Goal: Task Accomplishment & Management: Complete application form

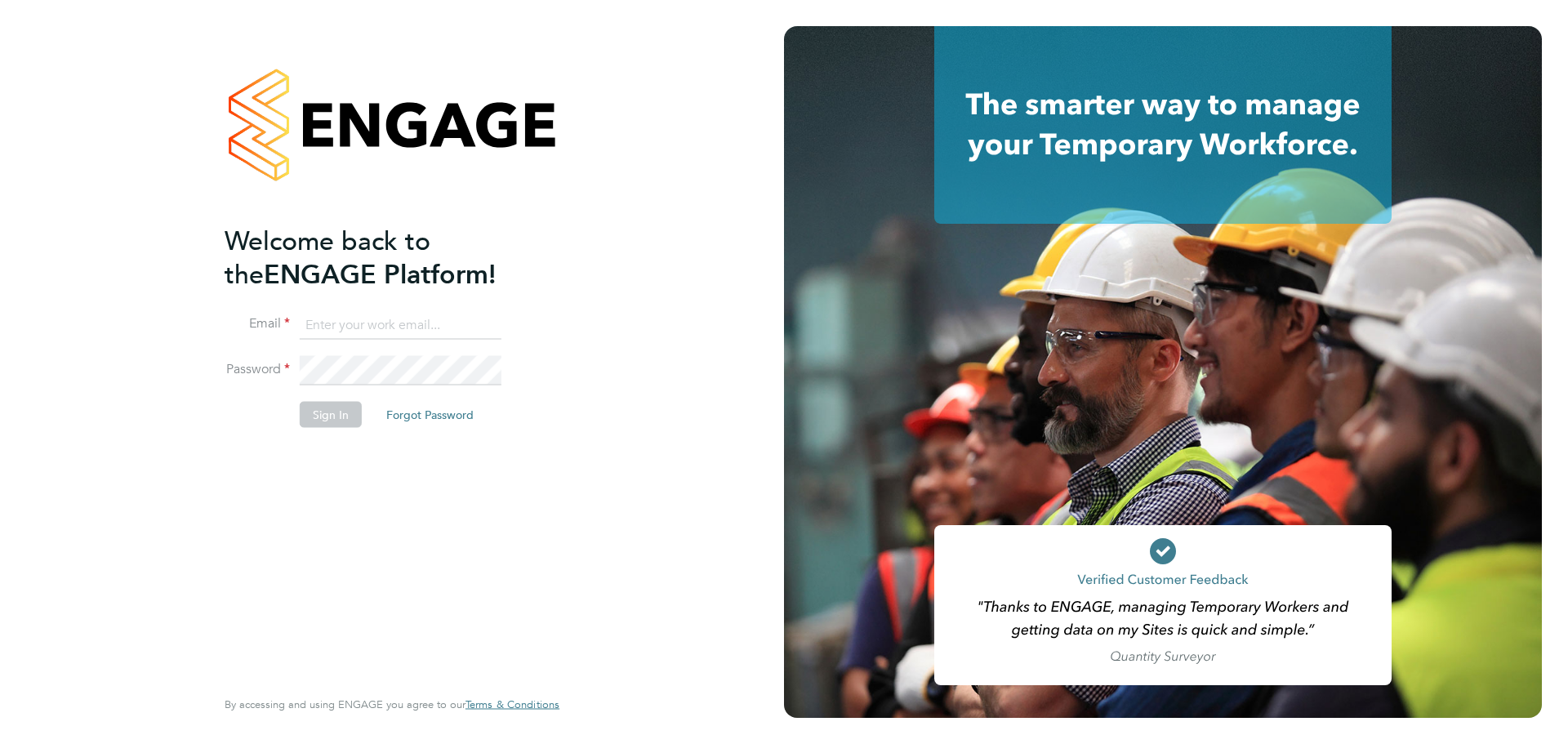
click at [388, 328] on input at bounding box center [401, 324] width 202 height 29
type input "[PERSON_NAME][EMAIL_ADDRESS][PERSON_NAME][DOMAIN_NAME]"
click at [337, 409] on button "Sign In" at bounding box center [331, 414] width 62 height 26
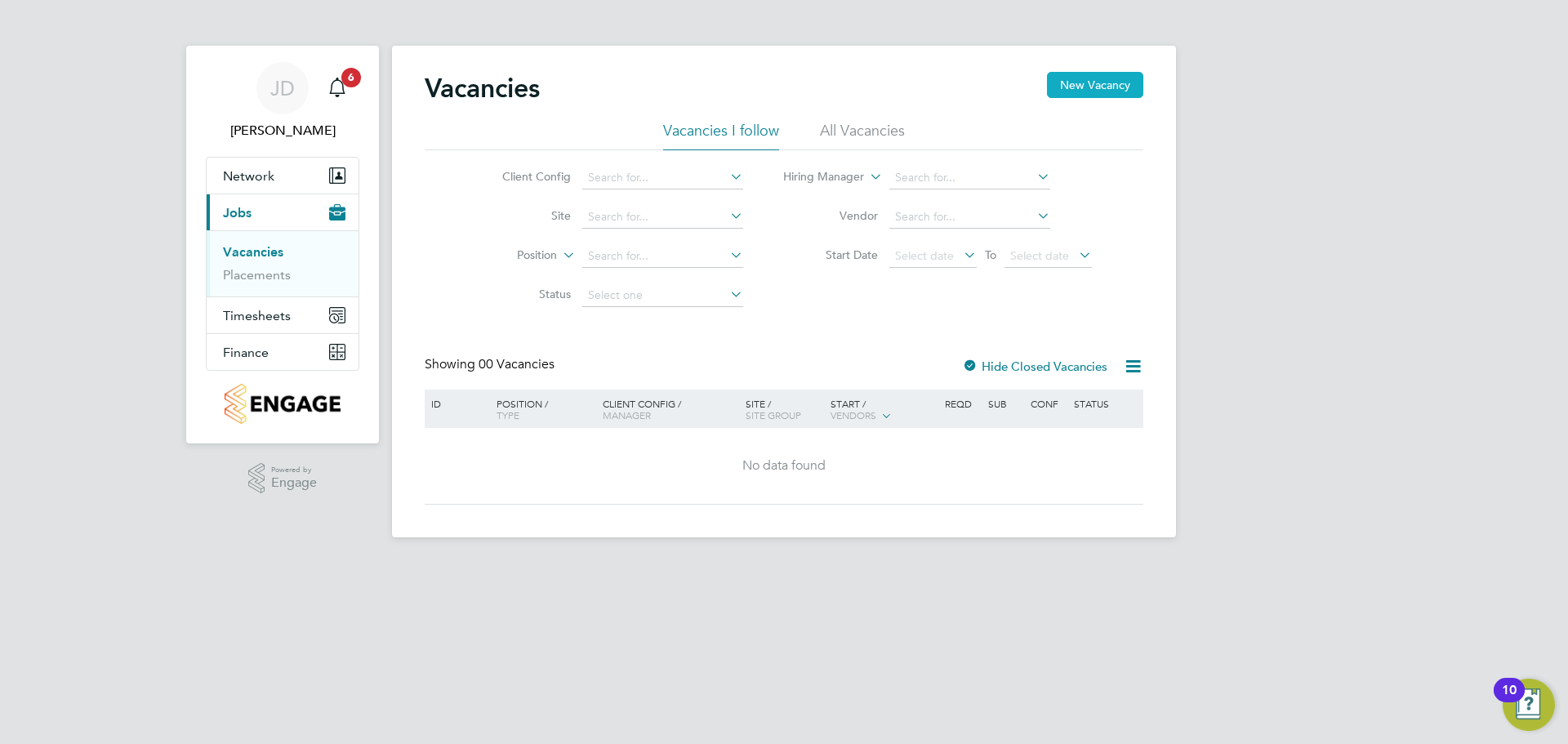
click at [1098, 93] on button "New Vacancy" at bounding box center [1095, 85] width 96 height 26
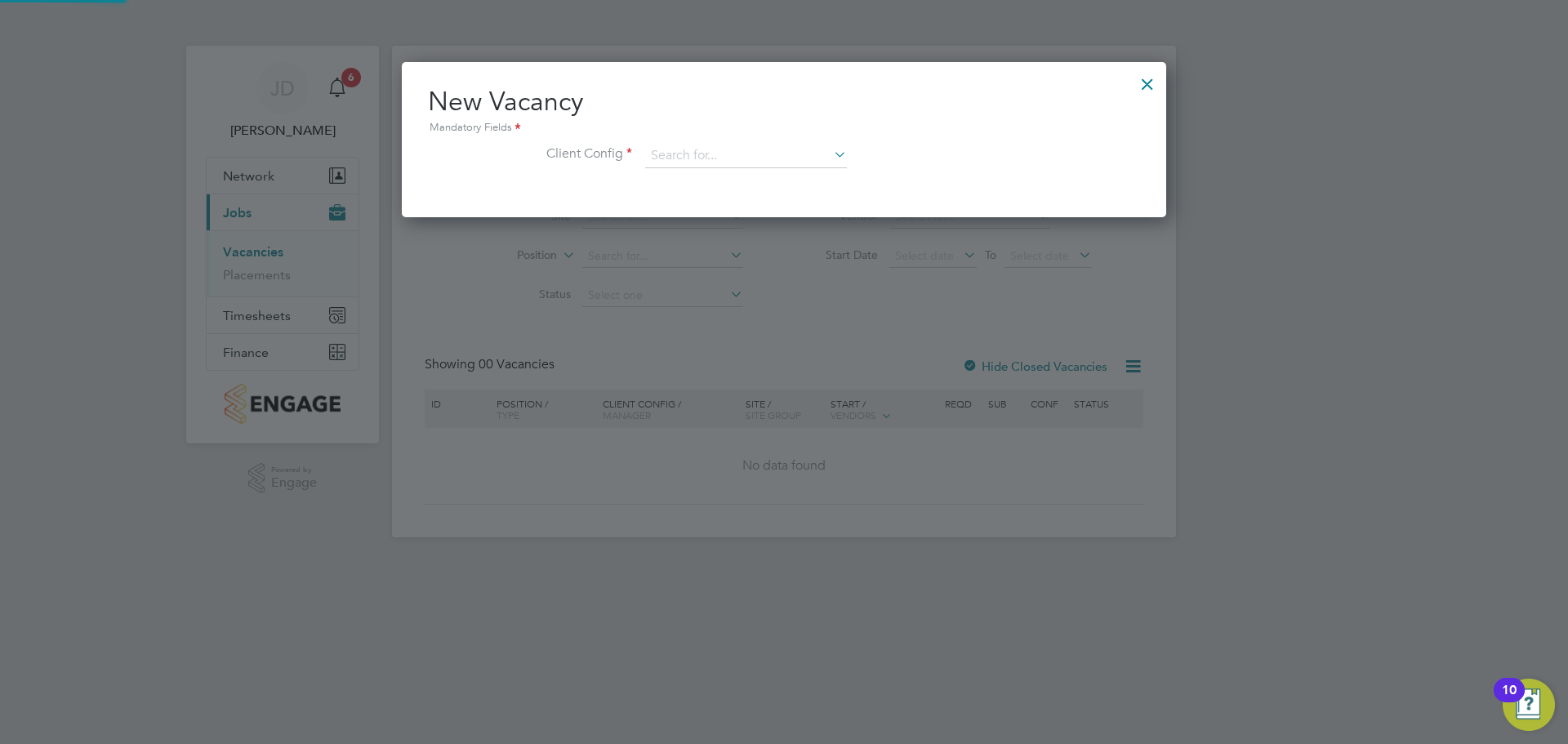
scroll to position [156, 766]
drag, startPoint x: 748, startPoint y: 152, endPoint x: 763, endPoint y: 152, distance: 15.0
click at [752, 152] on input at bounding box center [746, 156] width 202 height 25
click at [806, 176] on li "ZZ - DNU - ZZ Fresh Wharf Deemed Partnership" at bounding box center [770, 178] width 254 height 22
type input "ZZ - DNU - ZZ Fresh Wharf Deemed Partnership"
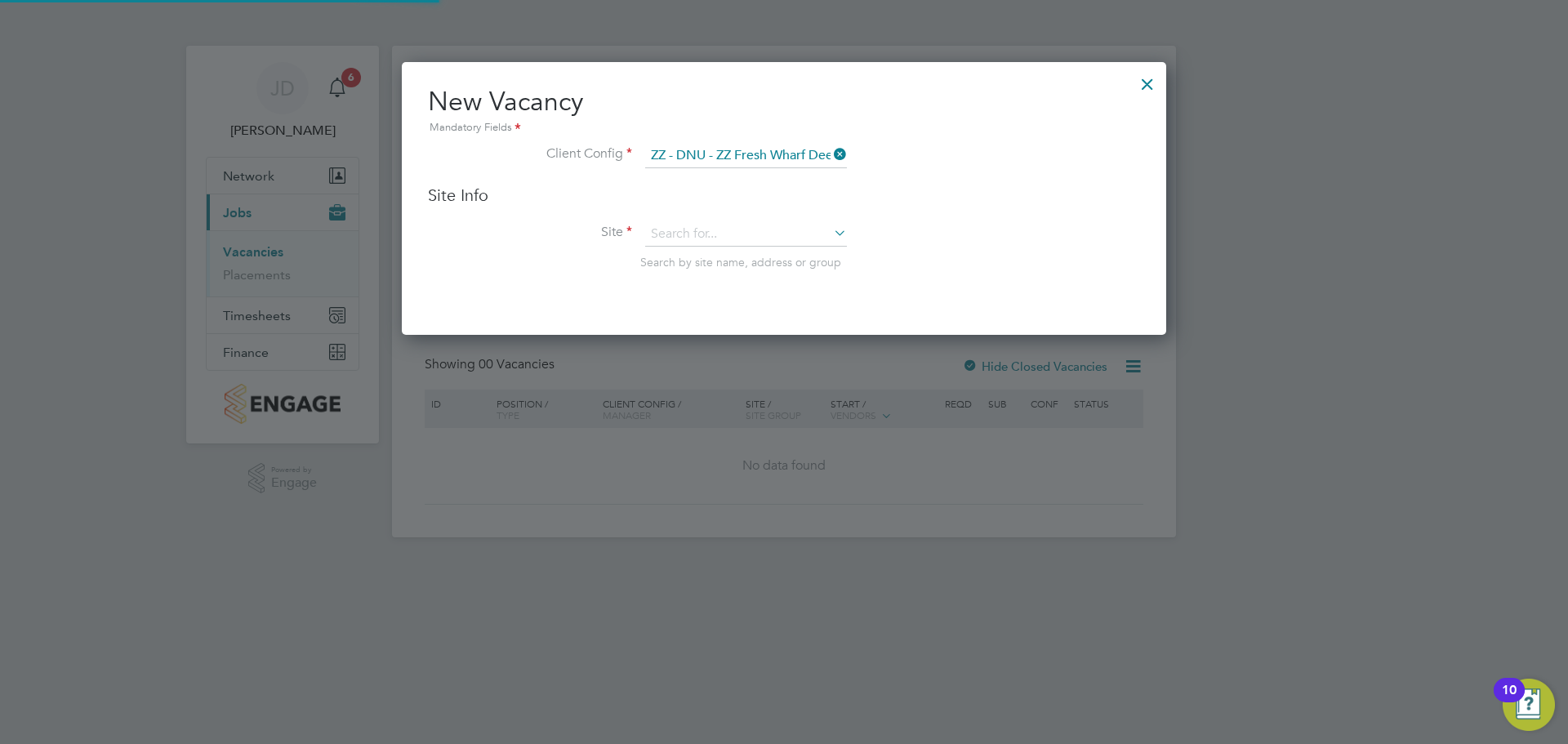
scroll to position [273, 766]
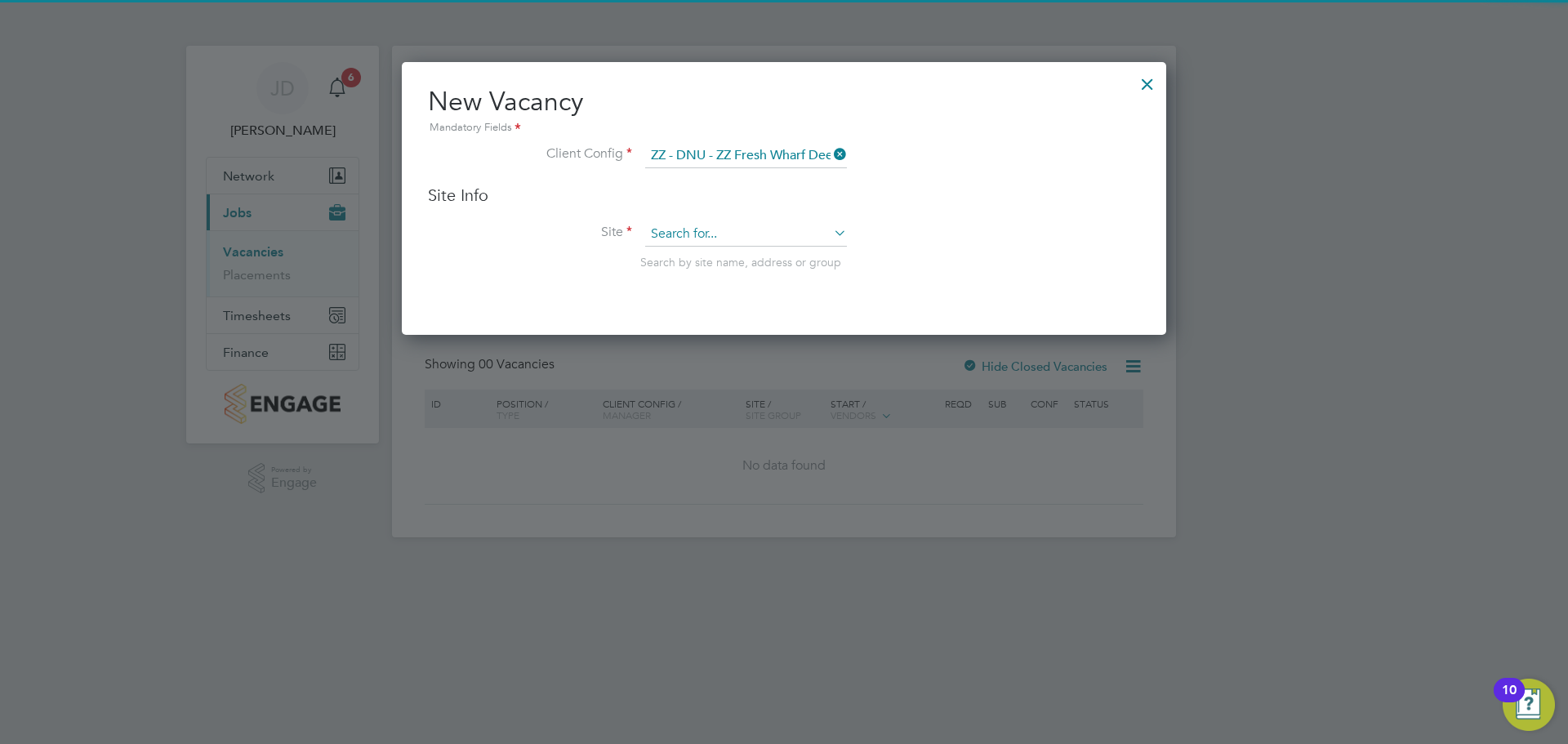
click at [718, 240] on input at bounding box center [746, 235] width 202 height 25
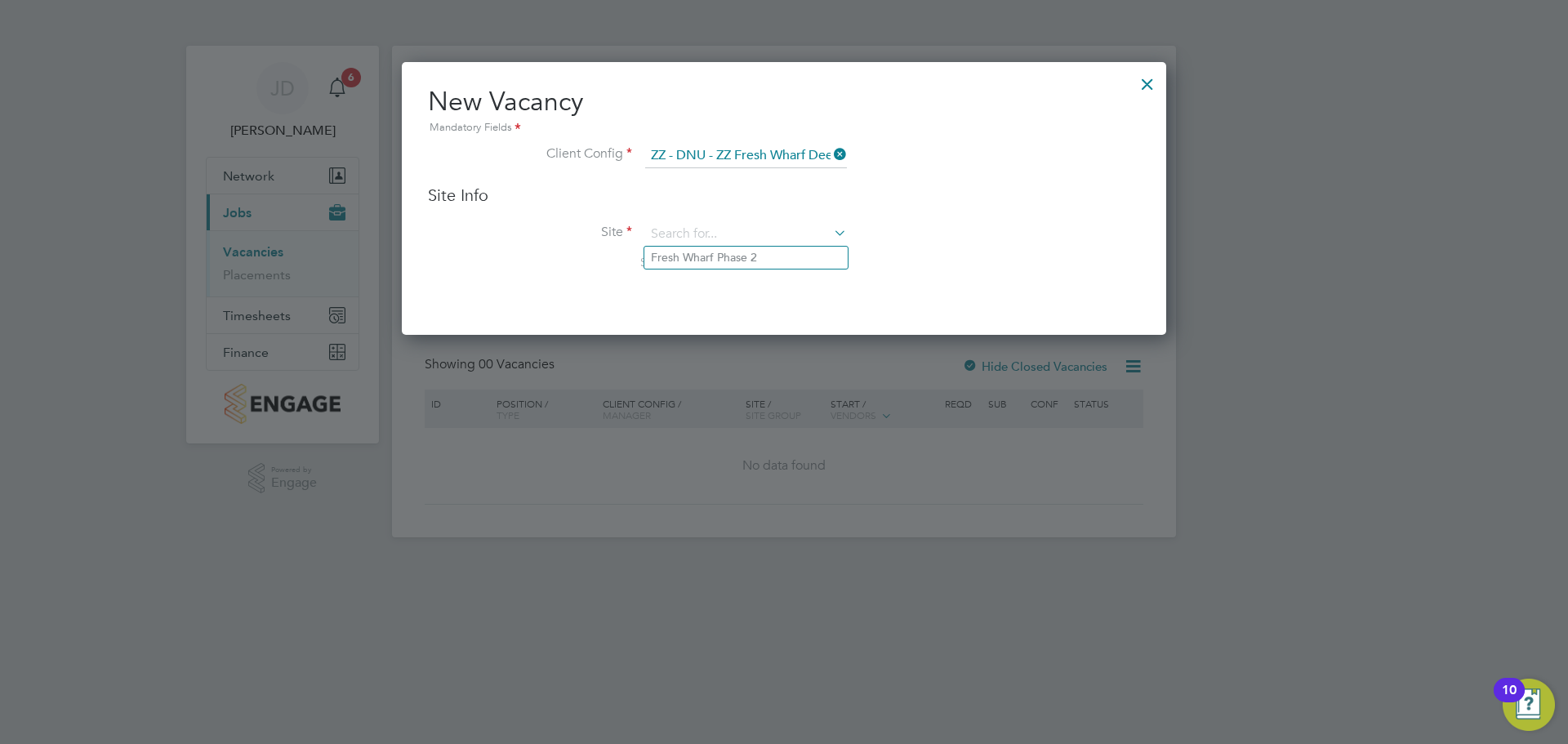
click at [831, 233] on icon at bounding box center [831, 233] width 0 height 23
click at [831, 231] on icon at bounding box center [831, 233] width 0 height 23
click at [701, 260] on li "Fresh Wharf Phase 2" at bounding box center [746, 257] width 204 height 22
type input "Fresh Wharf Phase 2"
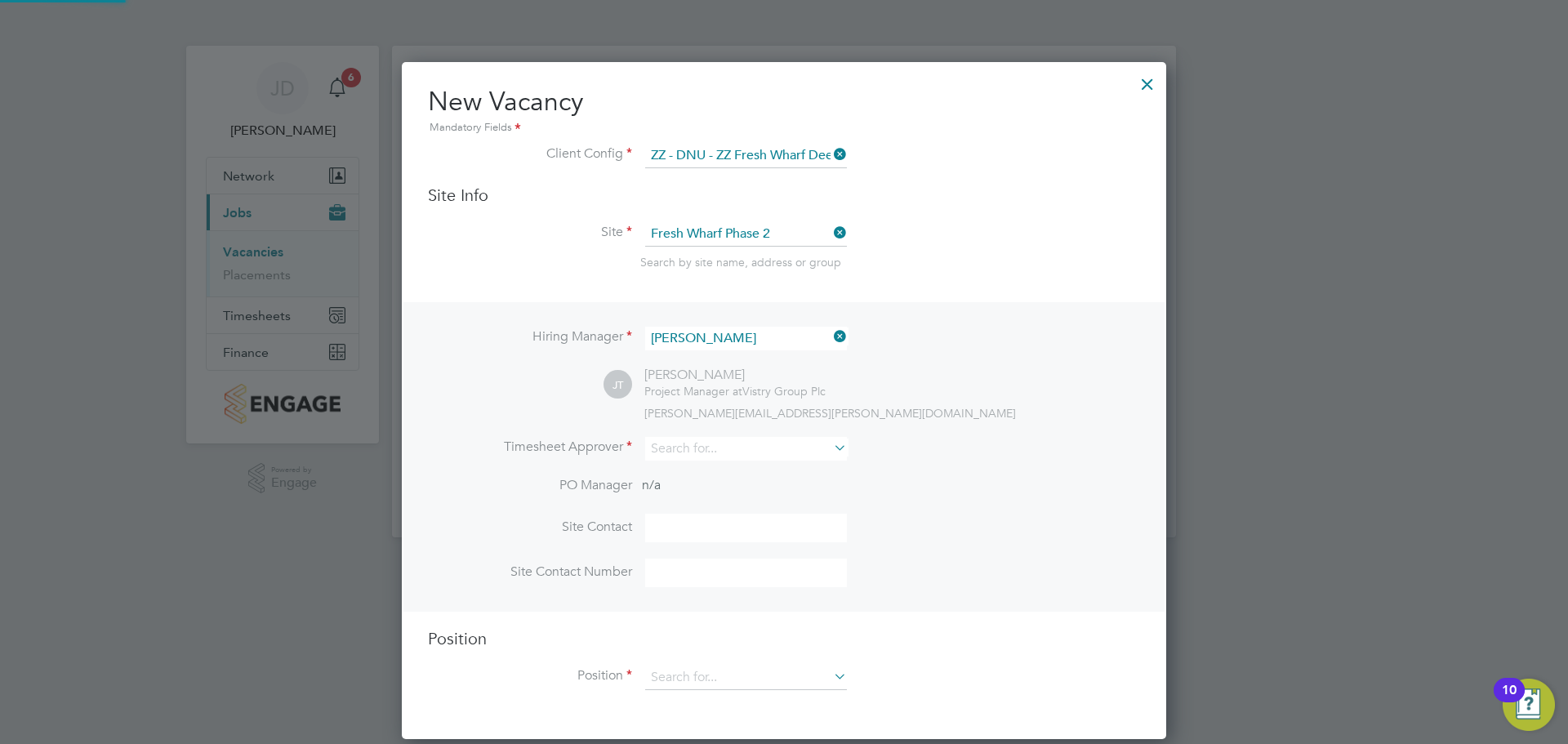
scroll to position [678, 766]
click at [831, 444] on icon at bounding box center [831, 448] width 0 height 23
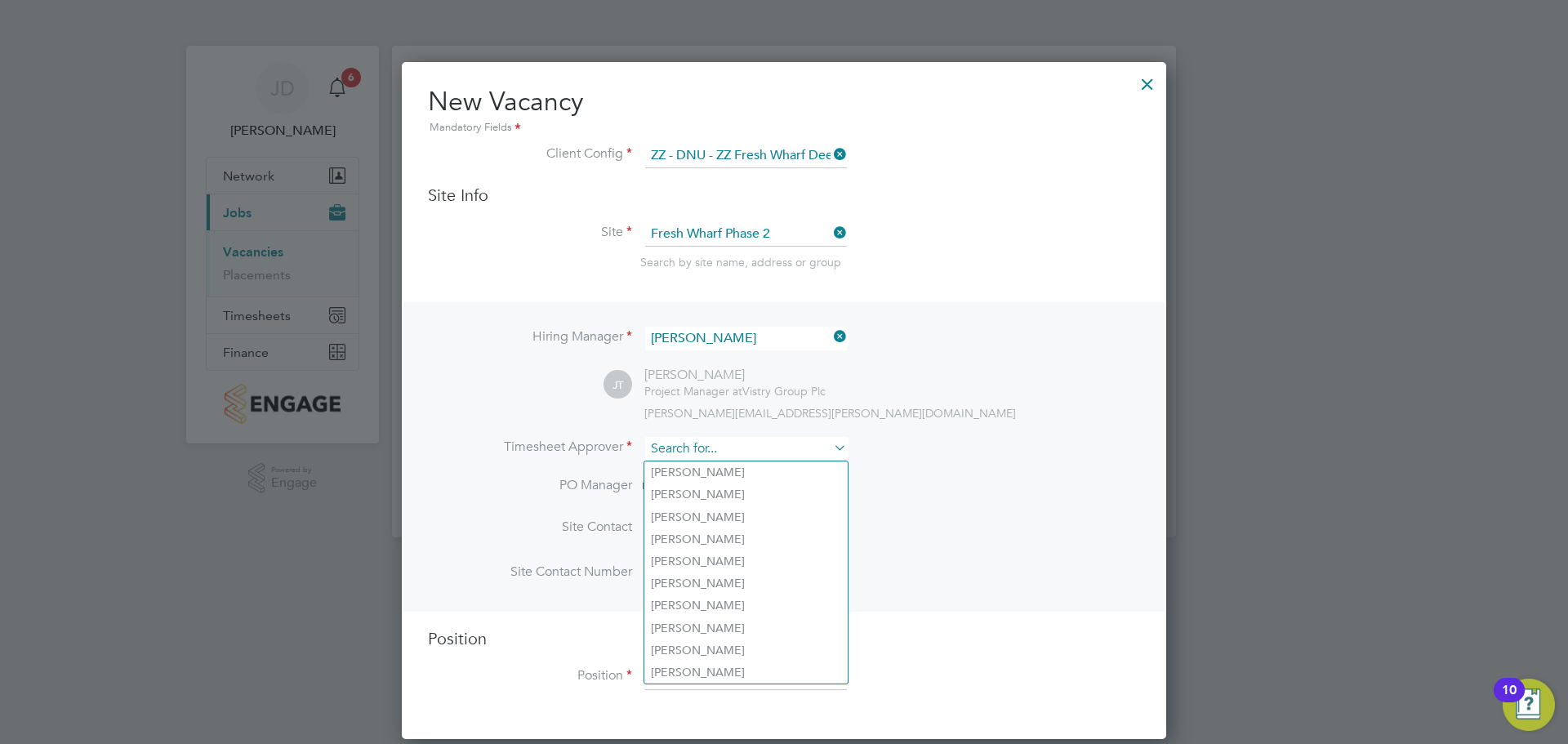
click at [719, 444] on input at bounding box center [746, 448] width 202 height 24
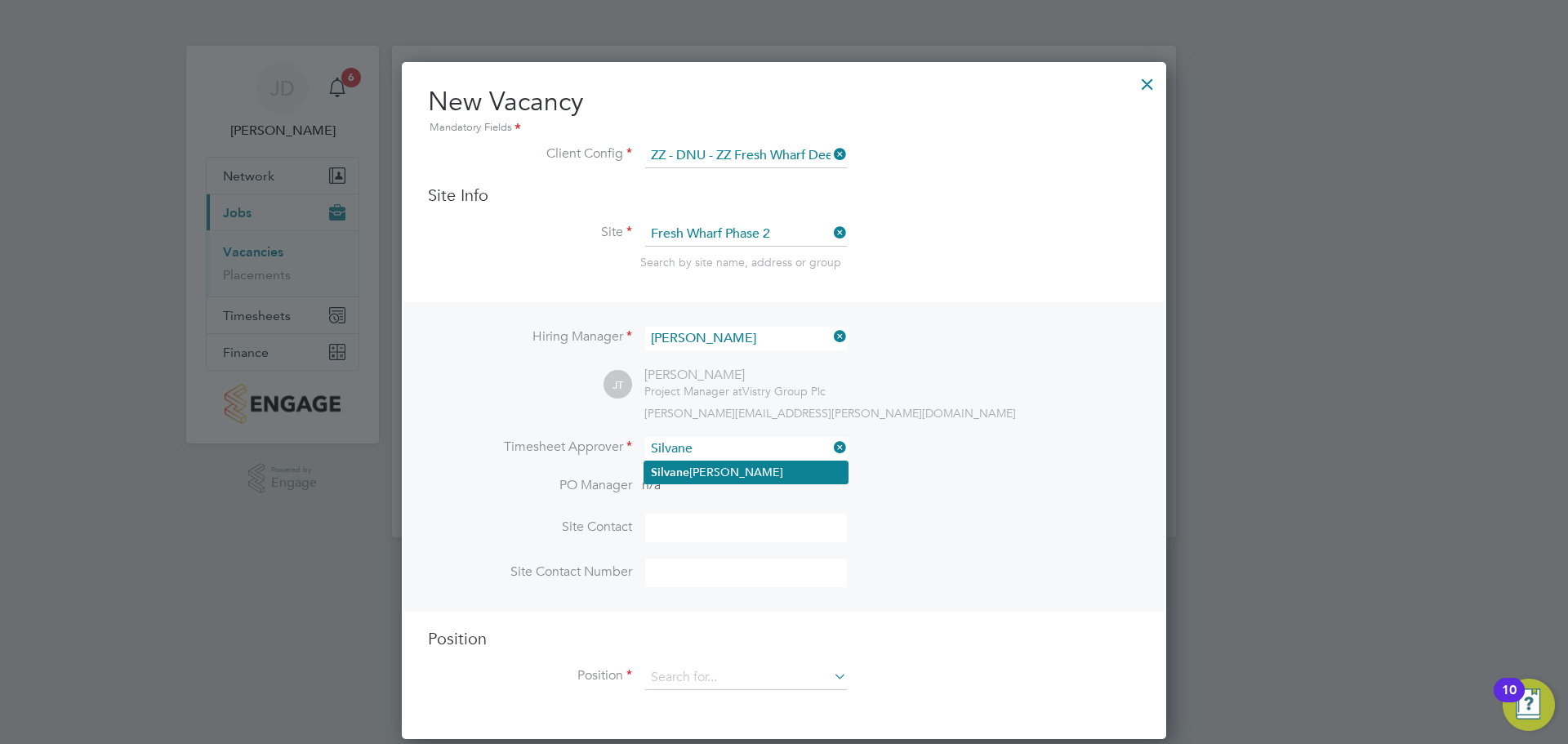
click at [711, 475] on li "Silvane DaRocha" at bounding box center [746, 471] width 204 height 22
type input "Silvane DaRocha"
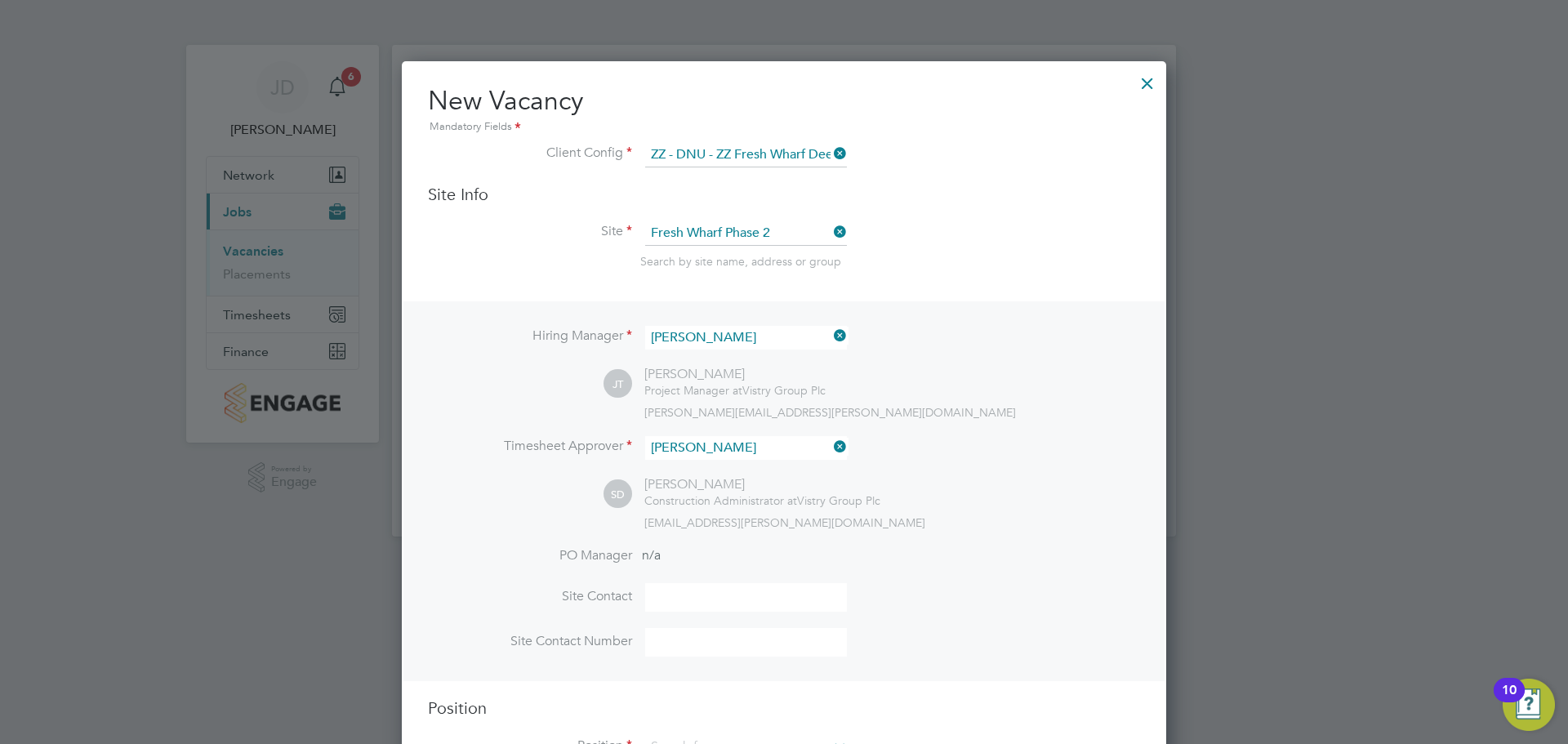
scroll to position [0, 0]
click at [698, 598] on input at bounding box center [746, 598] width 202 height 28
type input "Jamie Tye"
drag, startPoint x: 717, startPoint y: 650, endPoint x: 741, endPoint y: 649, distance: 24.0
click at [718, 650] on input at bounding box center [746, 643] width 202 height 28
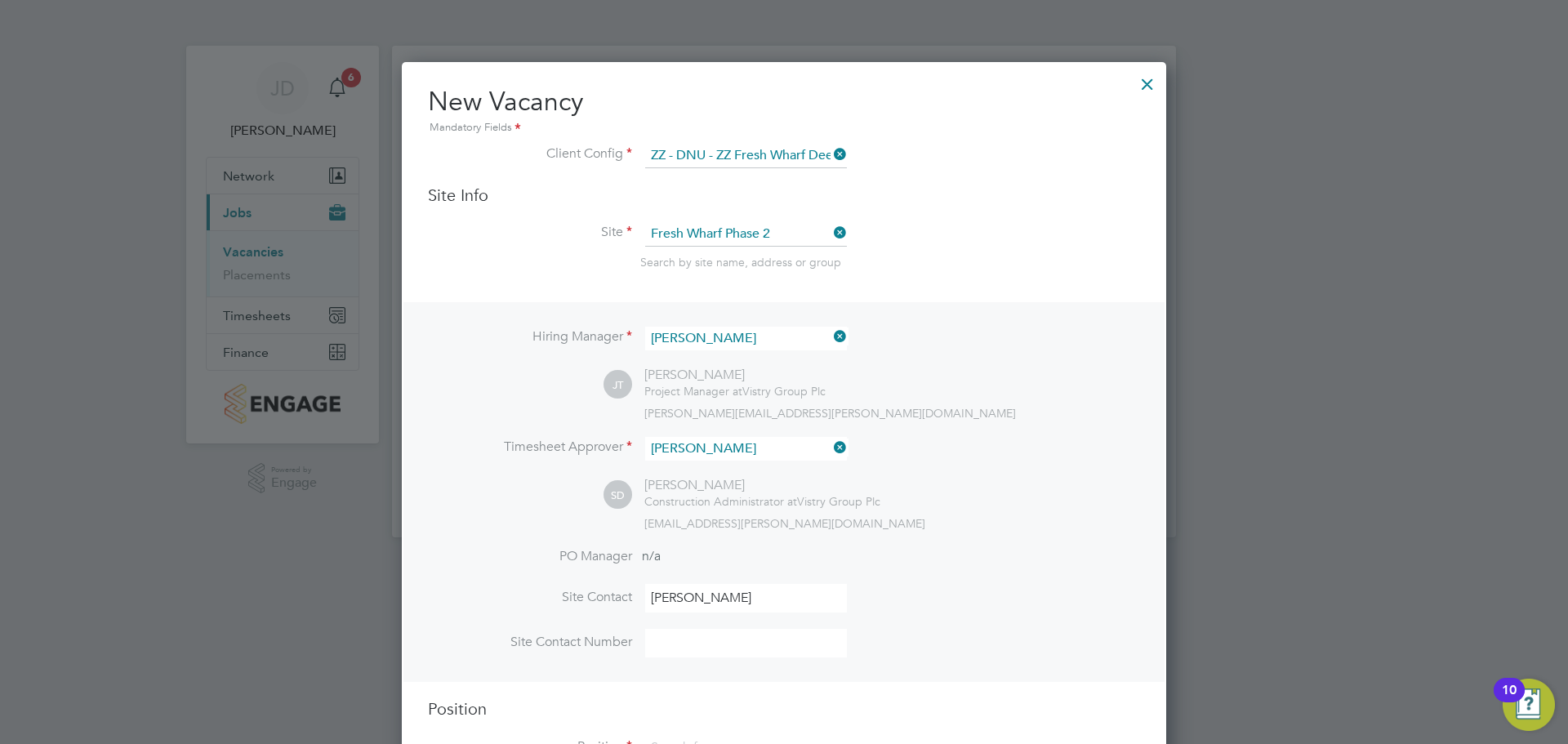
type input "07464491596"
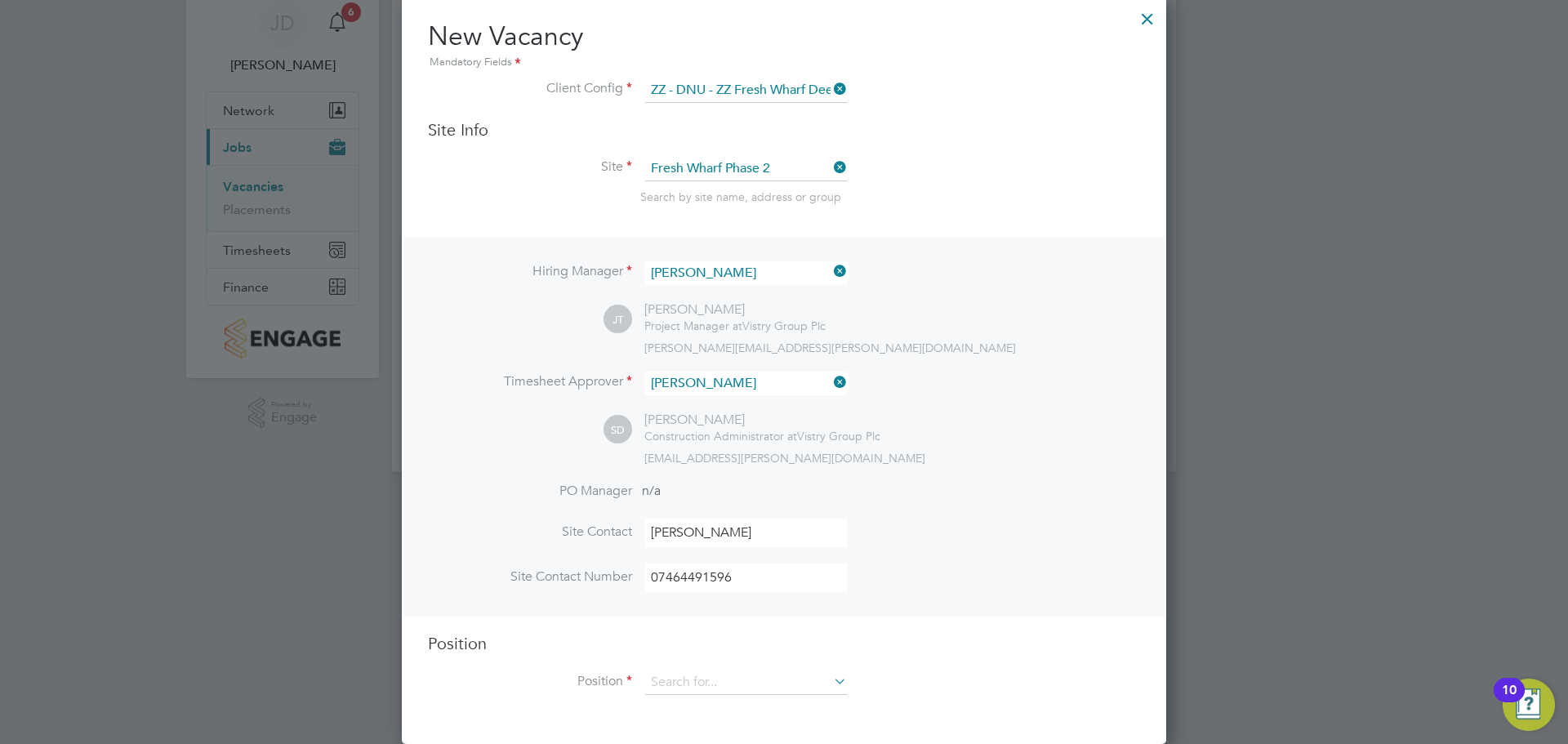
scroll to position [67, 0]
click at [754, 686] on input at bounding box center [746, 683] width 202 height 25
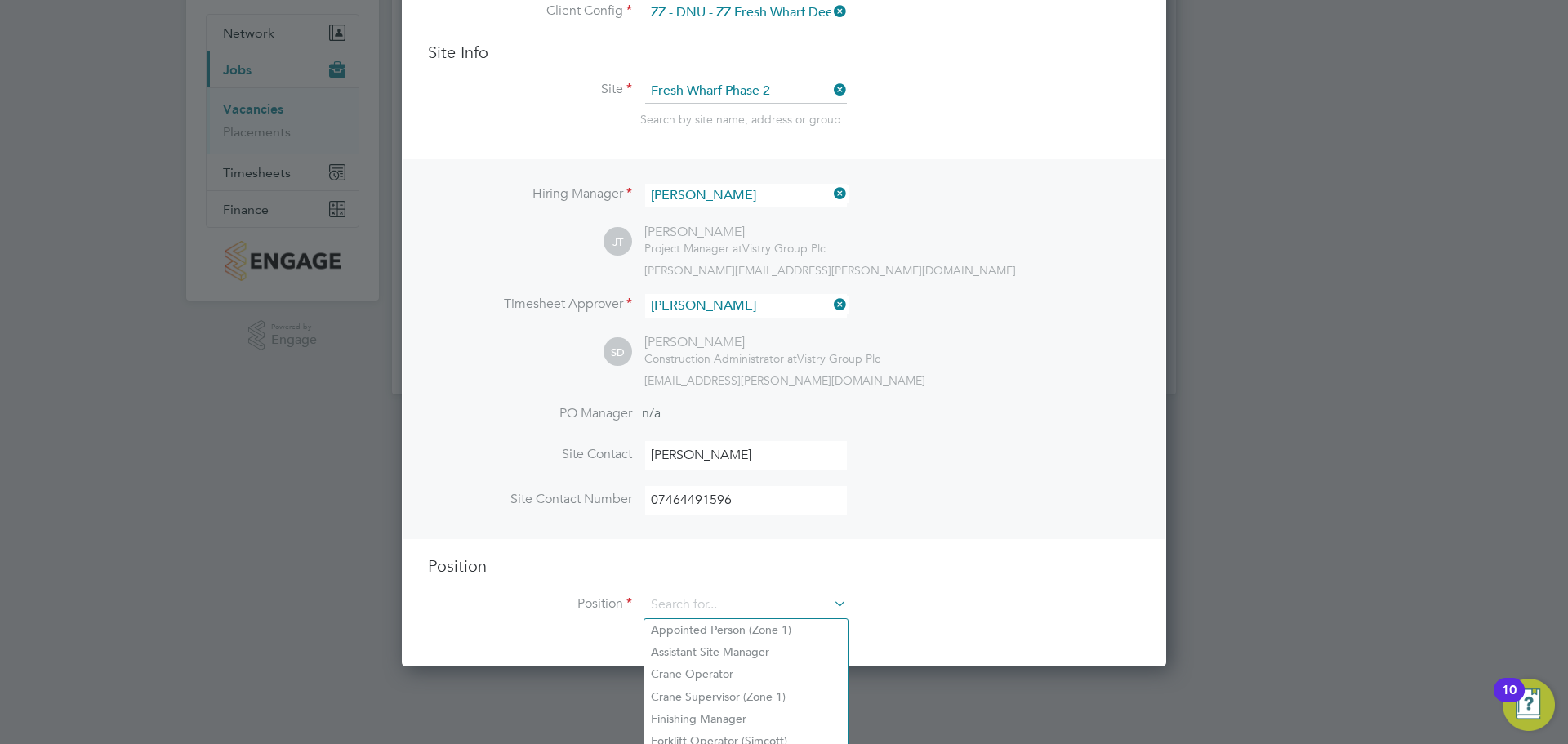
scroll to position [233, 0]
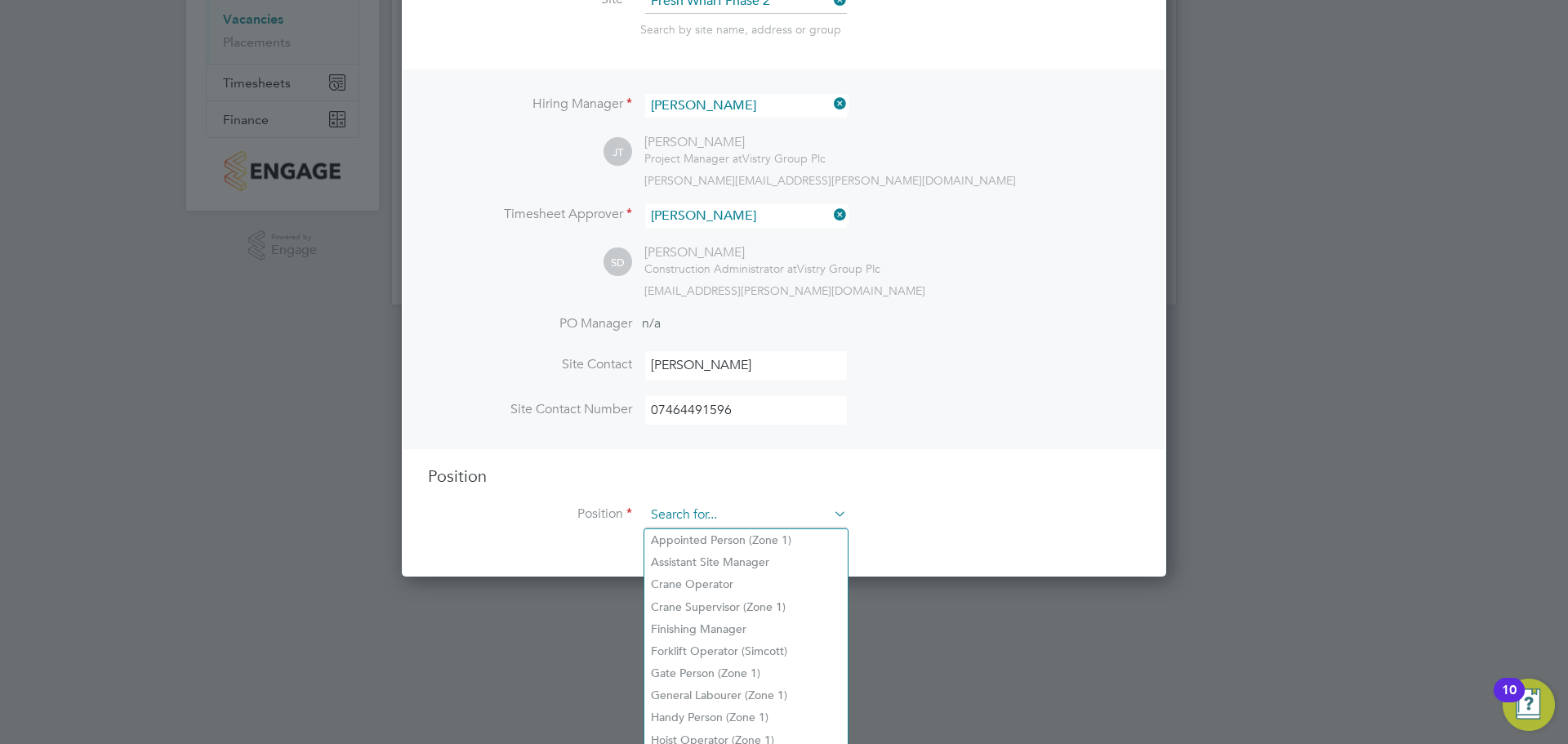
drag, startPoint x: 668, startPoint y: 513, endPoint x: 677, endPoint y: 511, distance: 9.2
click at [669, 513] on input at bounding box center [746, 516] width 202 height 25
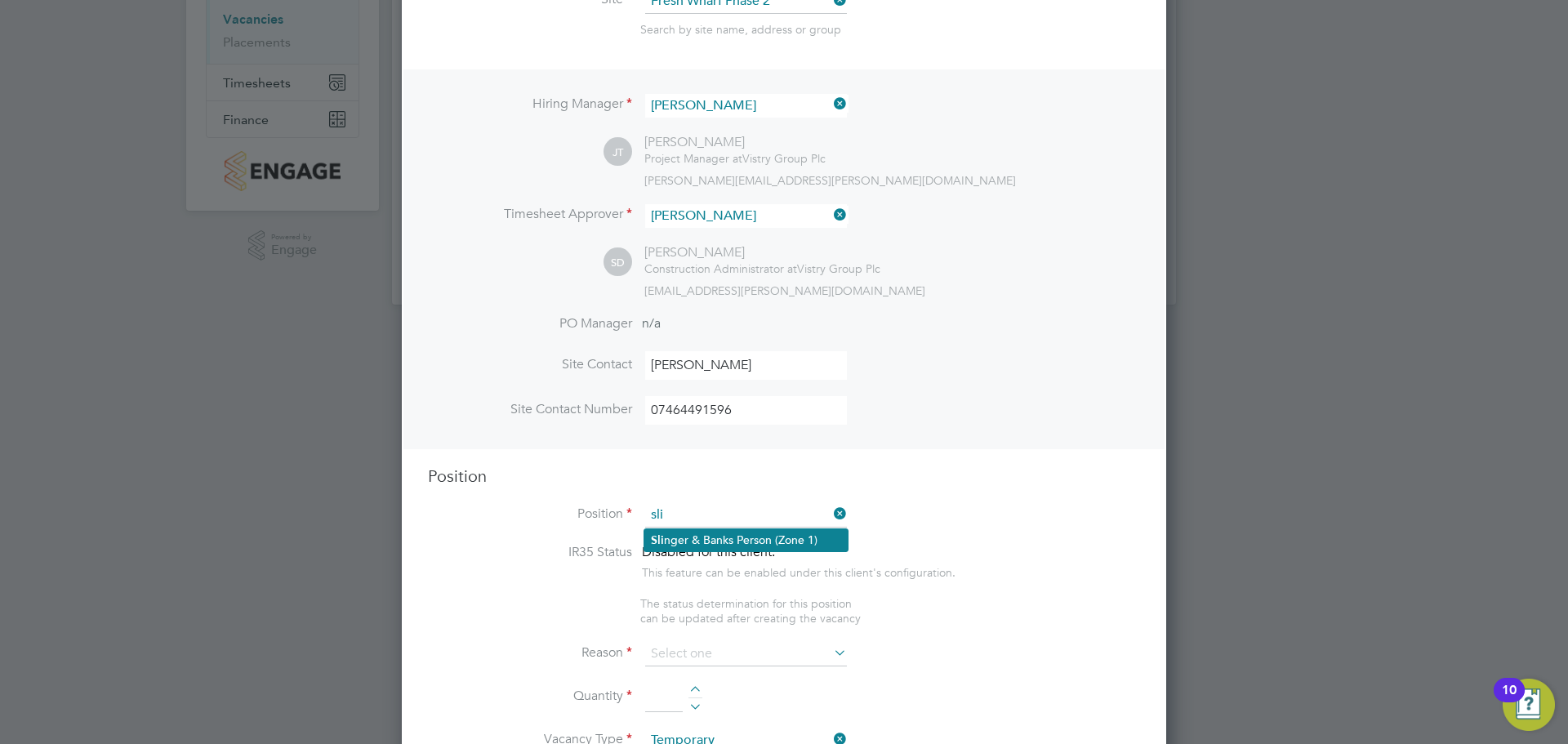
click at [688, 538] on li "Sli nger & Banks Person (Zone 1)" at bounding box center [746, 539] width 204 height 22
type input "Slinger & Banks Person (Zone 1)"
type textarea "- You will be responsible for directing the movement and loading/unloading the …"
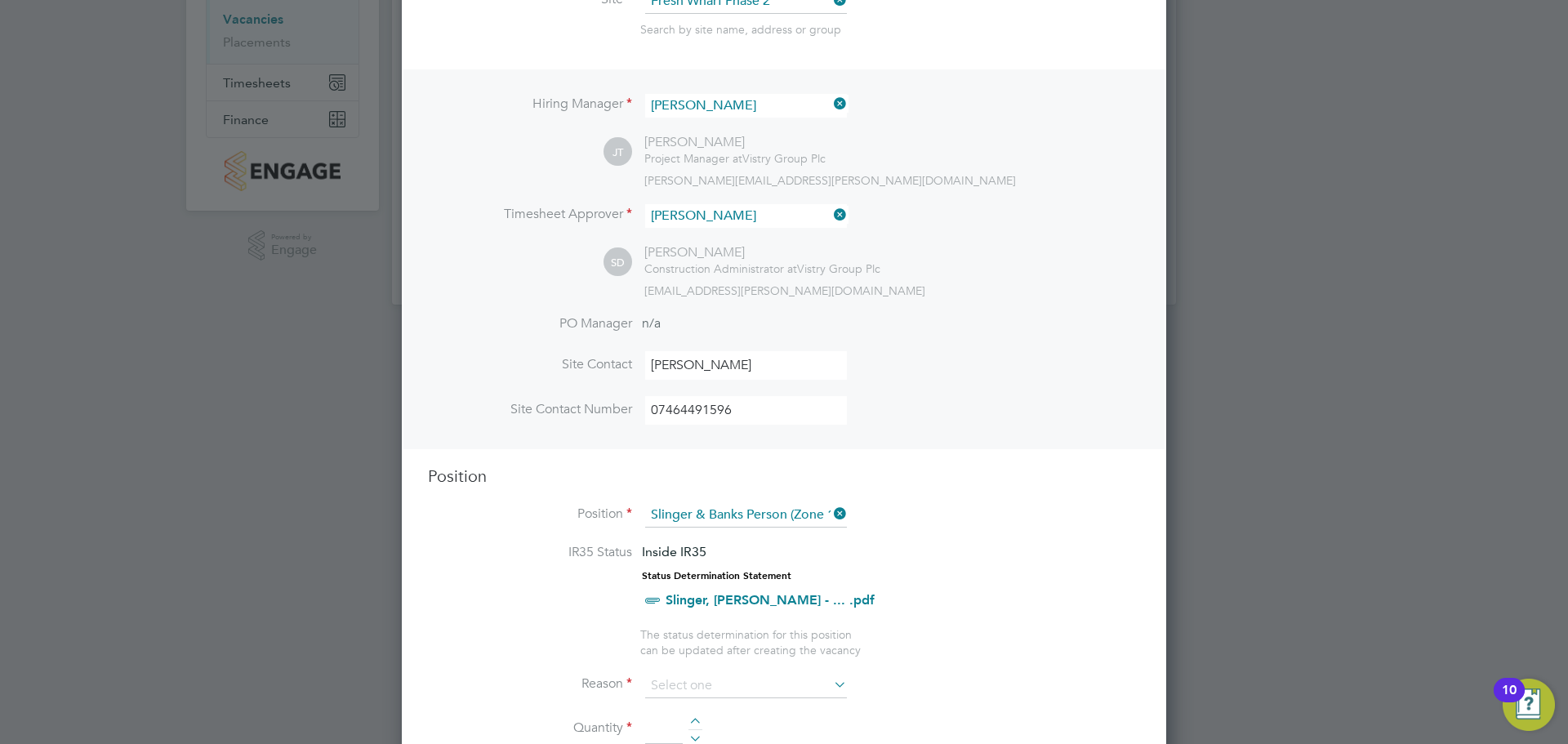
scroll to position [559, 0]
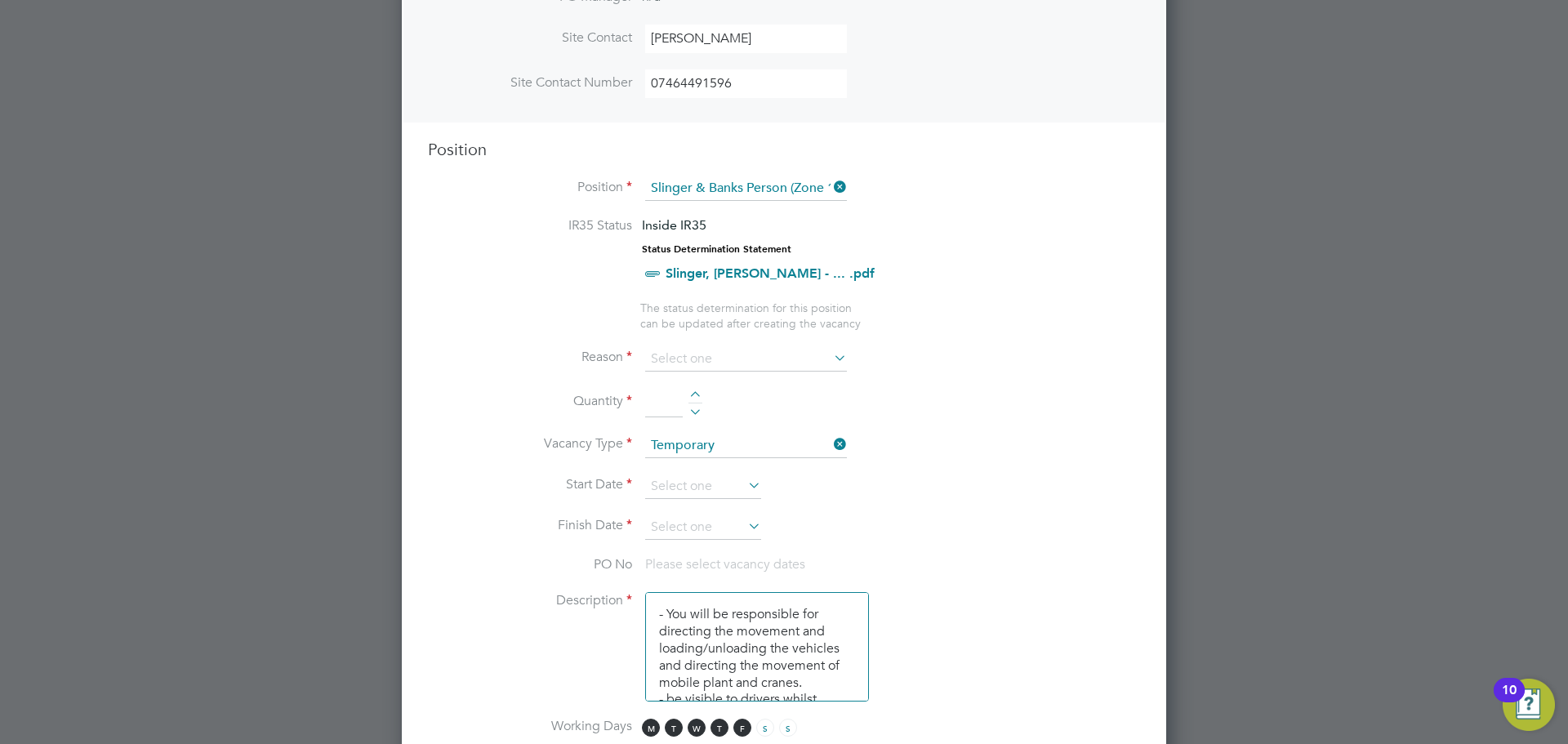
click at [831, 359] on icon at bounding box center [831, 357] width 0 height 23
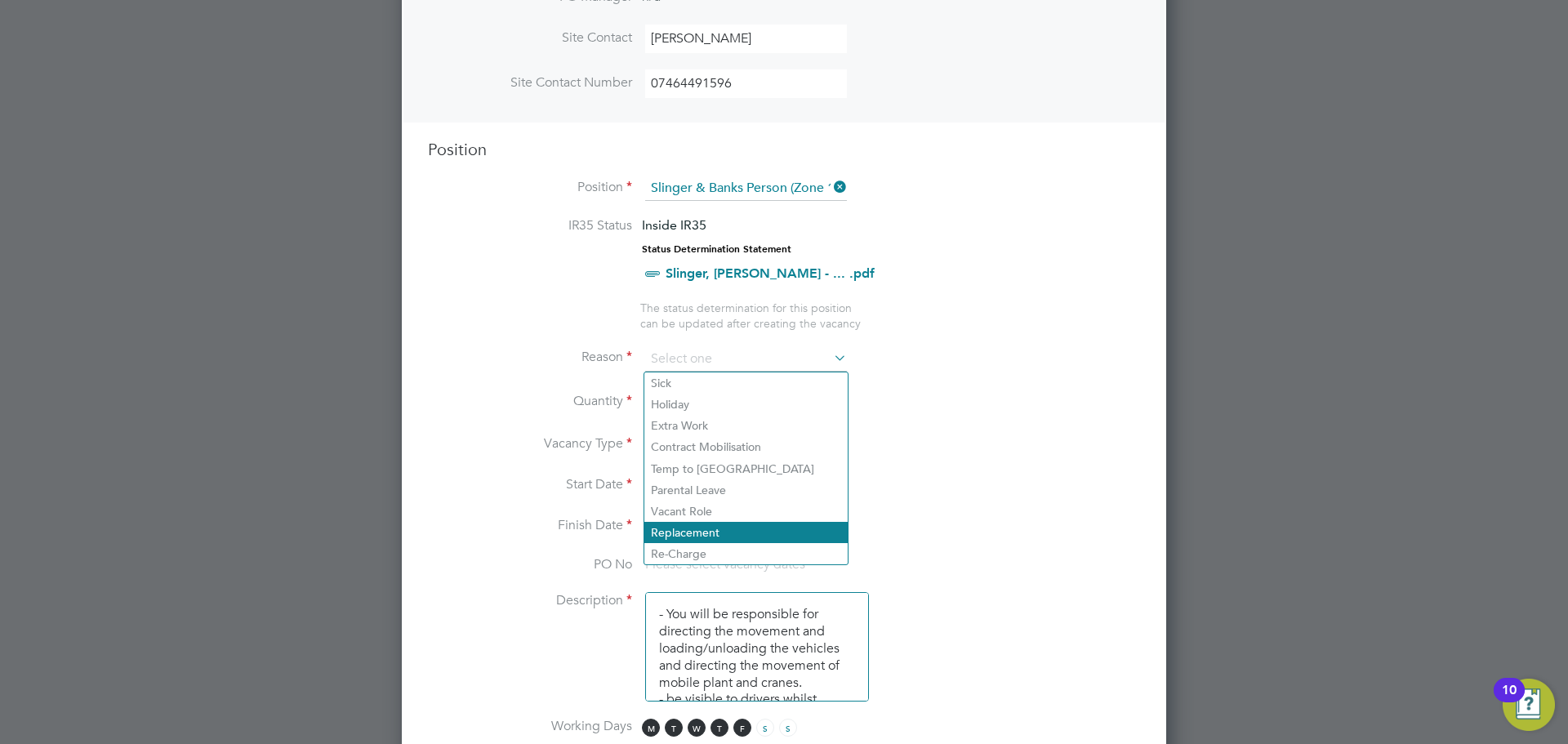
click at [696, 532] on li "Replacement" at bounding box center [746, 532] width 204 height 22
type input "Replacement"
click at [938, 421] on li "Quantity" at bounding box center [784, 410] width 712 height 46
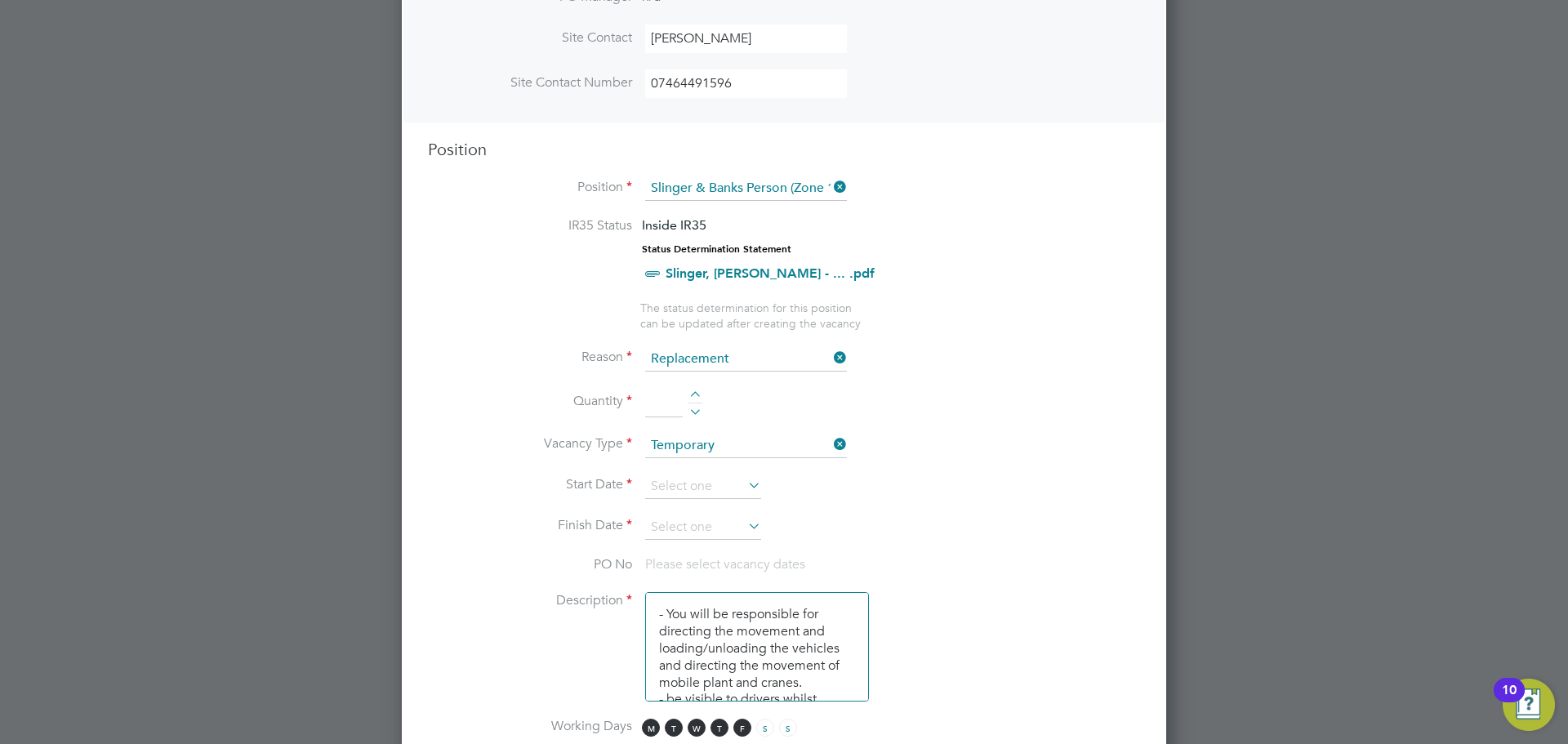
click at [693, 394] on div at bounding box center [695, 397] width 14 height 11
type input "1"
click at [778, 445] on input at bounding box center [746, 446] width 202 height 25
drag, startPoint x: 703, startPoint y: 471, endPoint x: 764, endPoint y: 475, distance: 61.1
click at [704, 470] on li "Temporary" at bounding box center [746, 470] width 204 height 22
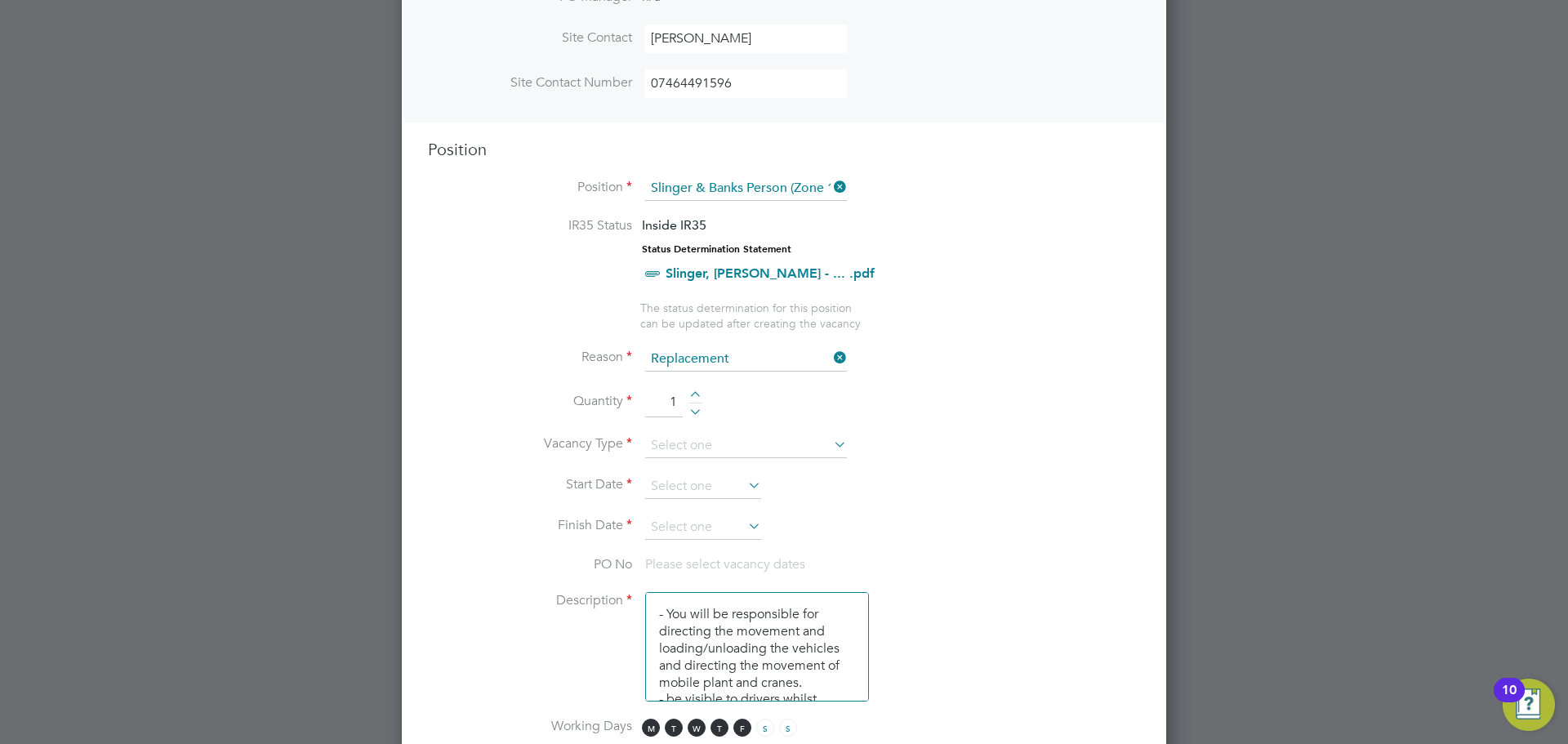
type input "Temporary"
click at [700, 491] on input at bounding box center [702, 487] width 116 height 25
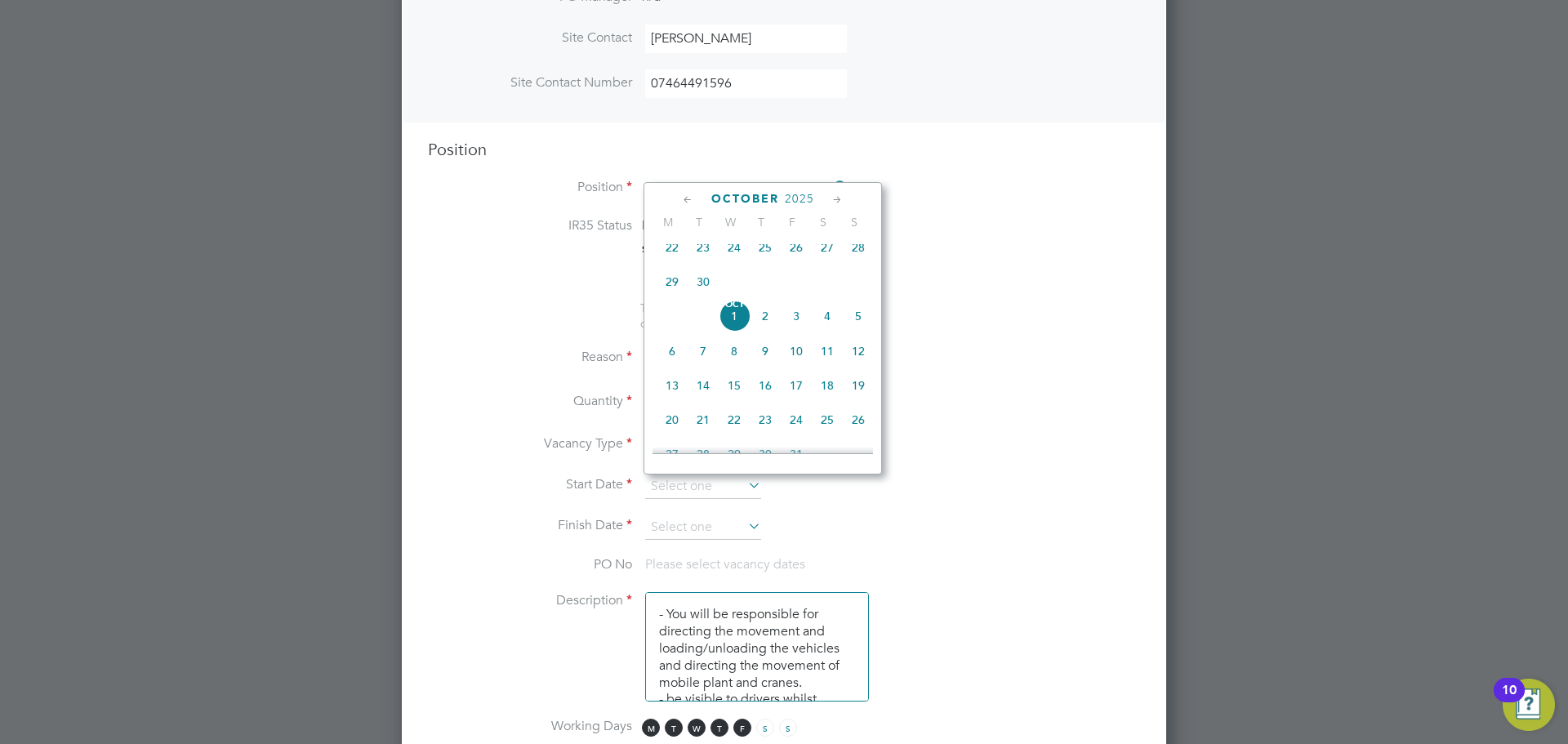
click at [674, 255] on span "22" at bounding box center [671, 247] width 31 height 31
type input "22 Sep 2025"
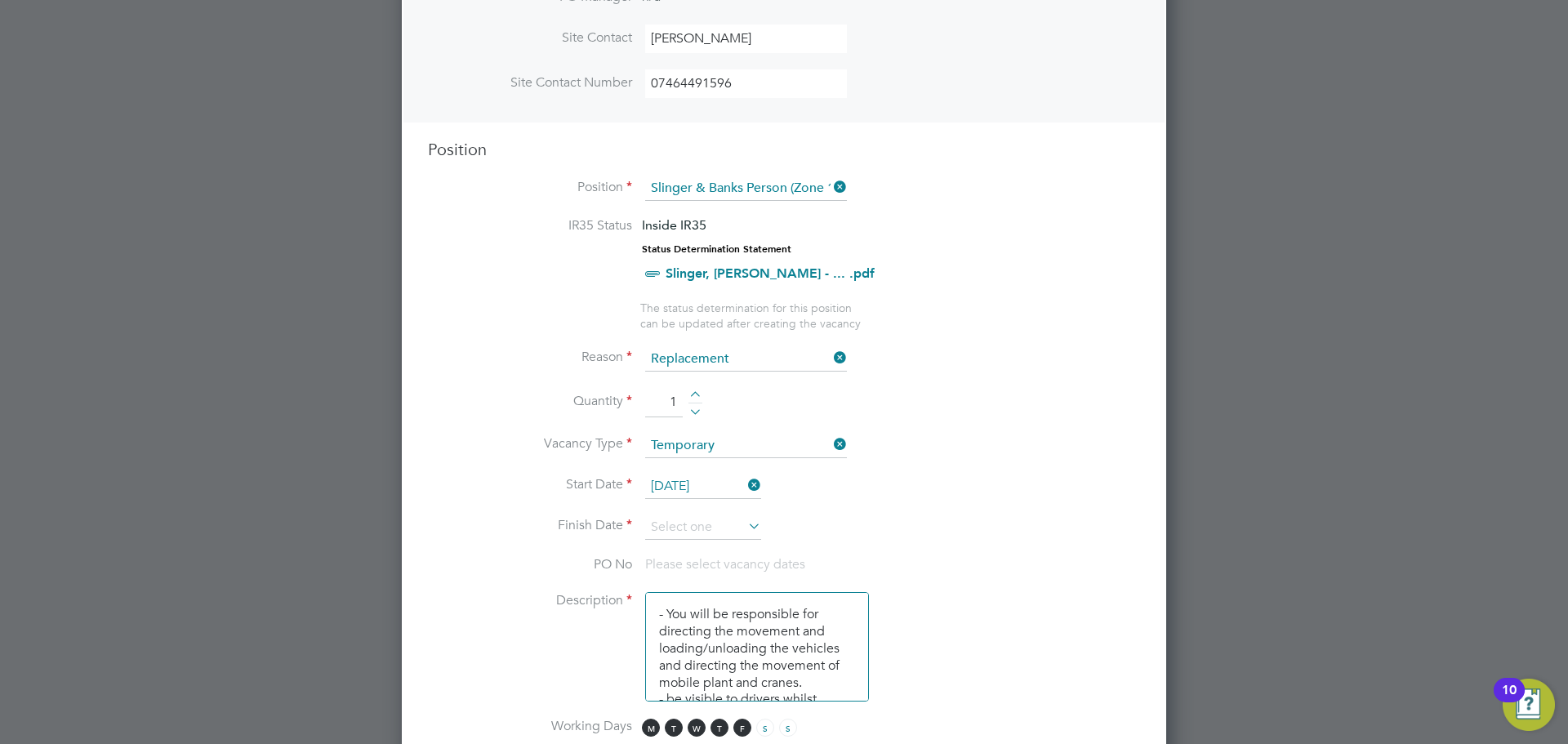
click at [745, 526] on icon at bounding box center [745, 526] width 0 height 23
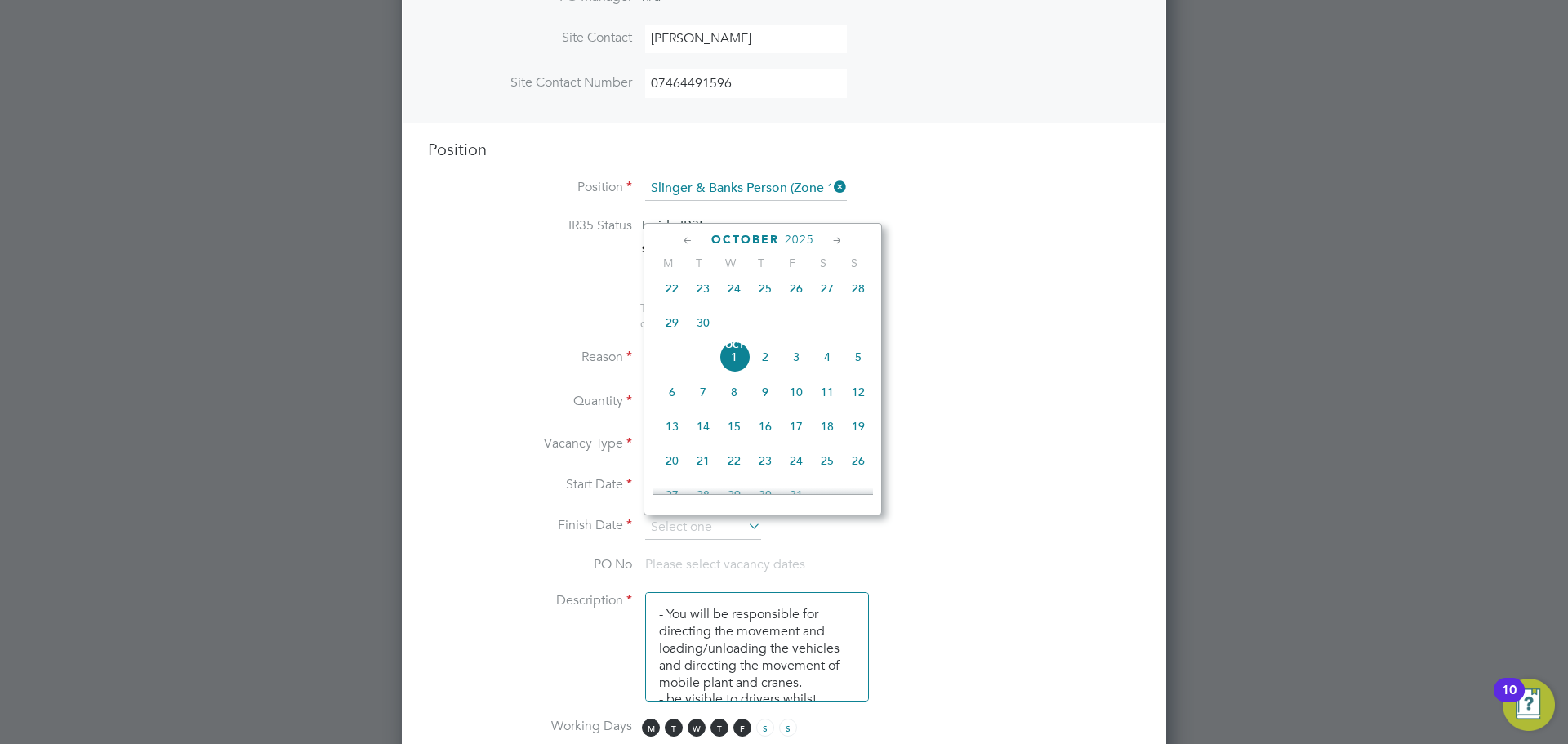
click at [836, 241] on icon at bounding box center [837, 240] width 15 height 18
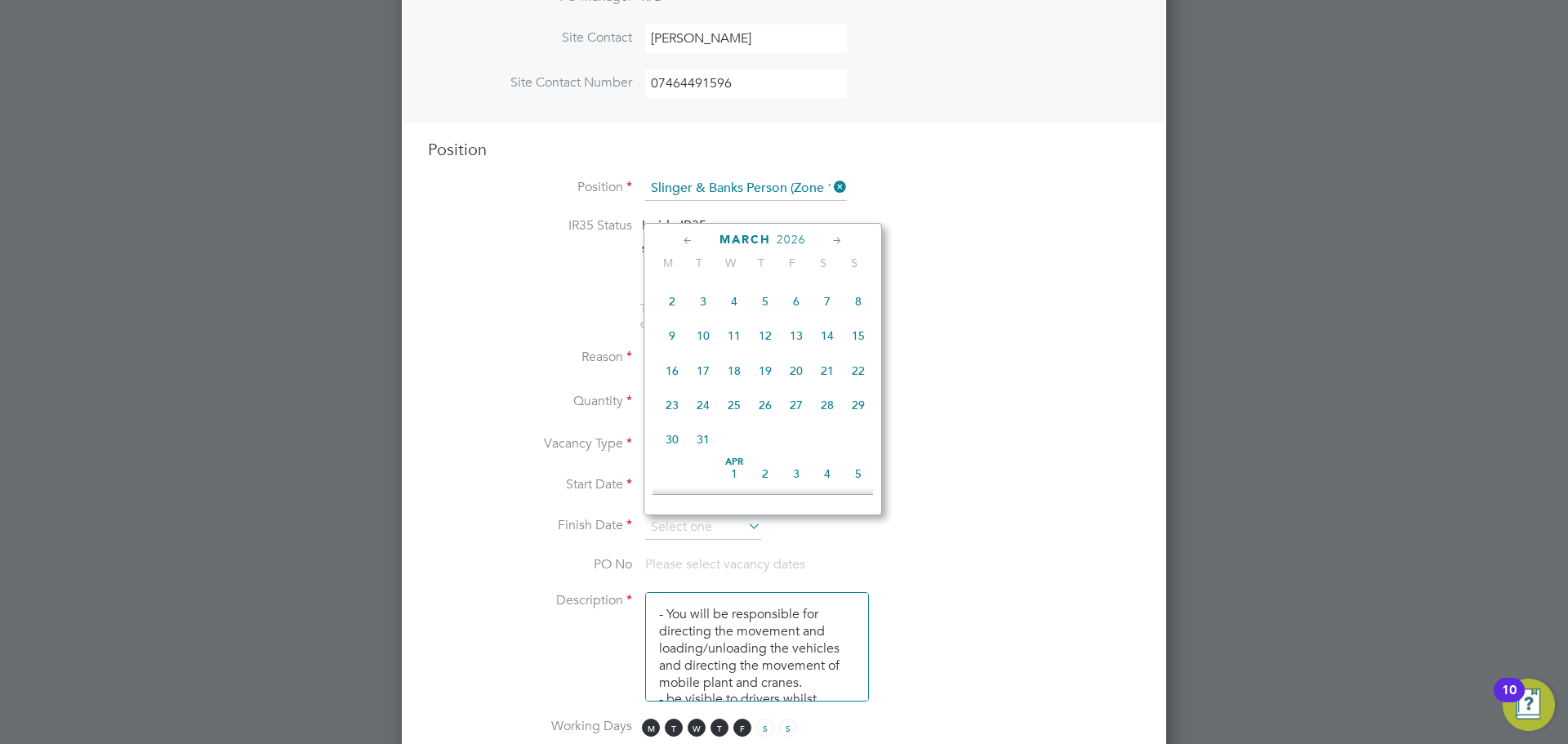
click at [836, 241] on icon at bounding box center [837, 240] width 15 height 18
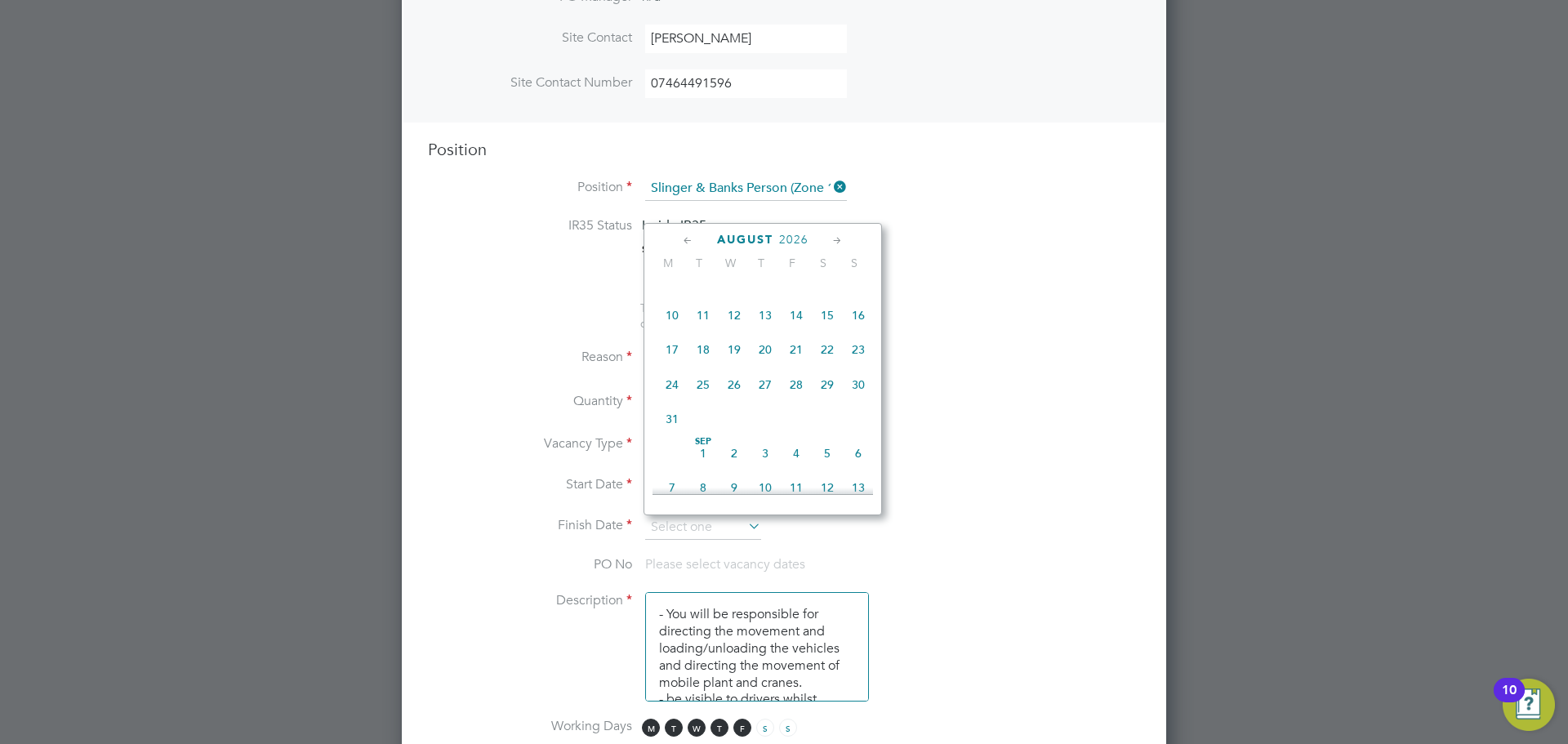
click at [836, 241] on icon at bounding box center [837, 240] width 15 height 18
click at [798, 358] on span "18" at bounding box center [796, 342] width 31 height 31
type input "18 Sep 2026"
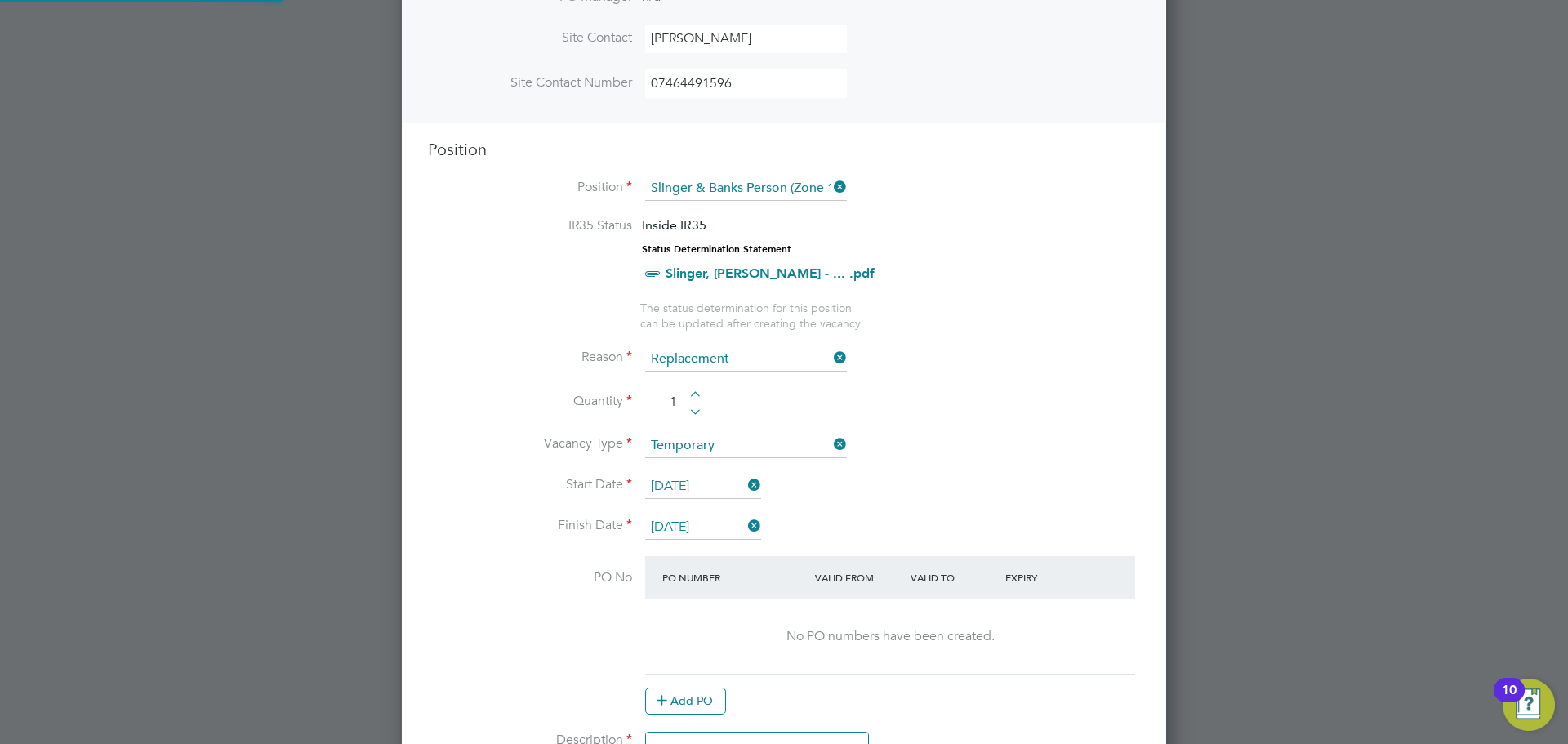
click at [974, 471] on li "Vacancy Type Temporary" at bounding box center [784, 454] width 712 height 41
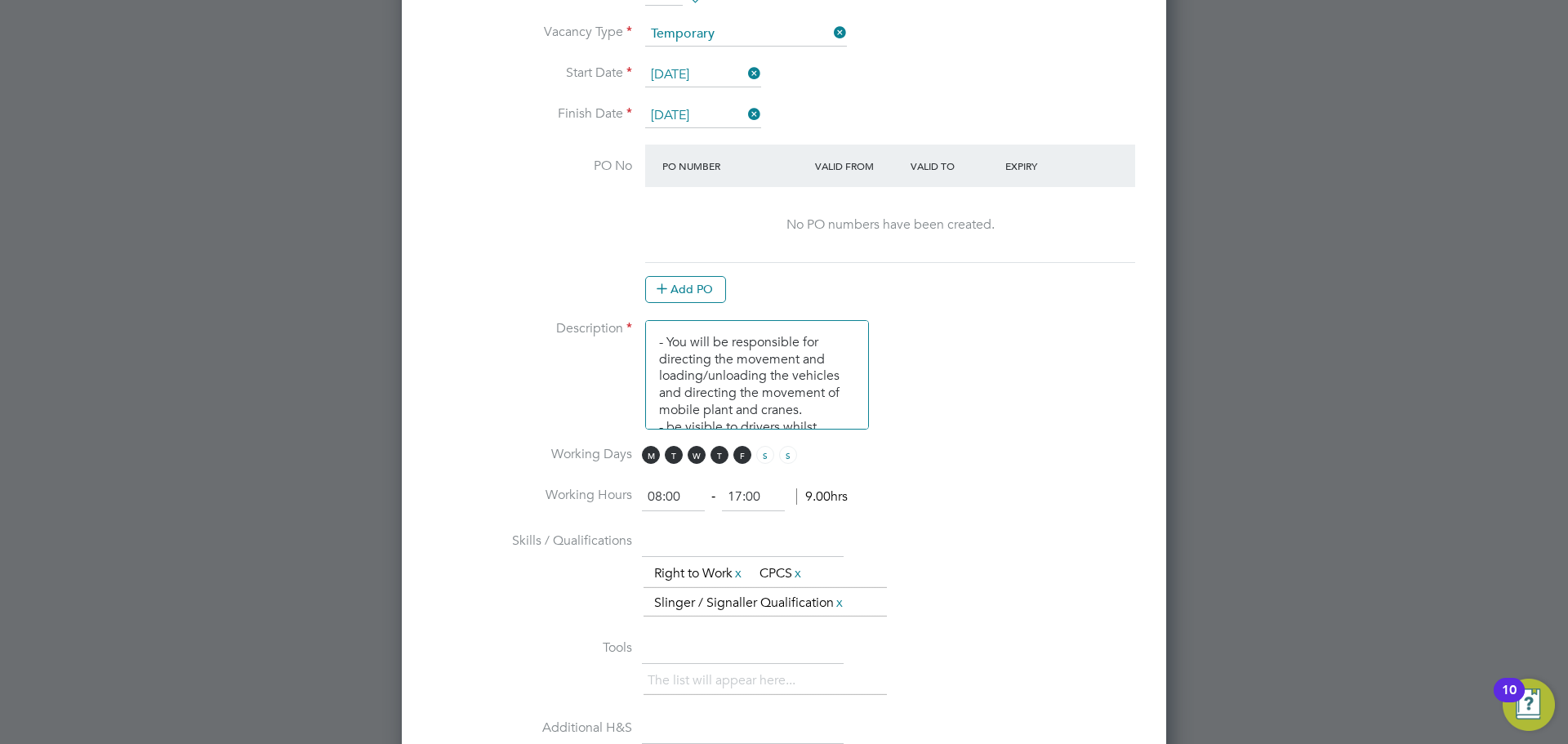
scroll to position [886, 0]
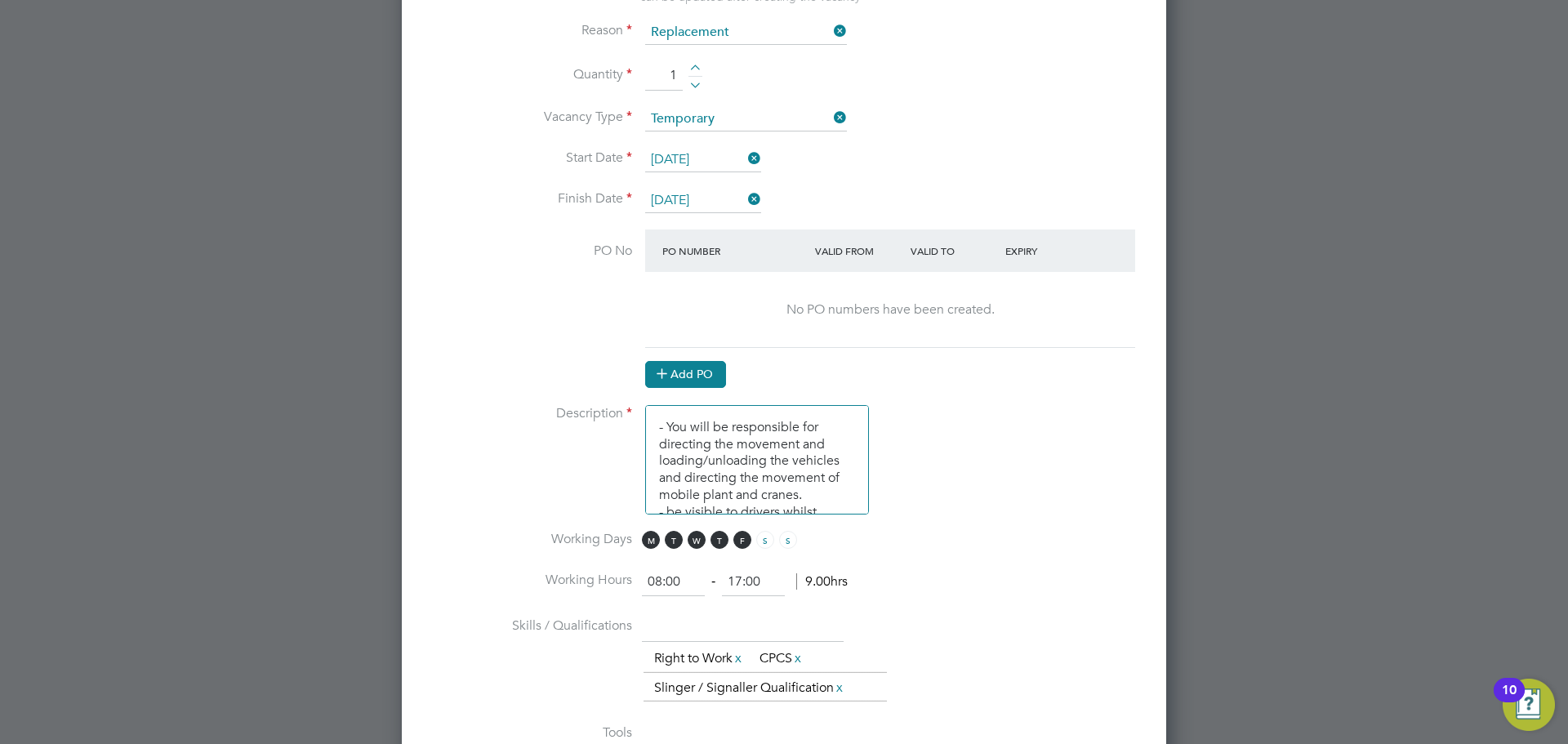
click at [686, 375] on button "Add PO" at bounding box center [685, 374] width 81 height 26
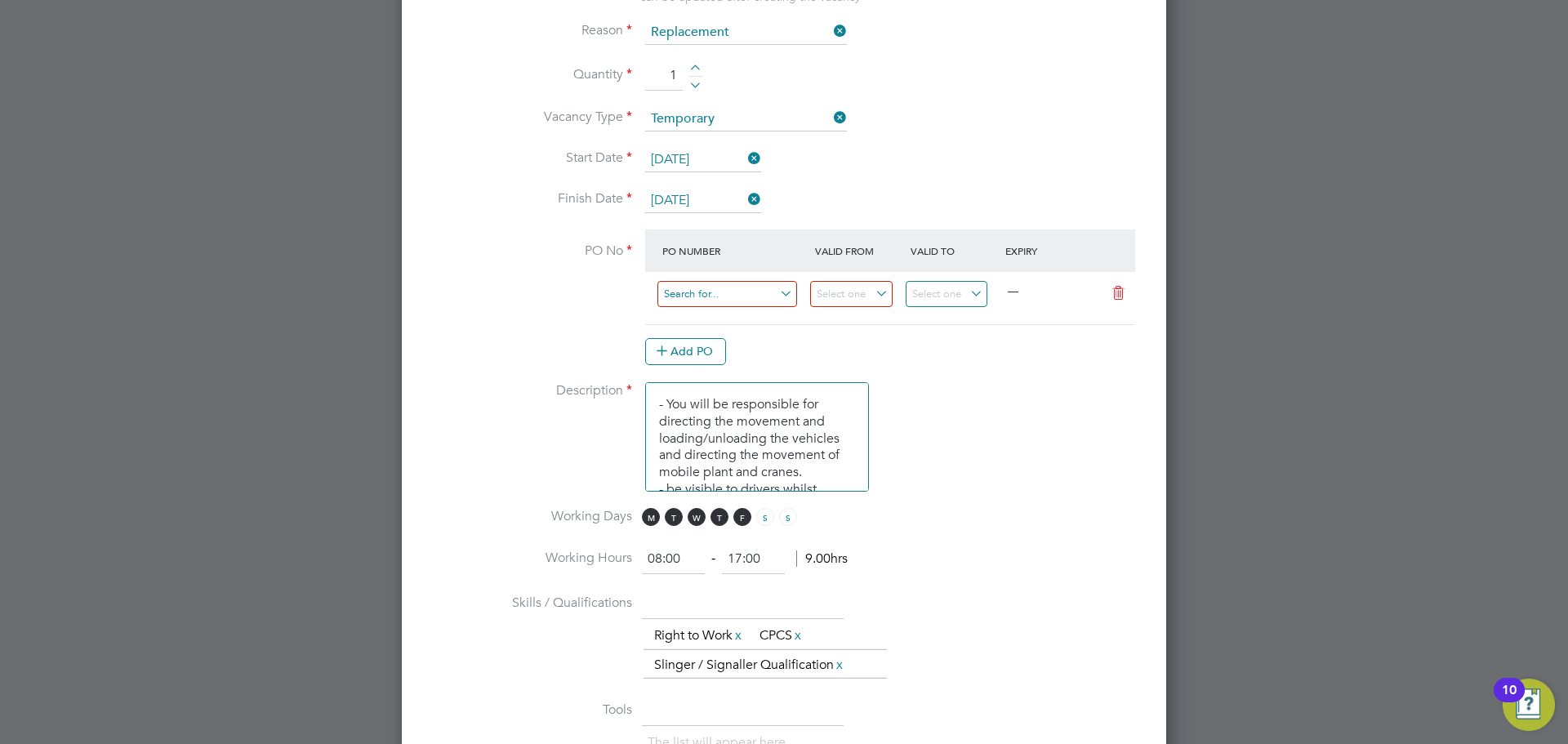
click at [783, 296] on input at bounding box center [727, 294] width 140 height 27
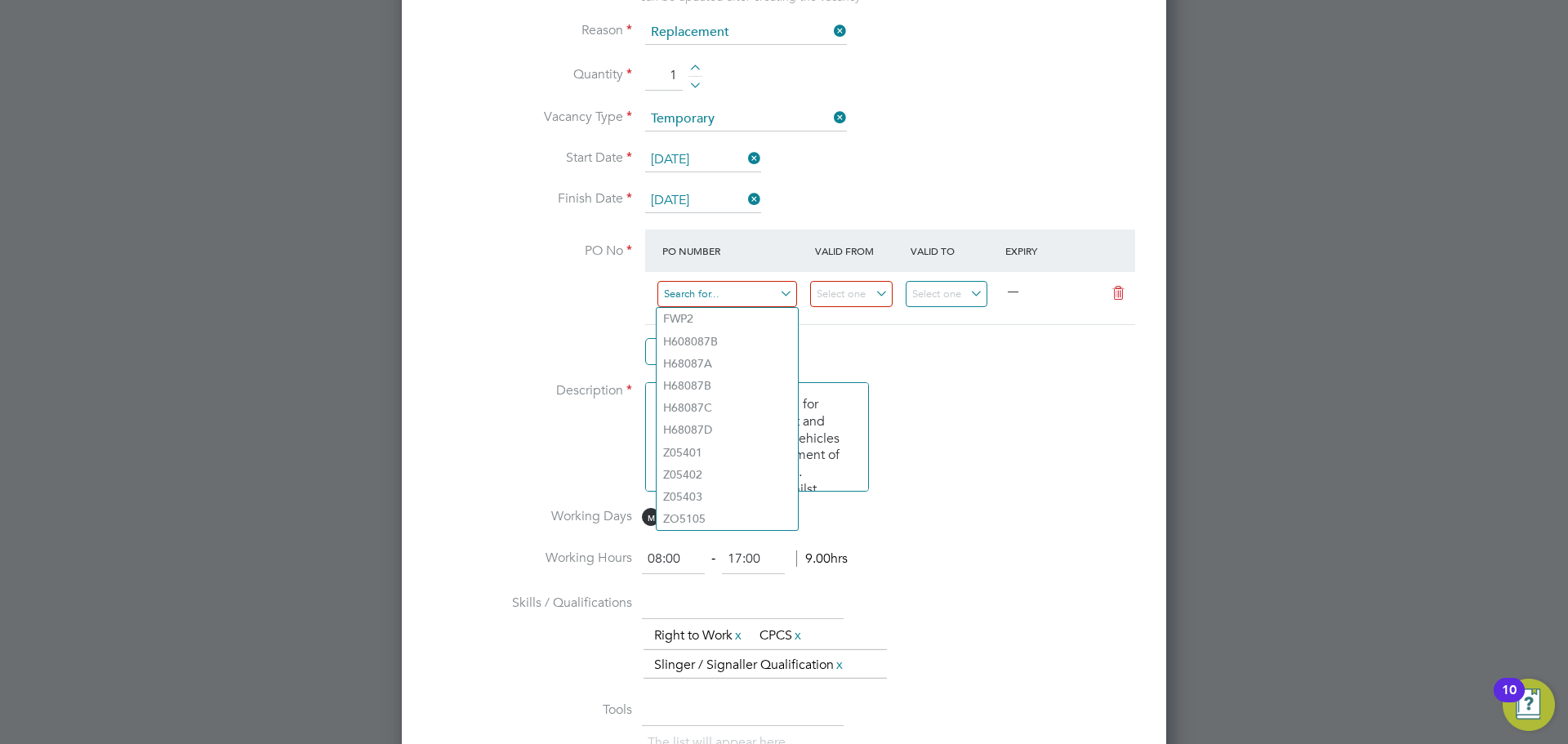
click at [722, 292] on input at bounding box center [727, 294] width 140 height 27
click at [706, 375] on li "H68087B" at bounding box center [727, 386] width 141 height 22
type input "22 Sep 2025"
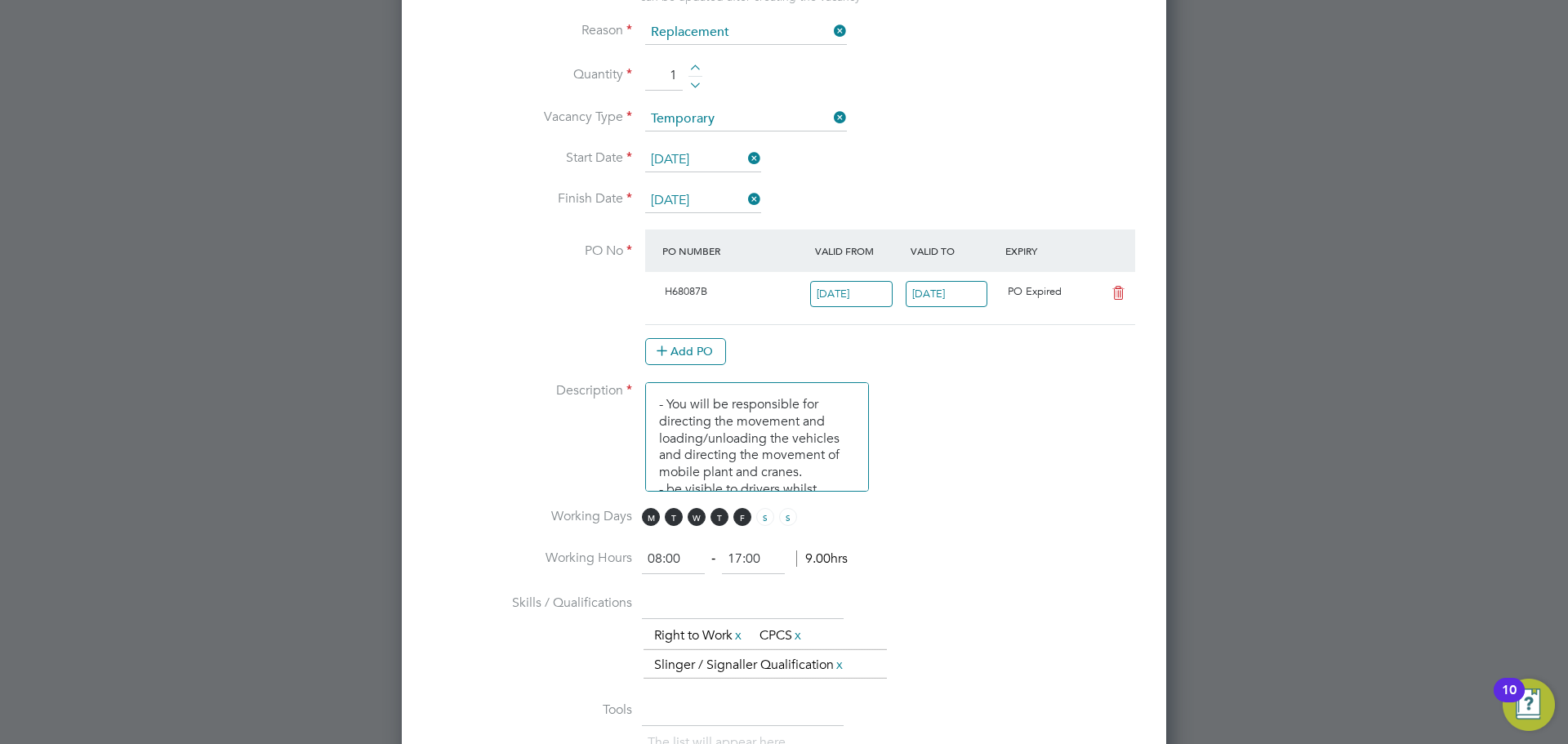
scroll to position [27, 154]
click at [955, 295] on input "28 Sep 2025" at bounding box center [947, 294] width 82 height 27
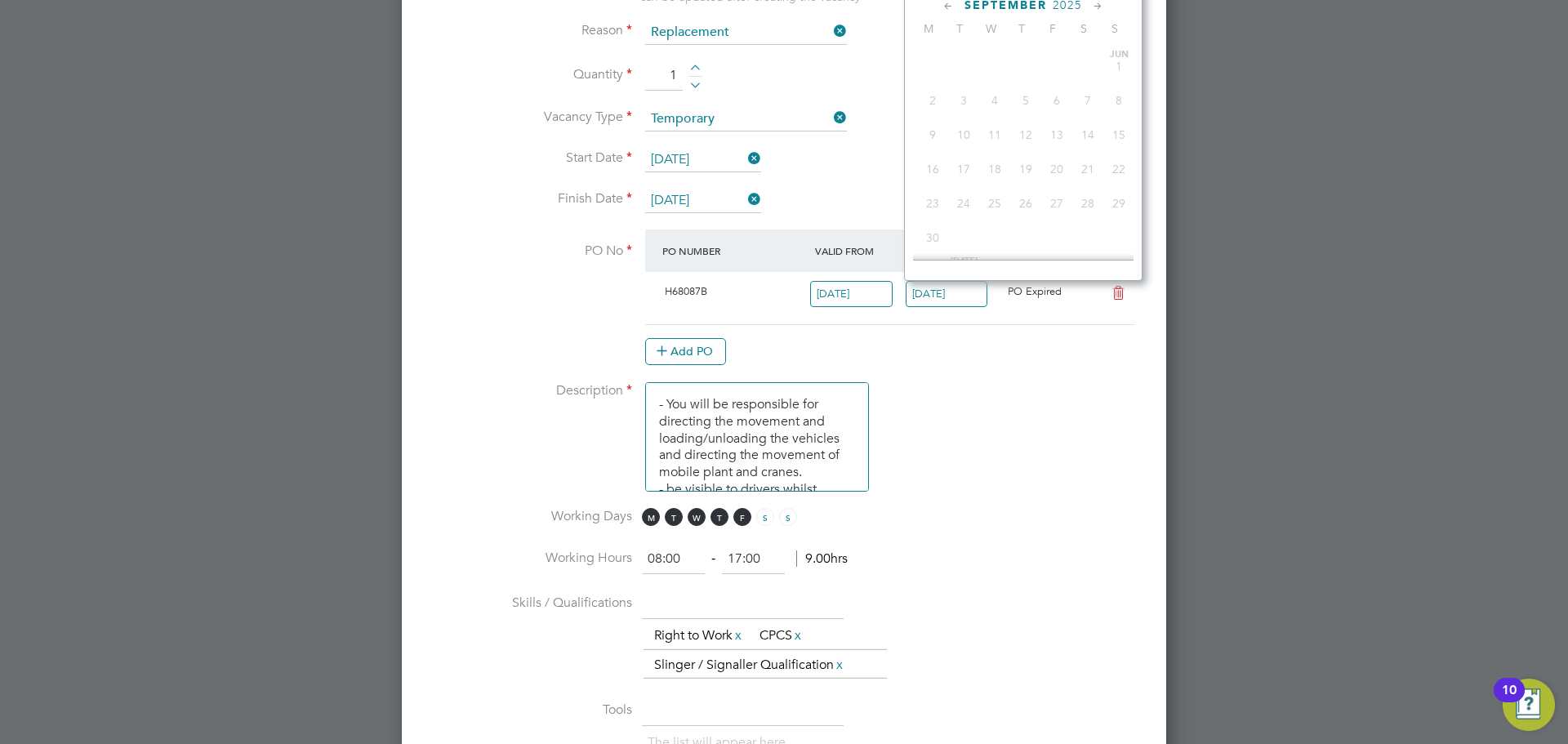
scroll to position [601, 0]
click at [1098, 8] on icon at bounding box center [1098, 6] width 15 height 18
click at [1098, 7] on icon at bounding box center [1098, 6] width 15 height 18
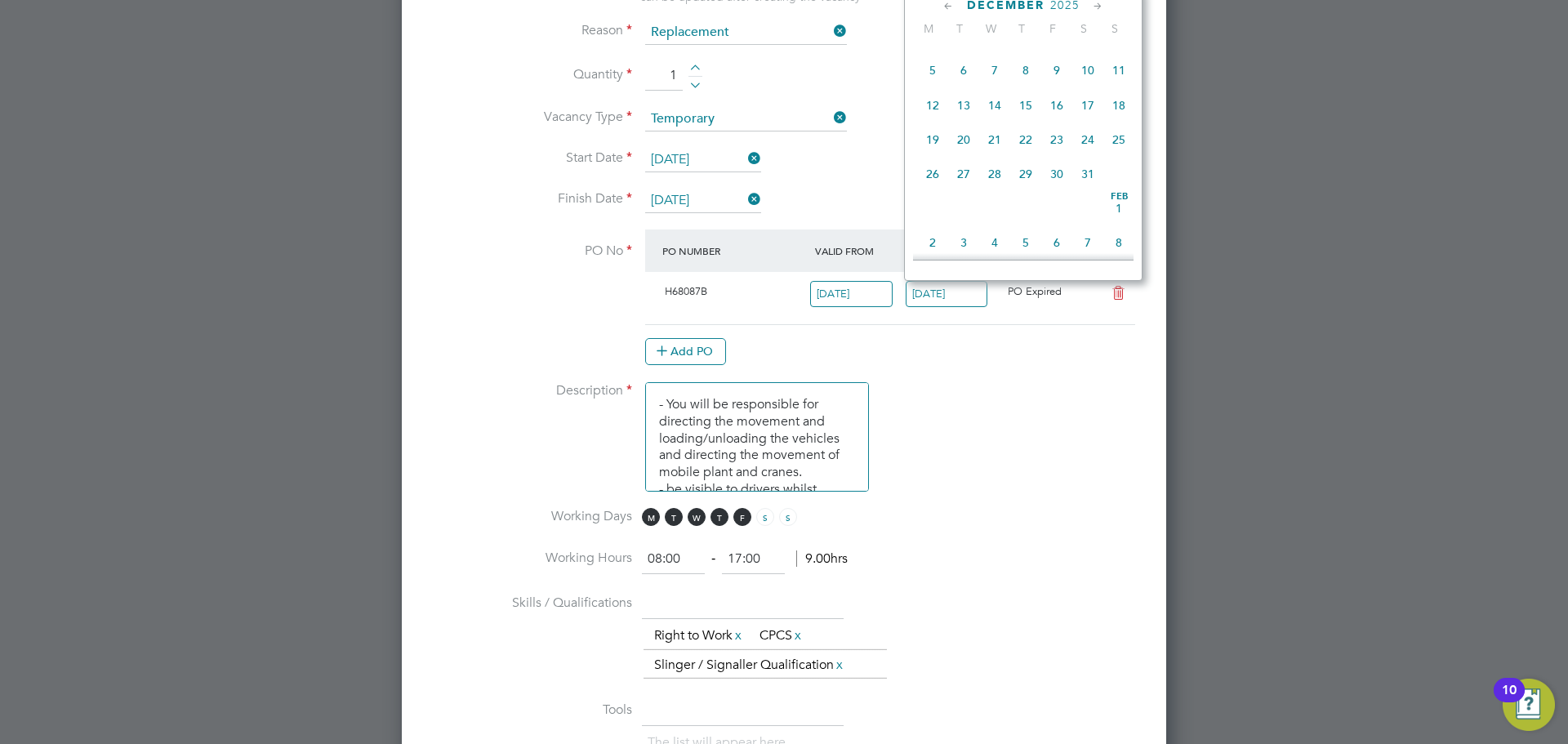
click at [1098, 7] on icon at bounding box center [1098, 6] width 15 height 18
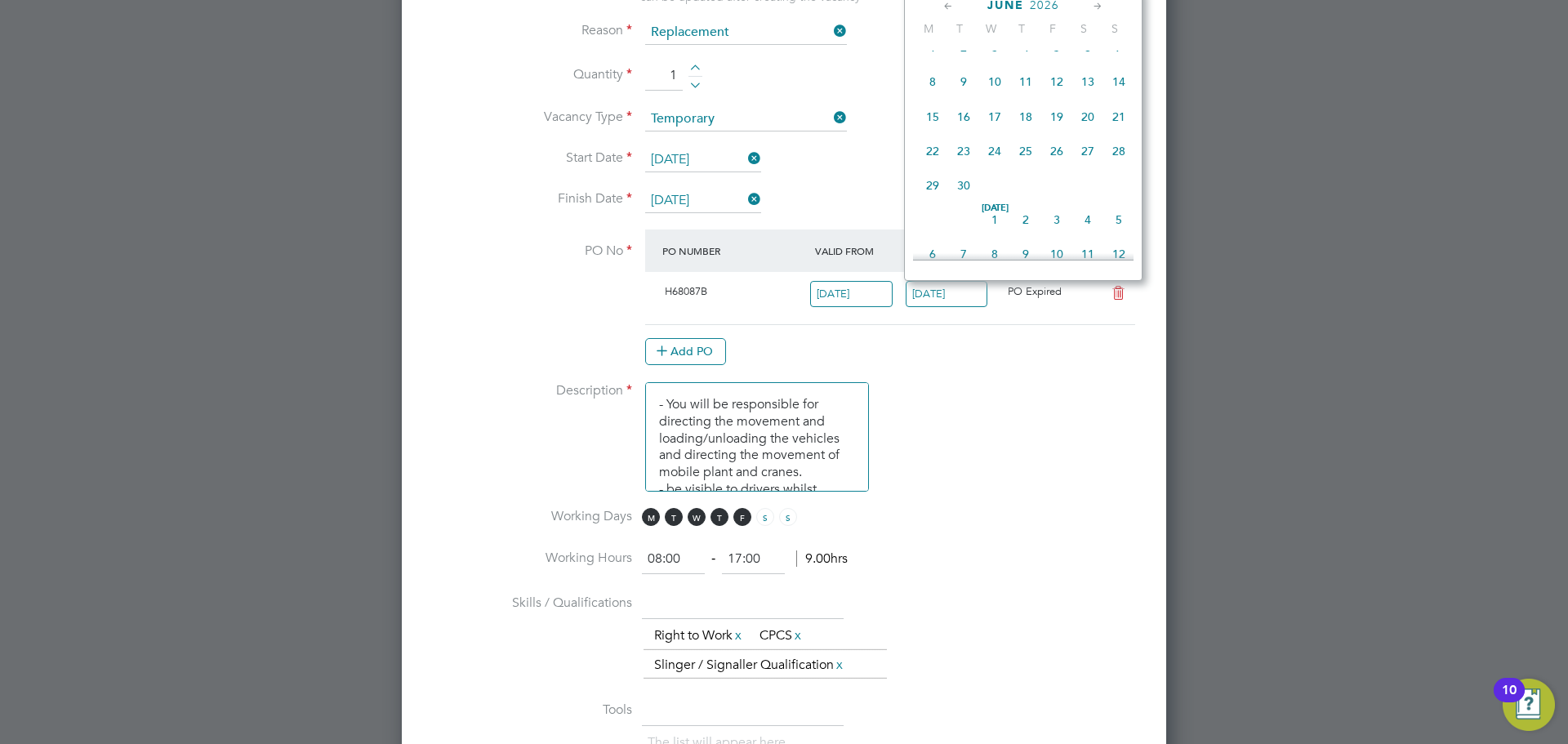
click at [1098, 7] on icon at bounding box center [1098, 6] width 15 height 18
click at [1065, 119] on span "18" at bounding box center [1056, 104] width 31 height 31
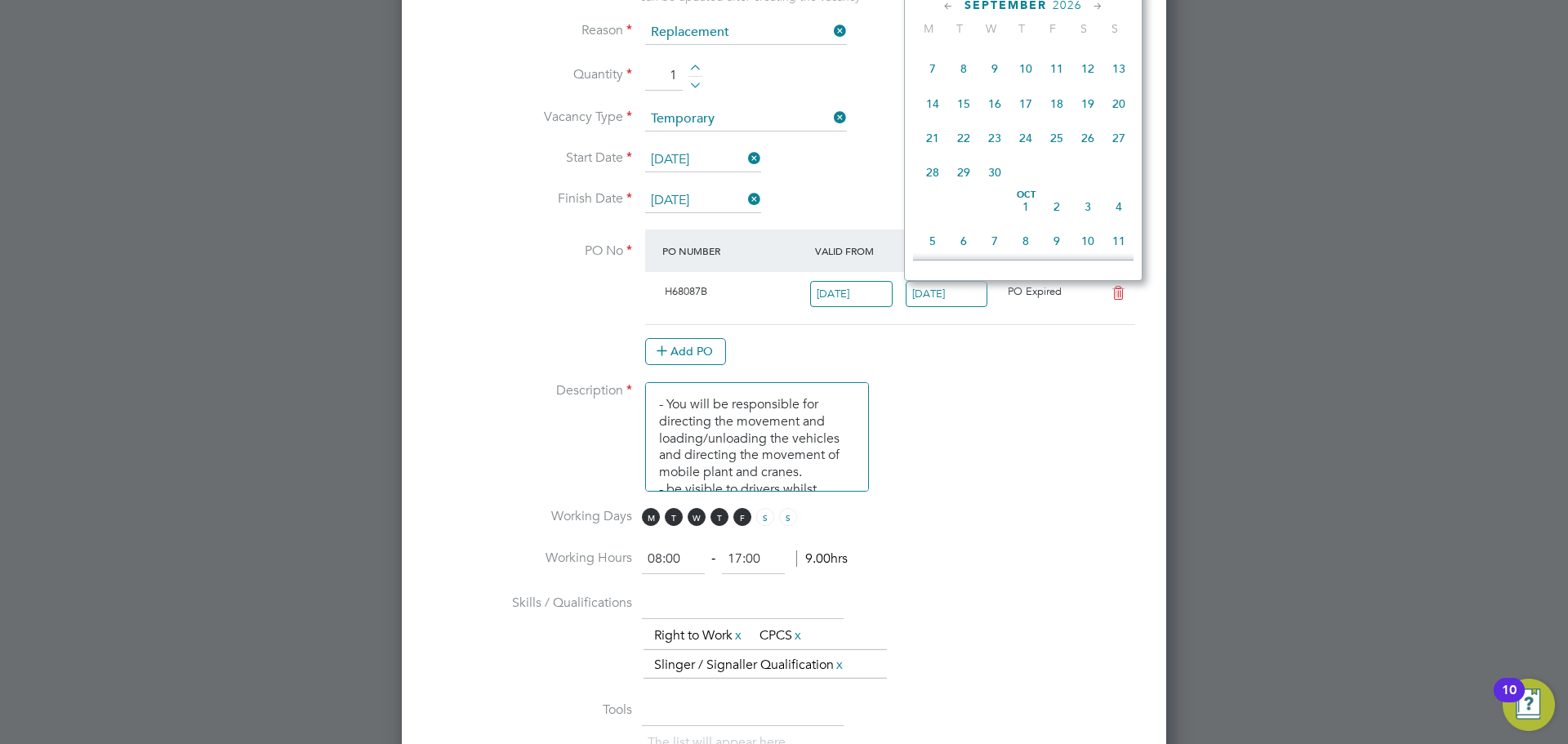
type input "18 Sep 2026"
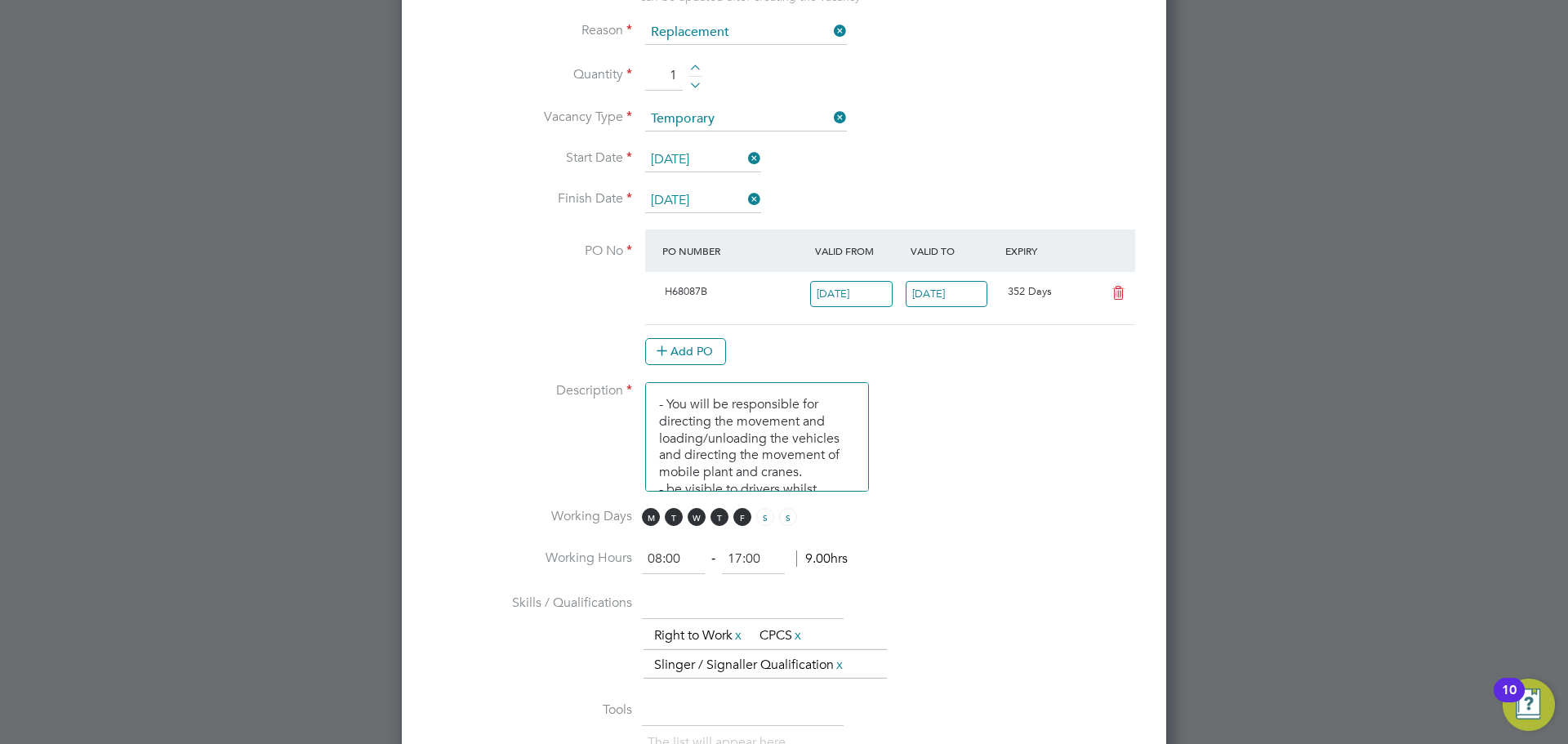
click at [992, 496] on li "Description - You will be responsible for directing the movement and loading/un…" at bounding box center [784, 444] width 712 height 125
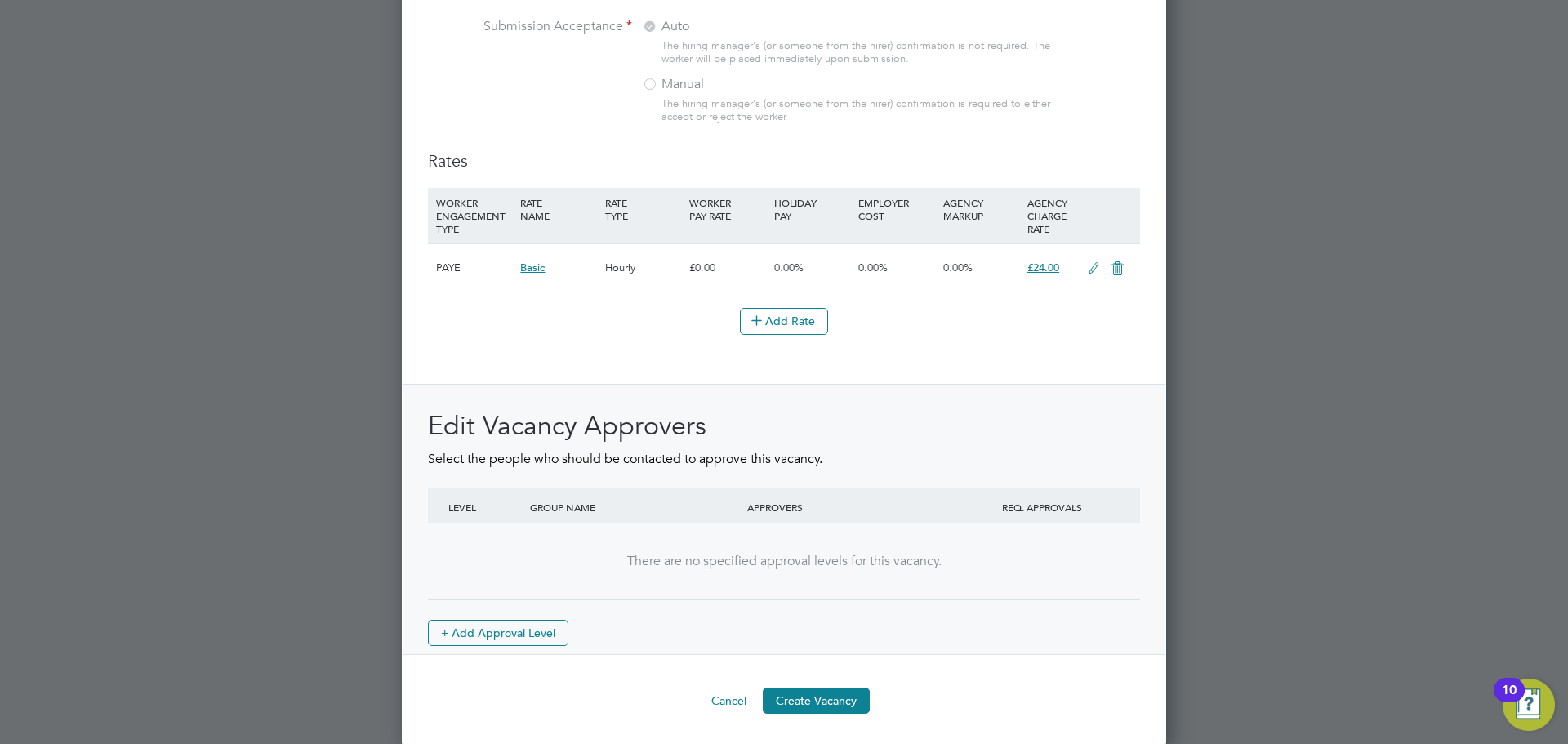
scroll to position [1810, 0]
click at [1093, 262] on icon at bounding box center [1094, 266] width 21 height 13
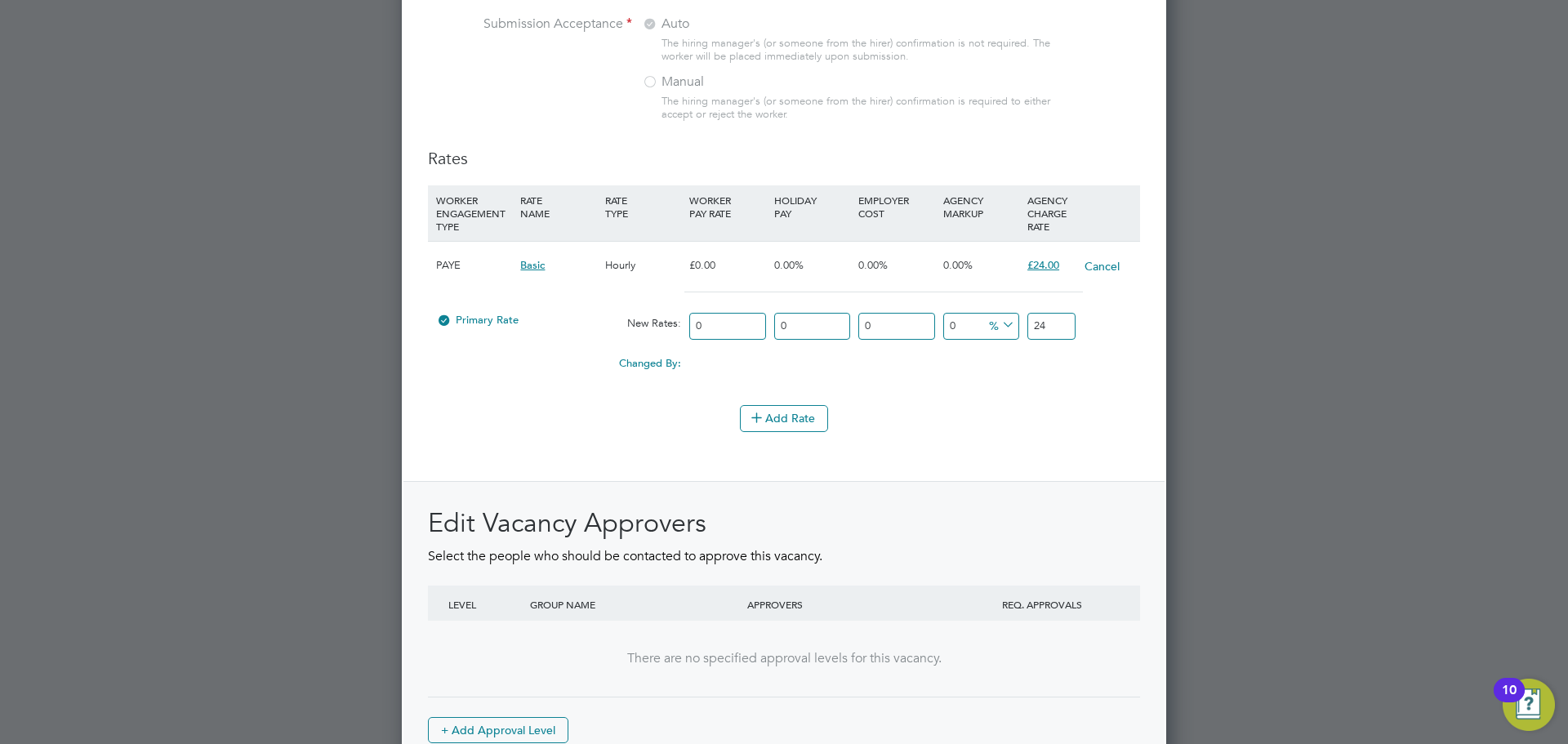
click at [1051, 326] on input "24" at bounding box center [1051, 326] width 48 height 27
type input "2"
type input "25.65"
click at [960, 406] on div "Add Rate" at bounding box center [784, 419] width 712 height 26
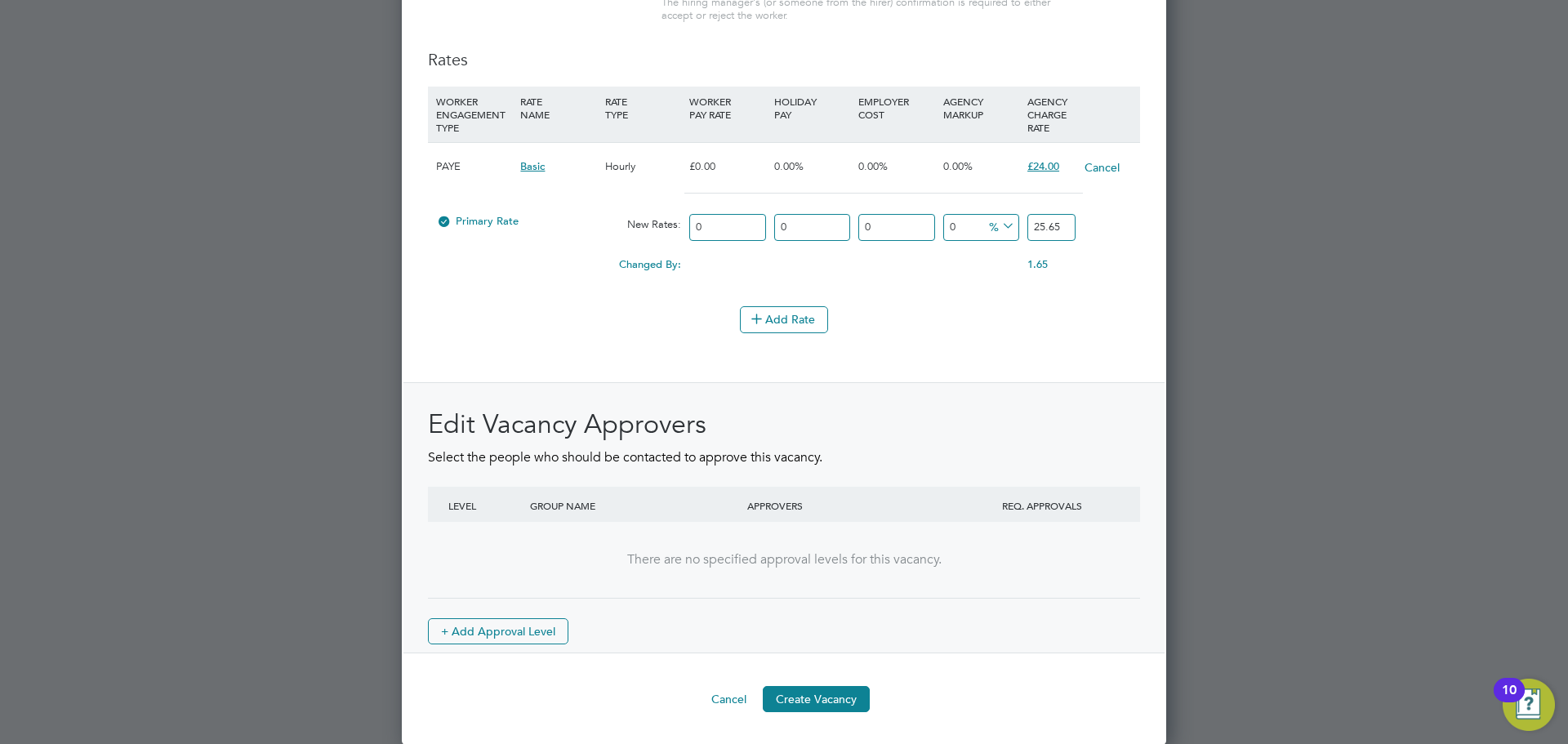
scroll to position [1909, 0]
click at [833, 693] on button "Create Vacancy" at bounding box center [816, 699] width 107 height 26
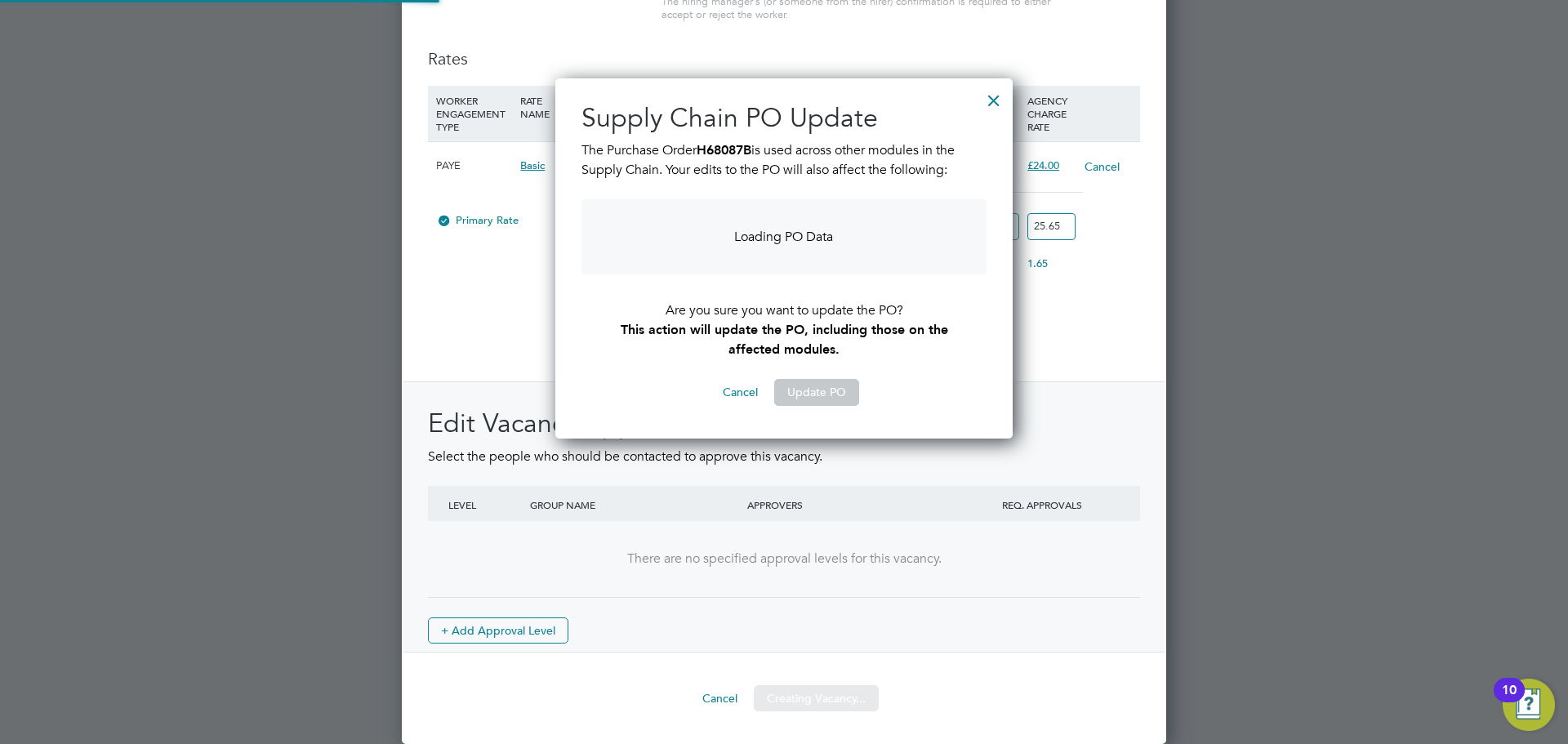
scroll to position [390, 458]
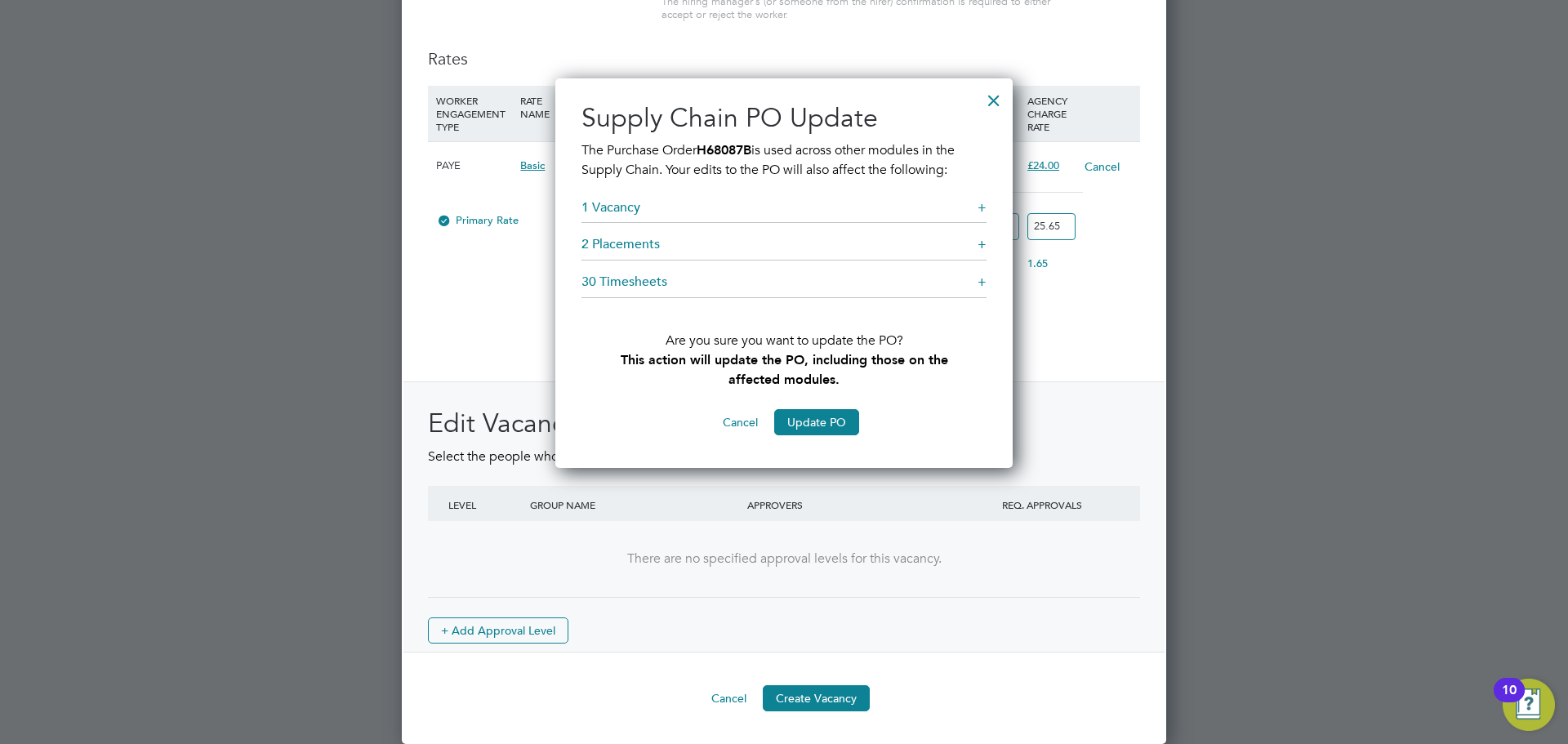
click at [997, 97] on div at bounding box center [994, 96] width 29 height 29
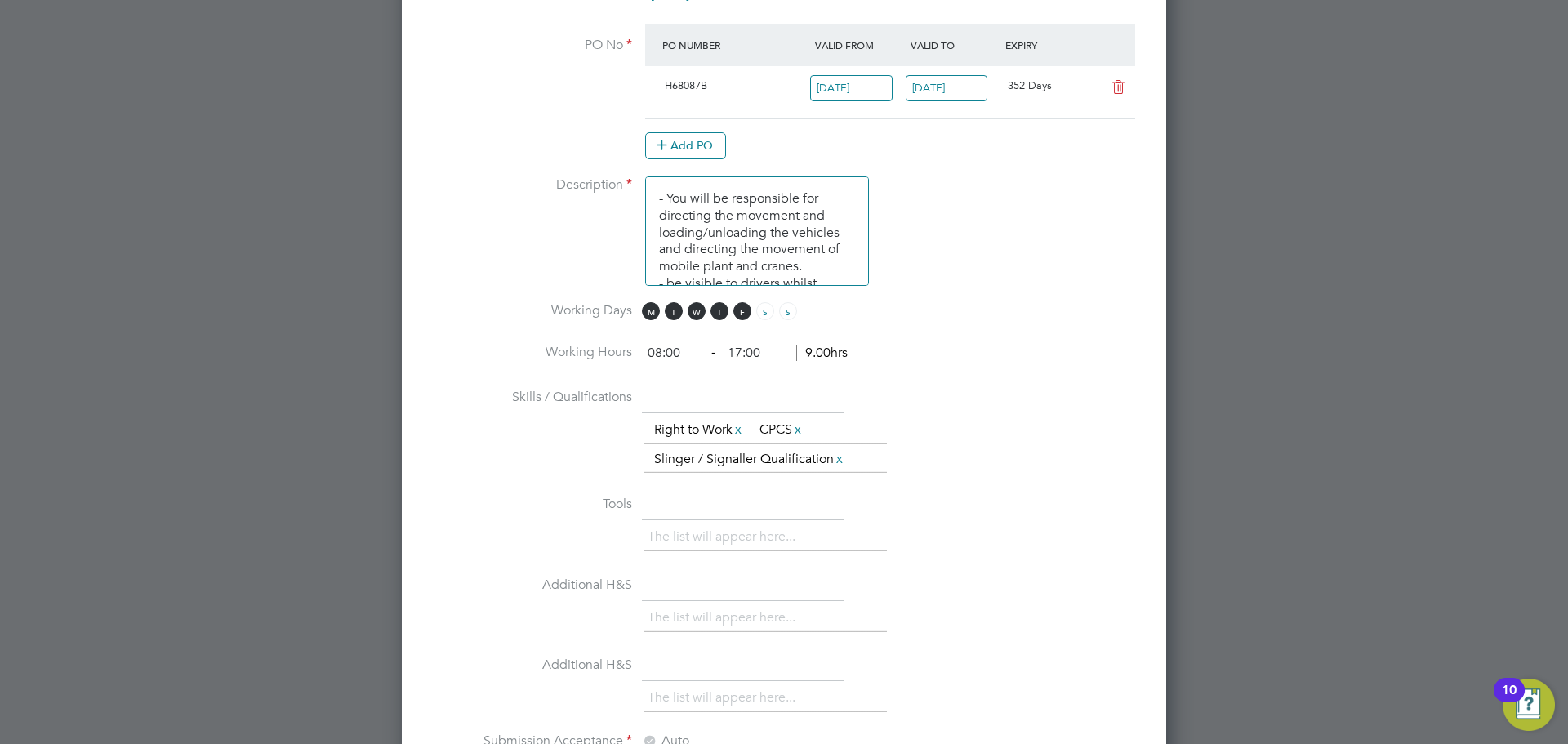
scroll to position [929, 0]
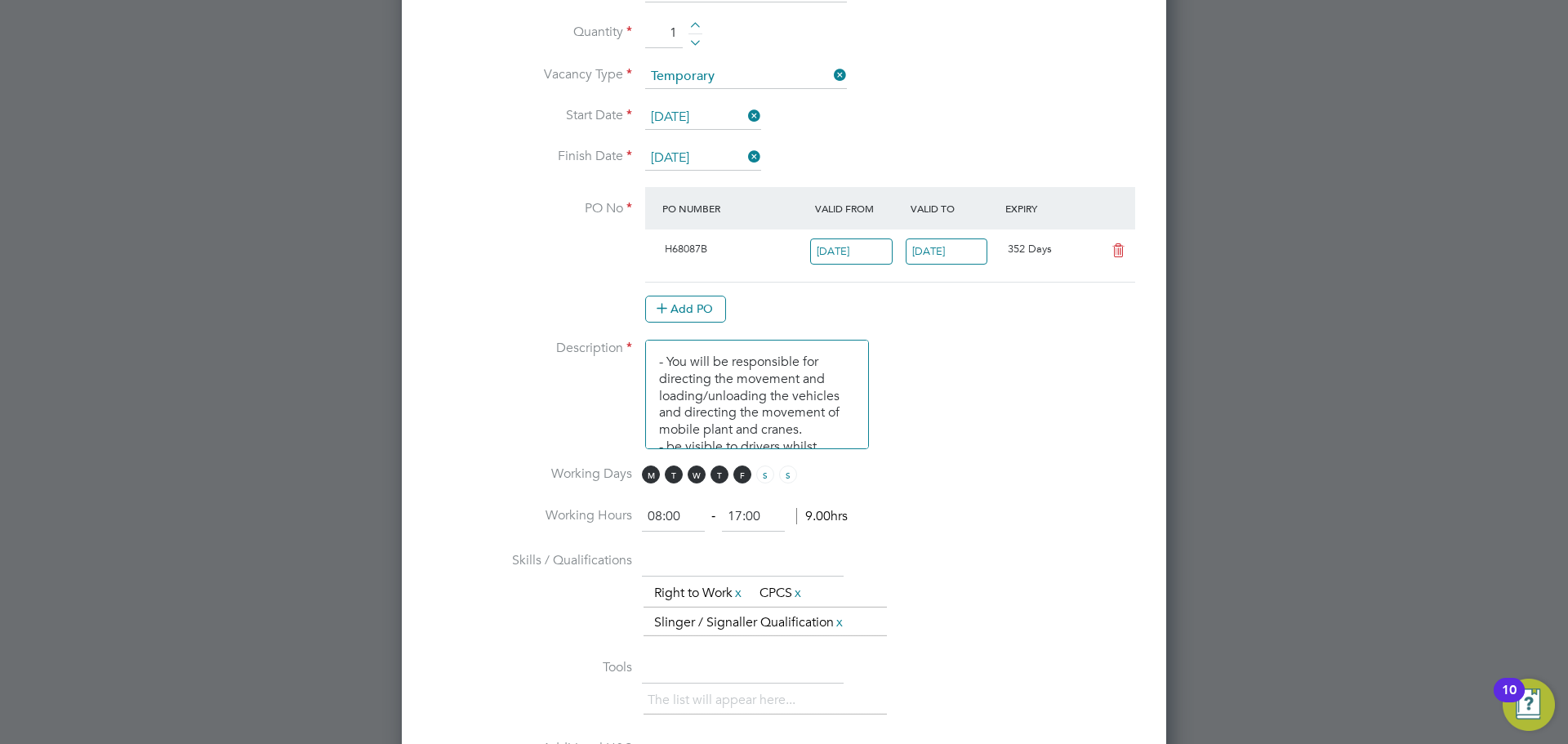
click at [1120, 247] on icon at bounding box center [1118, 251] width 21 height 13
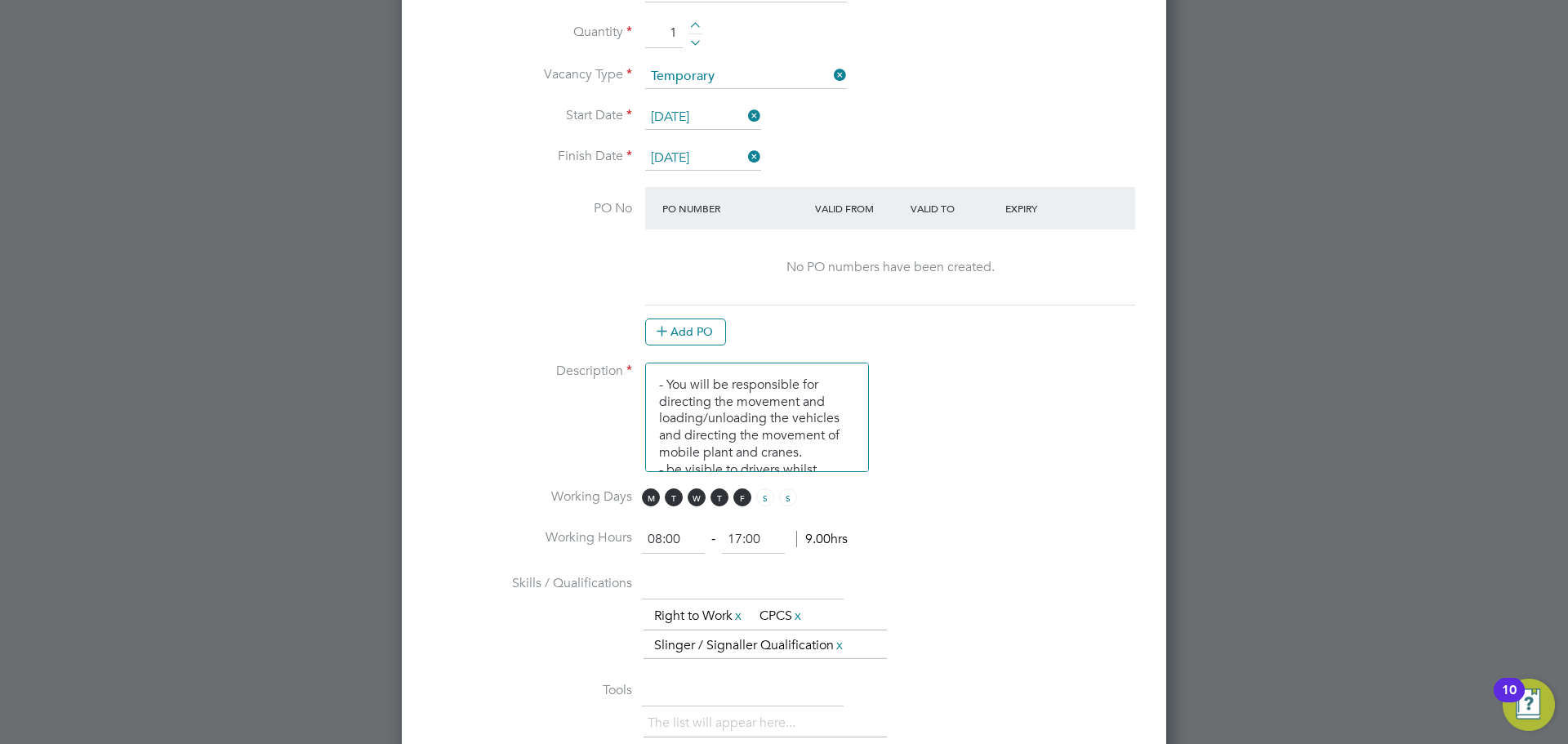
scroll to position [2615, 766]
click at [696, 331] on button "Add PO" at bounding box center [685, 332] width 81 height 26
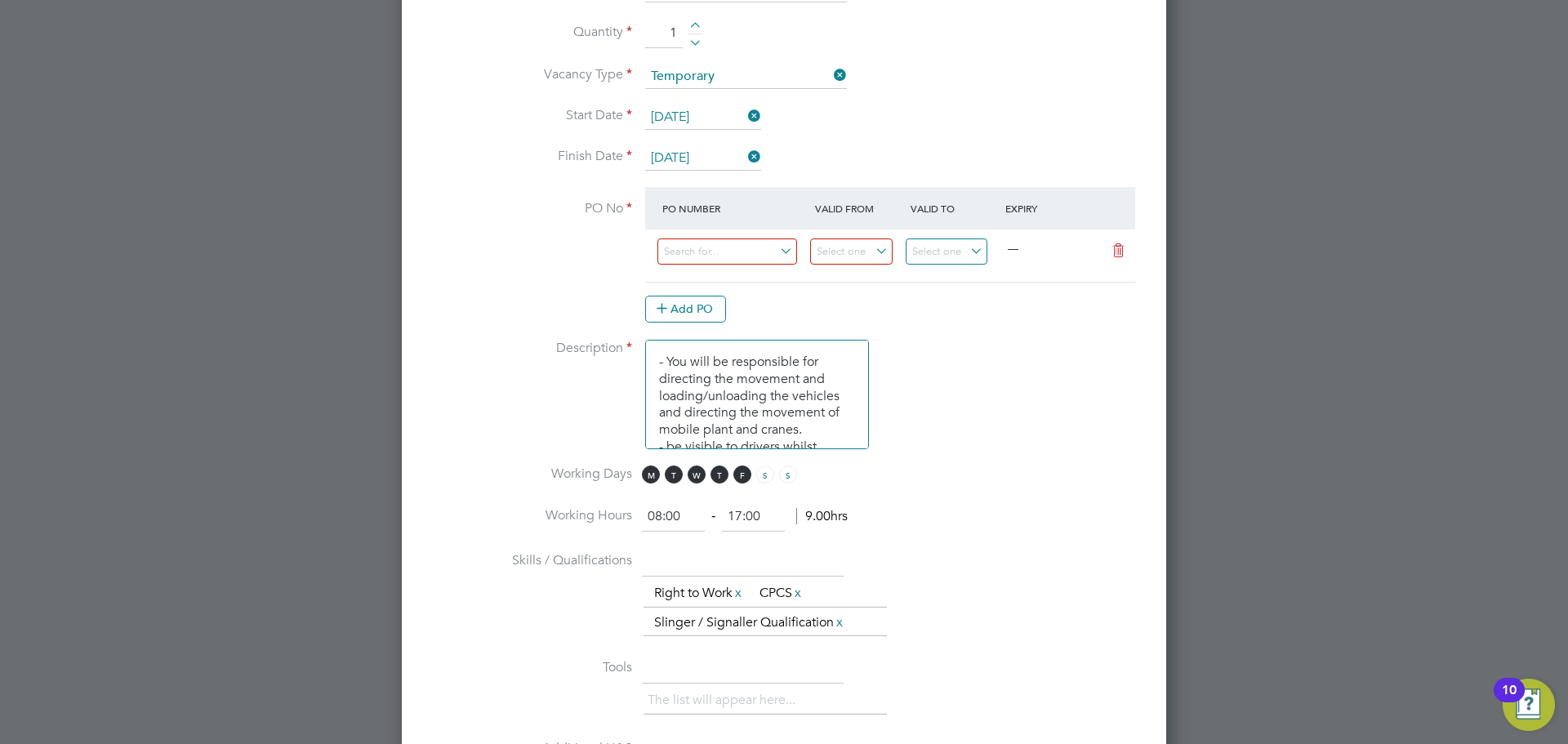
scroll to position [2592, 766]
click at [783, 255] on input at bounding box center [727, 252] width 140 height 27
type input "J"
click at [689, 450] on li "Z05403" at bounding box center [727, 454] width 141 height 22
type input "20 Feb 2025"
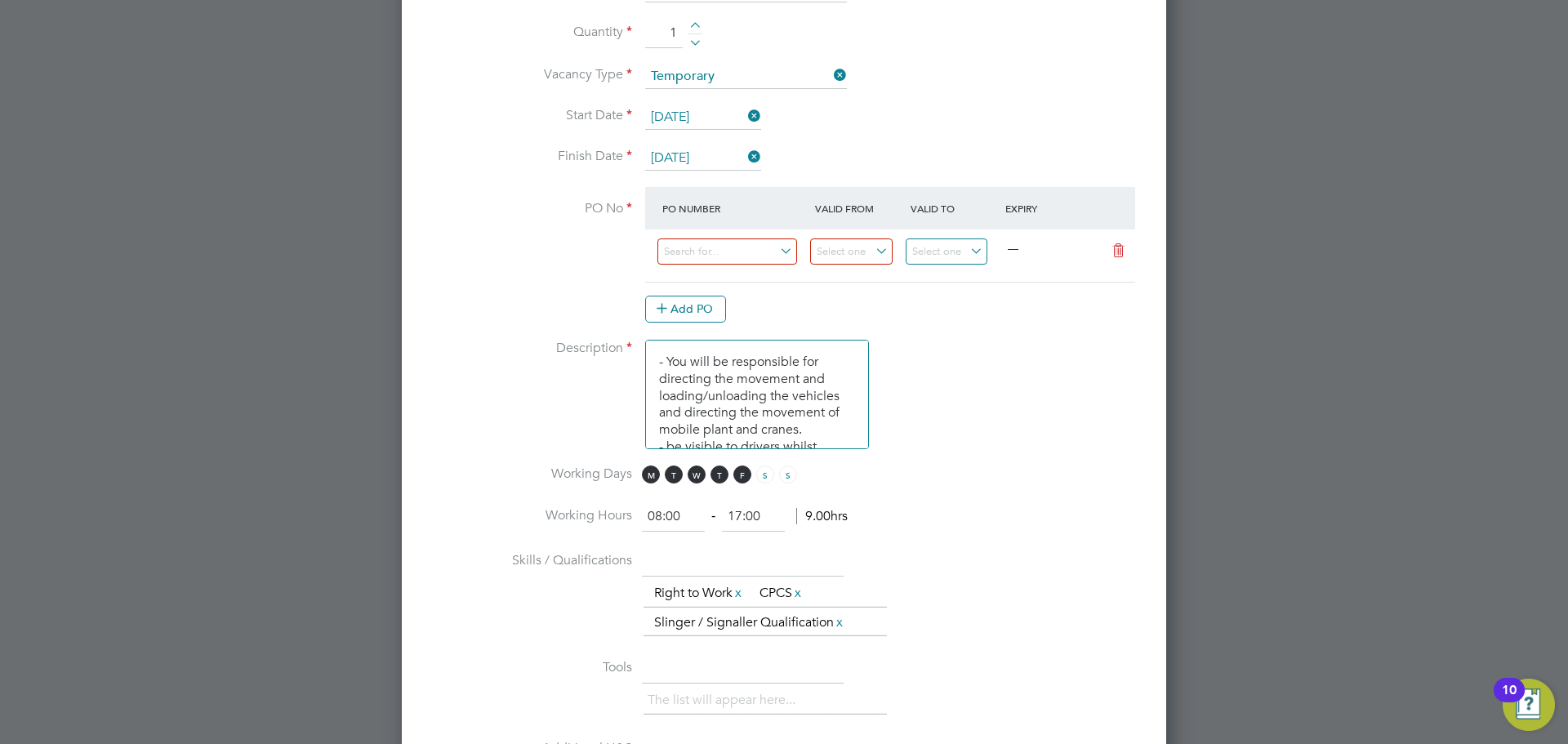
type input "19 Dec 2025"
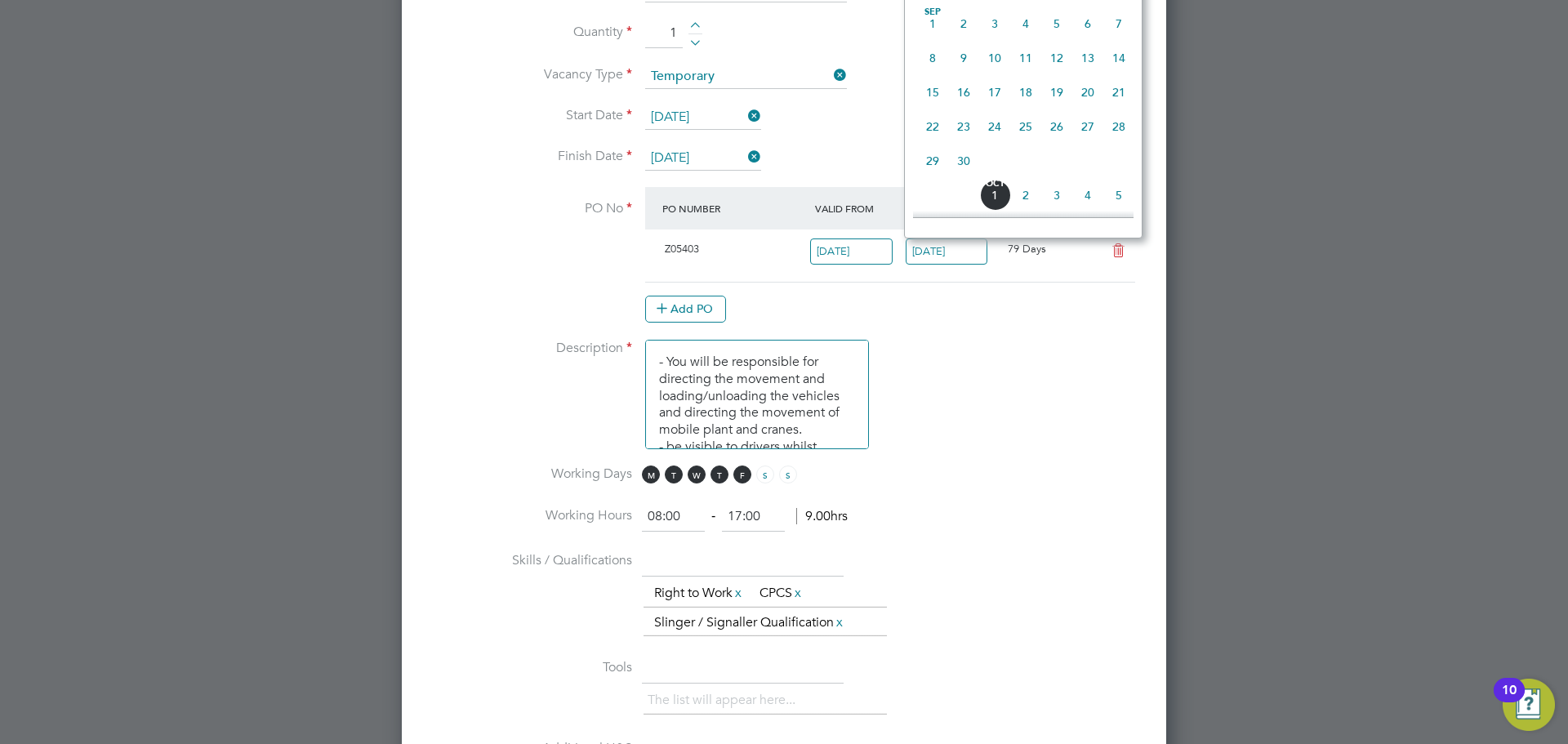
click at [967, 253] on input "19 Dec 2025" at bounding box center [947, 252] width 82 height 27
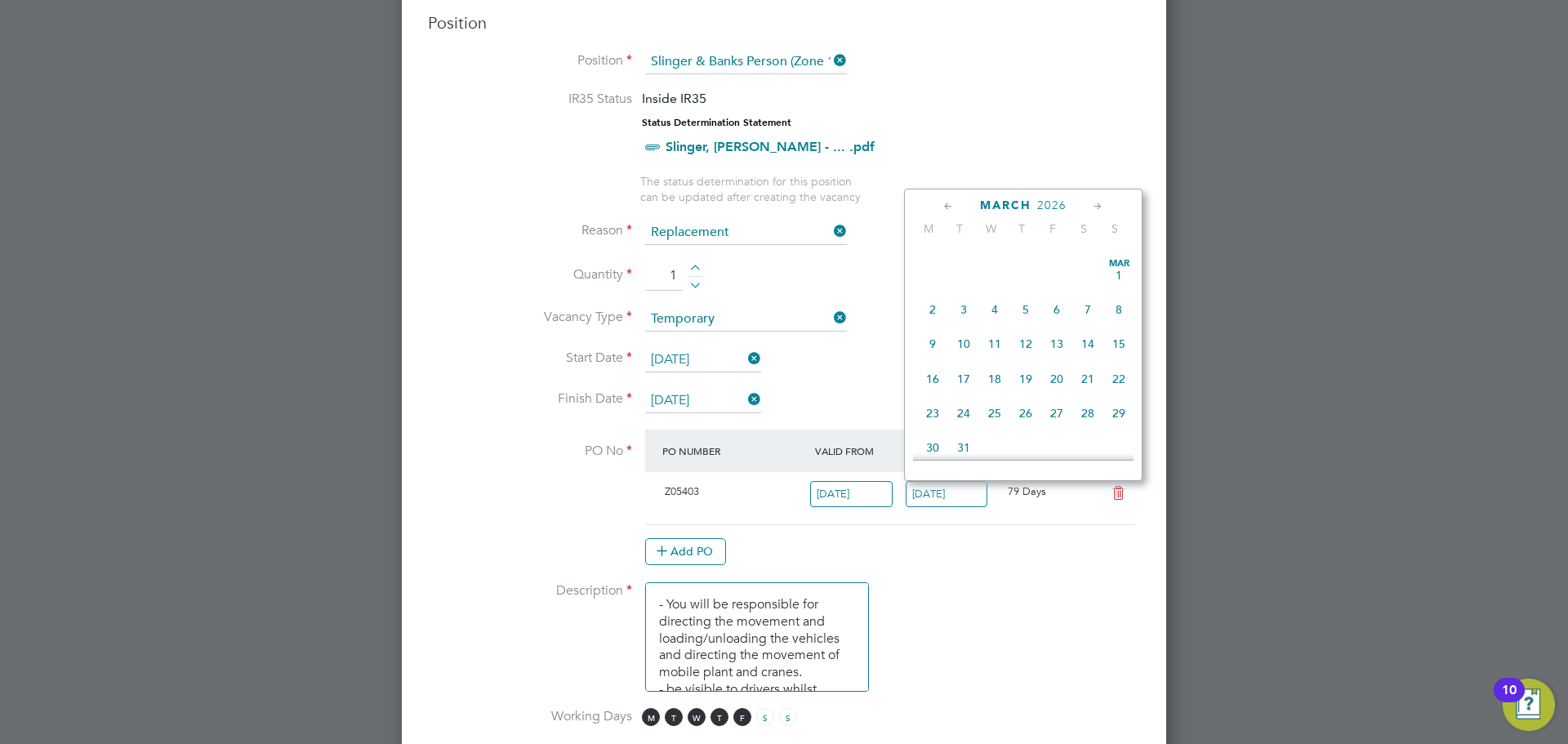
scroll to position [766, 0]
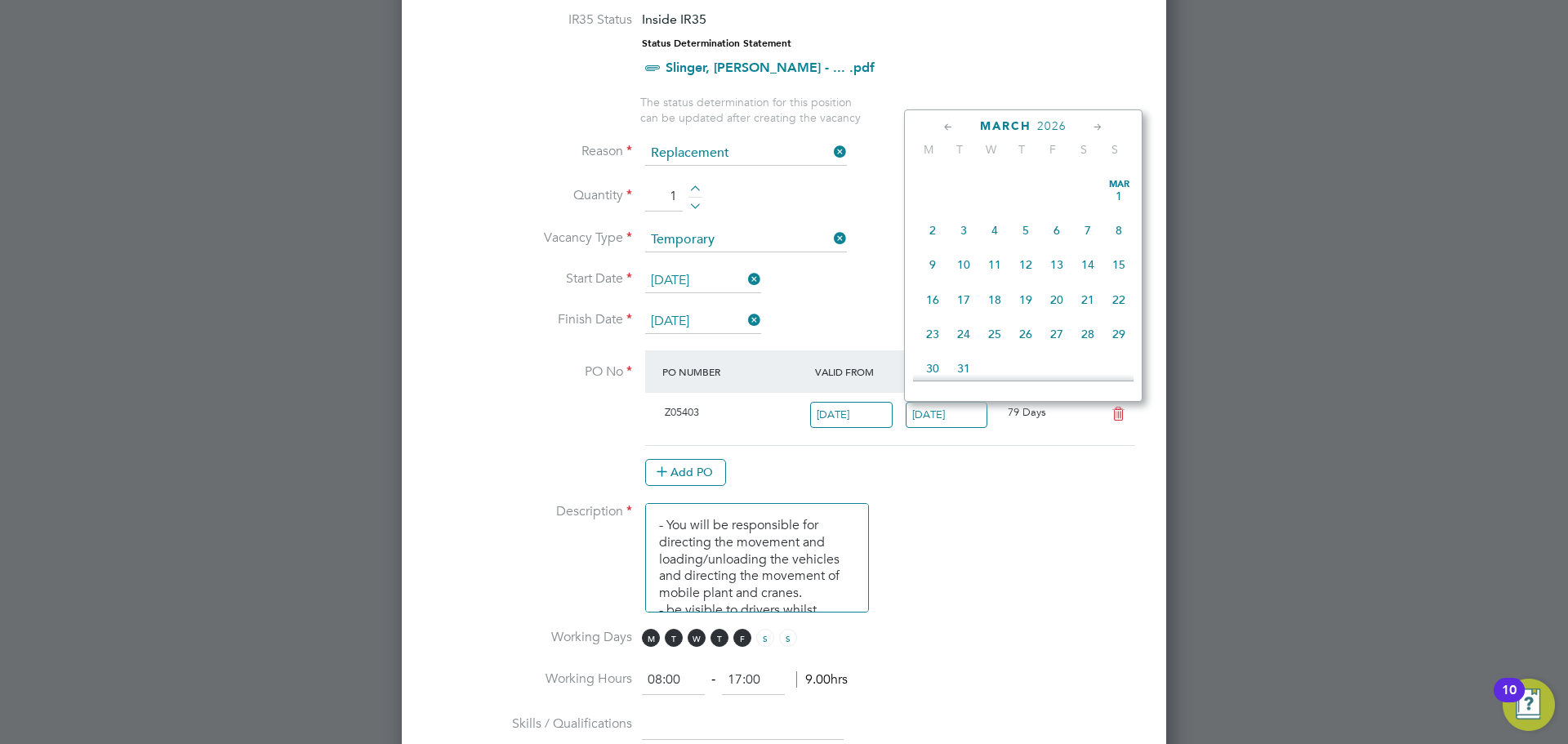
click at [1097, 125] on icon at bounding box center [1098, 127] width 15 height 18
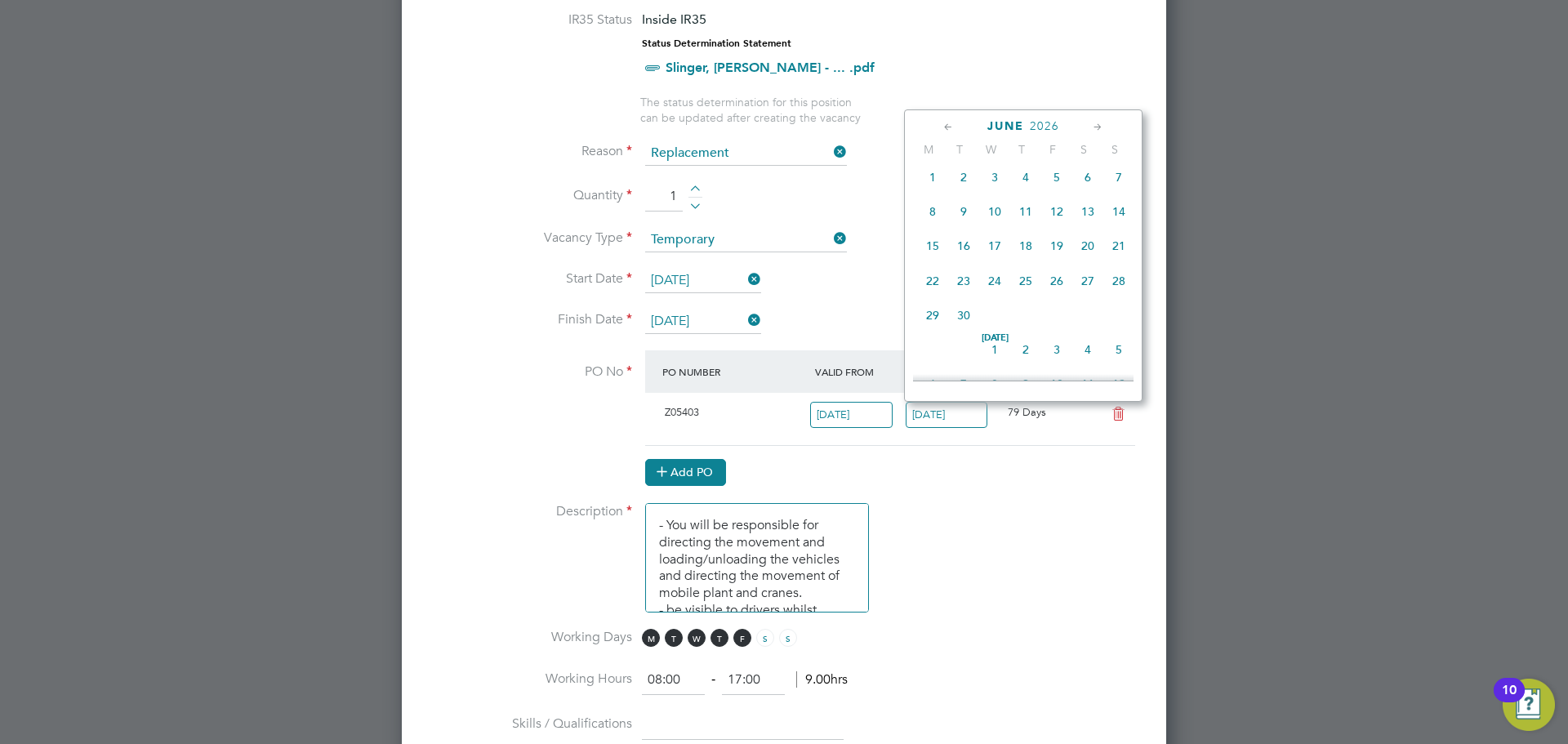
click at [686, 472] on button "Add PO" at bounding box center [685, 472] width 81 height 26
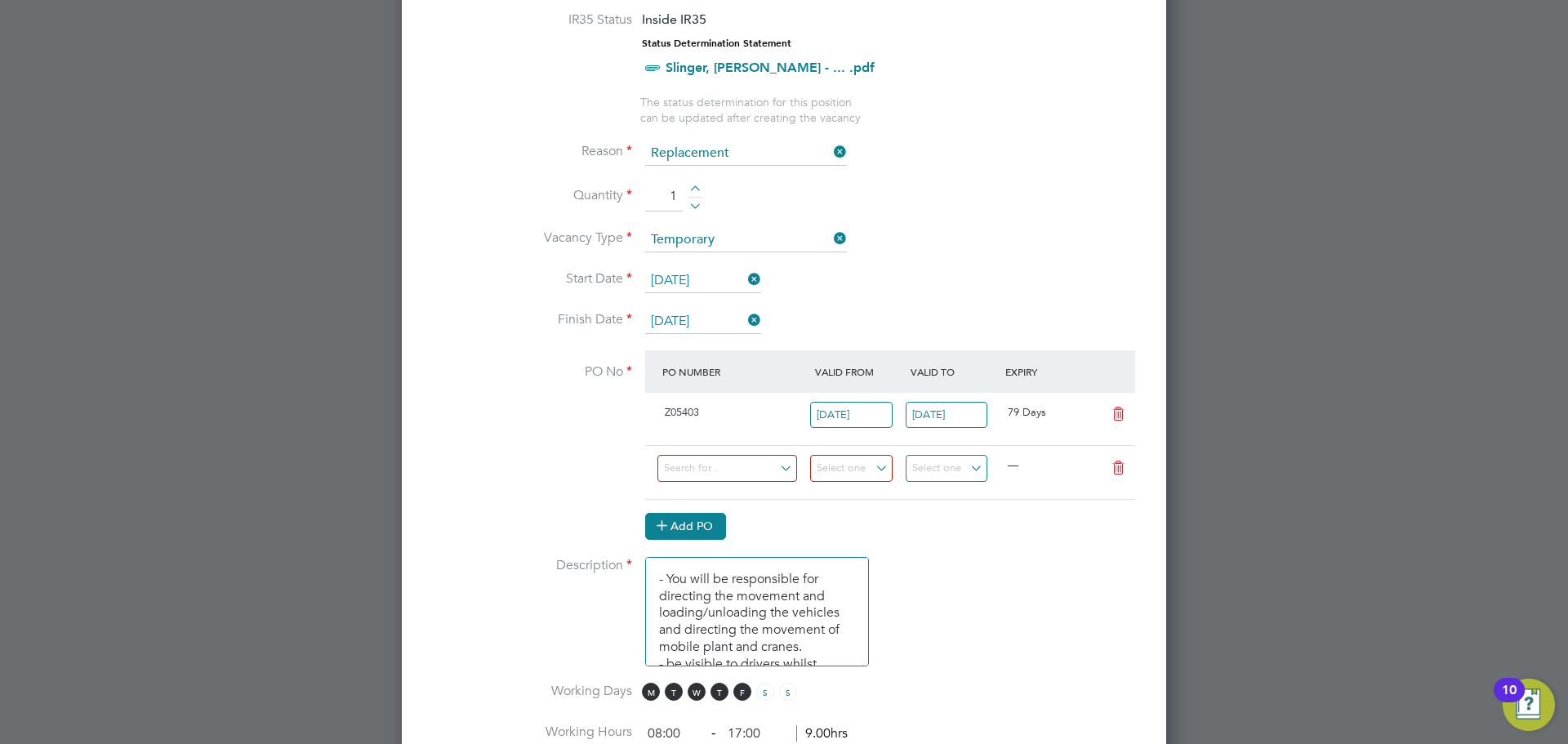
scroll to position [2646, 766]
click at [786, 464] on input at bounding box center [727, 468] width 140 height 27
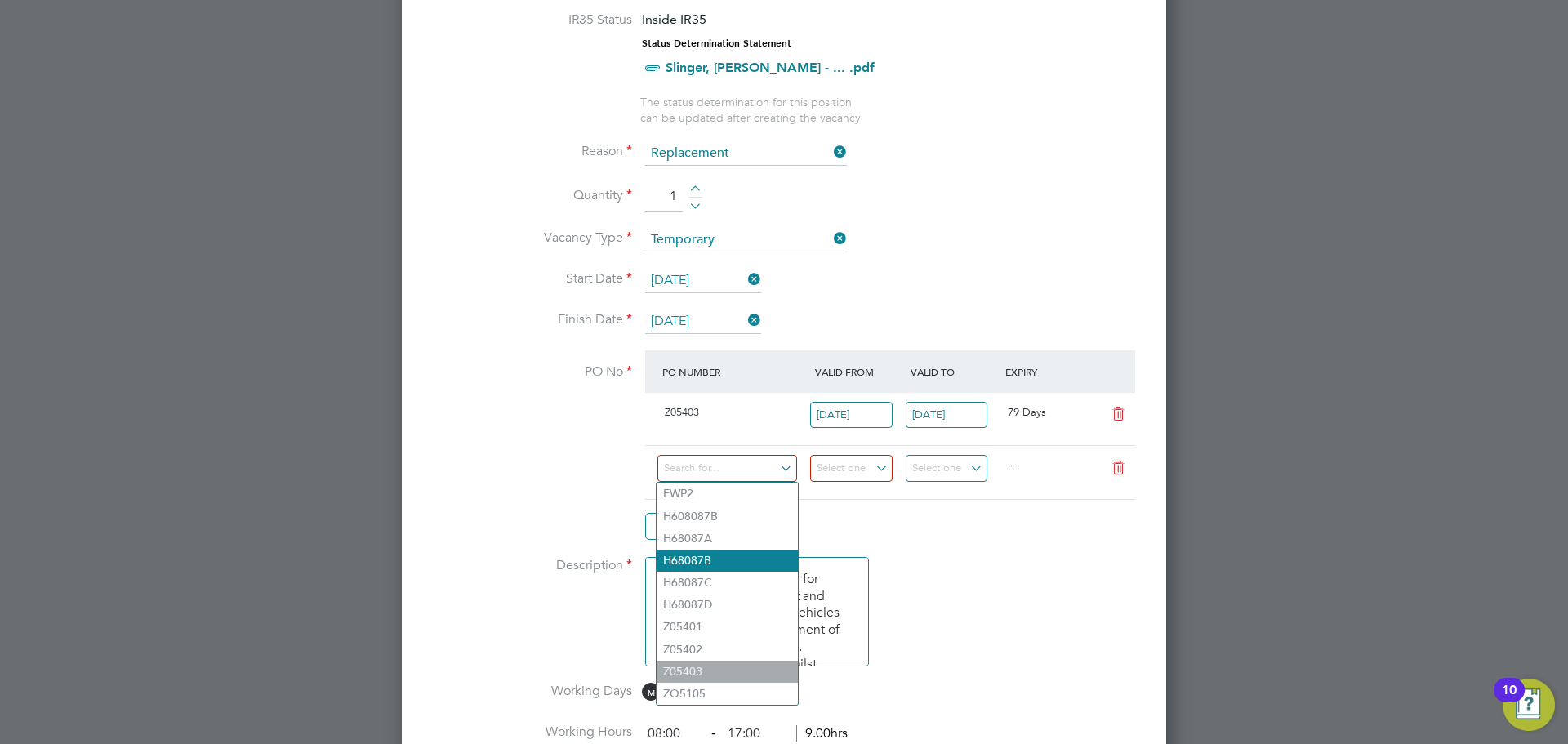
click at [706, 558] on li "H68087B" at bounding box center [727, 560] width 141 height 22
type input "22 Sep 2025"
type input "28 Sep 2025"
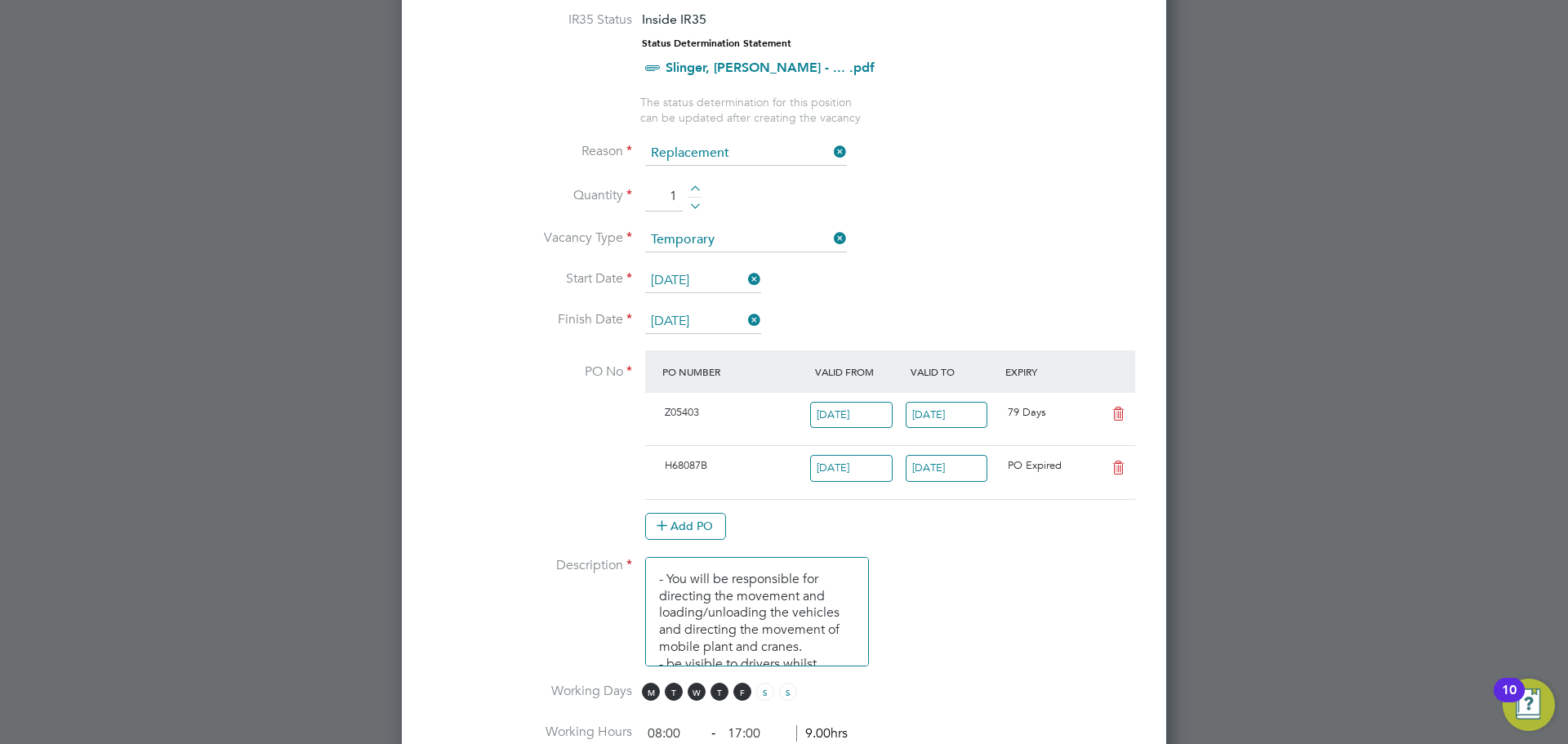
scroll to position [27, 154]
click at [1117, 409] on icon at bounding box center [1118, 414] width 21 height 13
type input "22 Sep 2025"
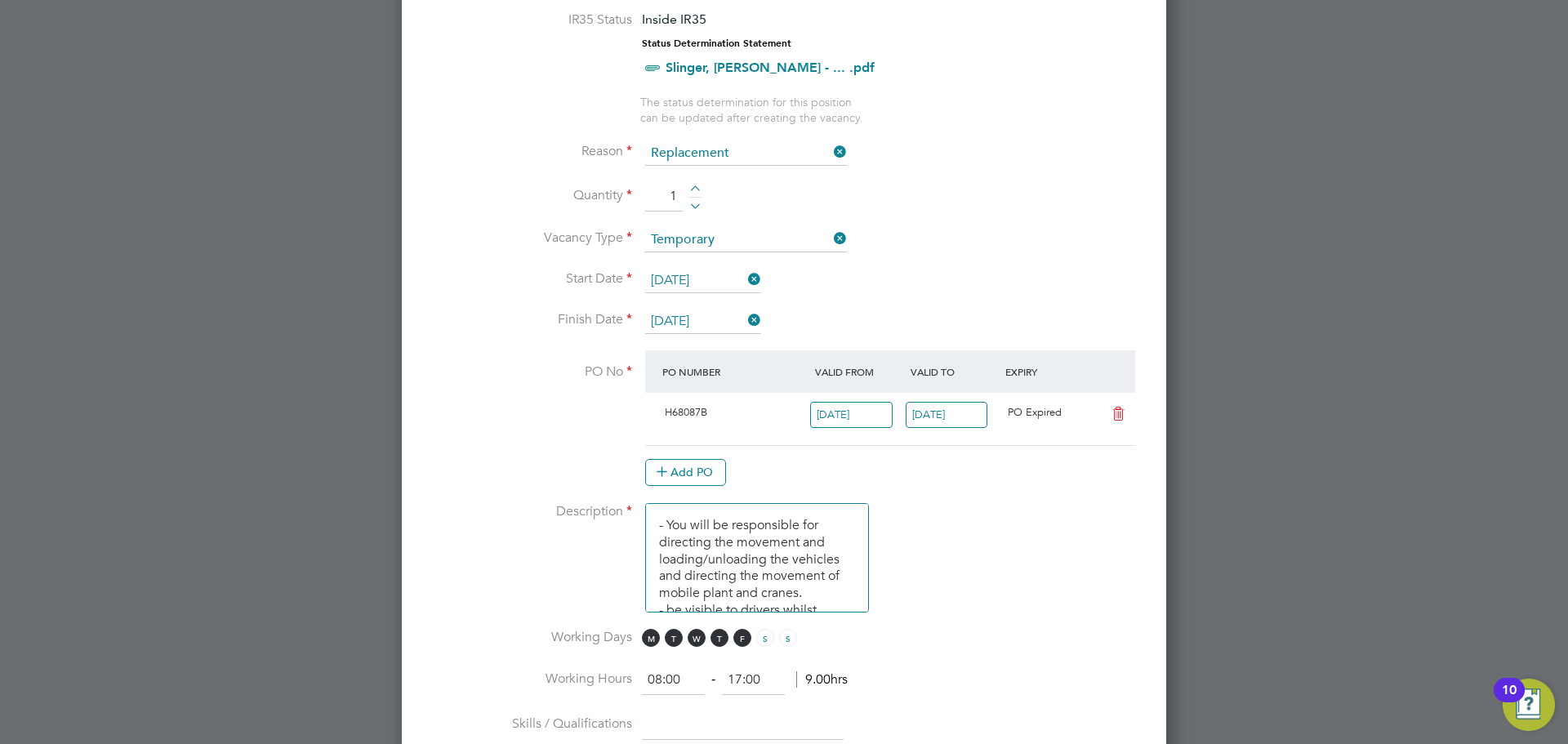
click at [973, 412] on input "28 Sep 2025" at bounding box center [947, 415] width 82 height 27
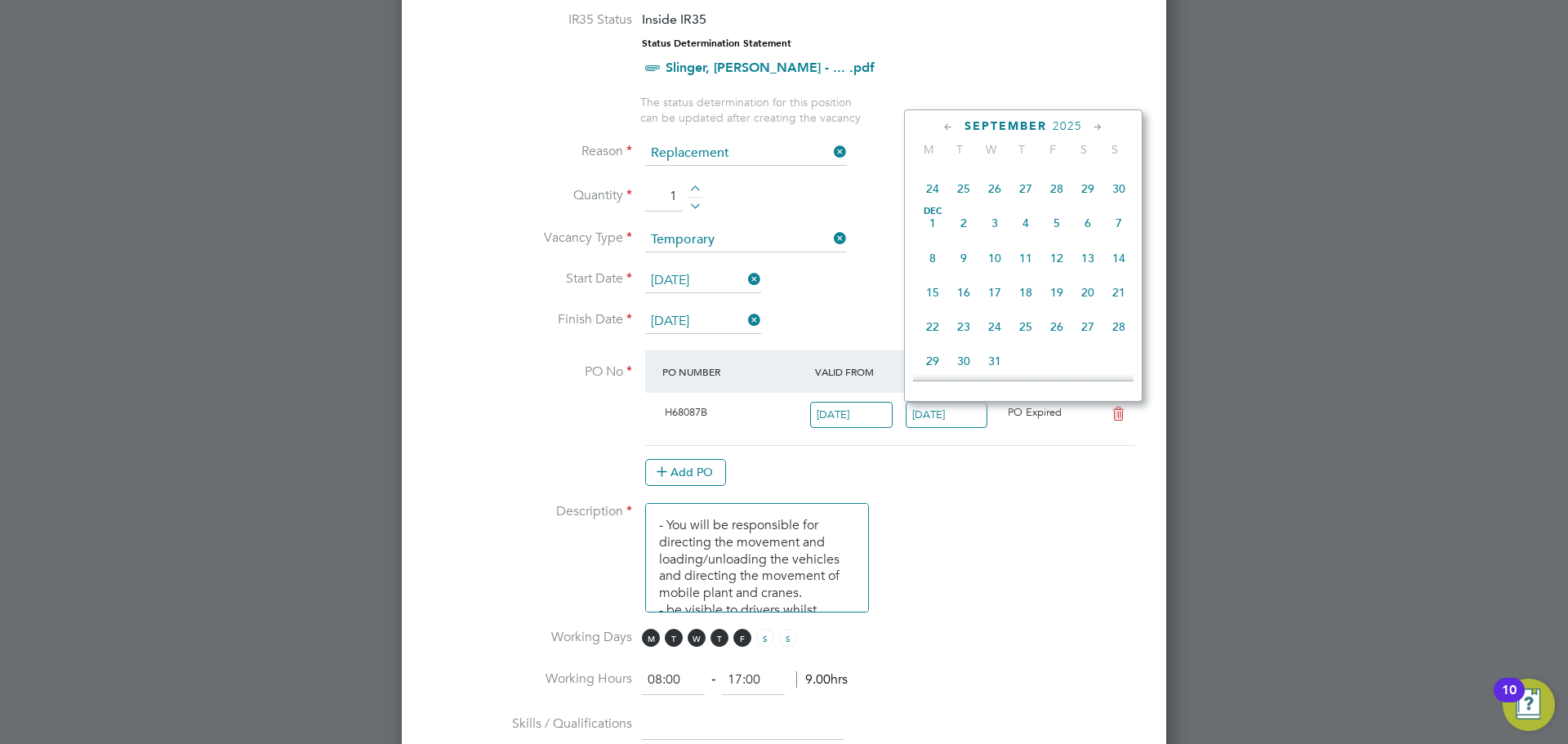
scroll to position [601, 0]
click at [1098, 123] on icon at bounding box center [1098, 127] width 15 height 18
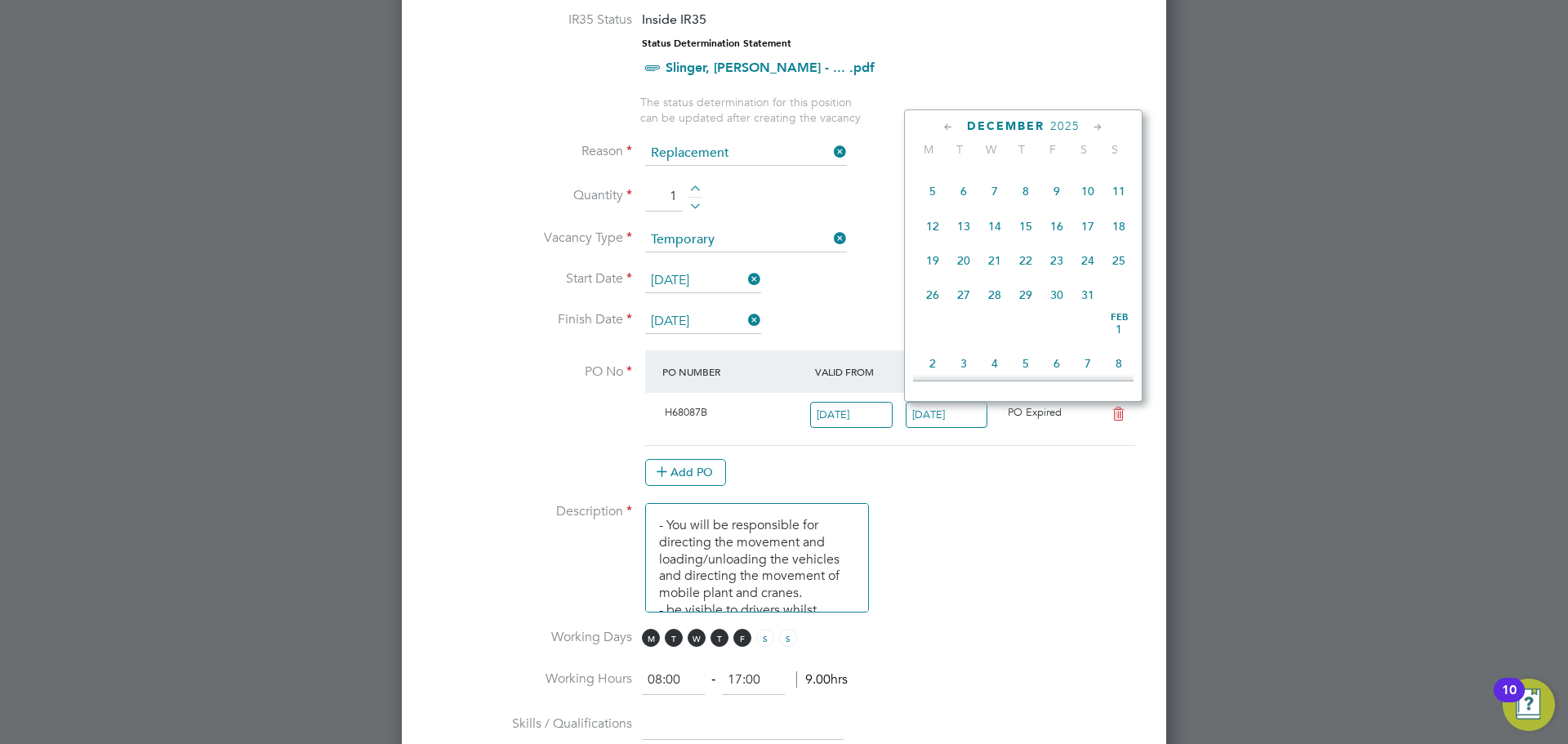
click at [1098, 123] on icon at bounding box center [1098, 127] width 15 height 18
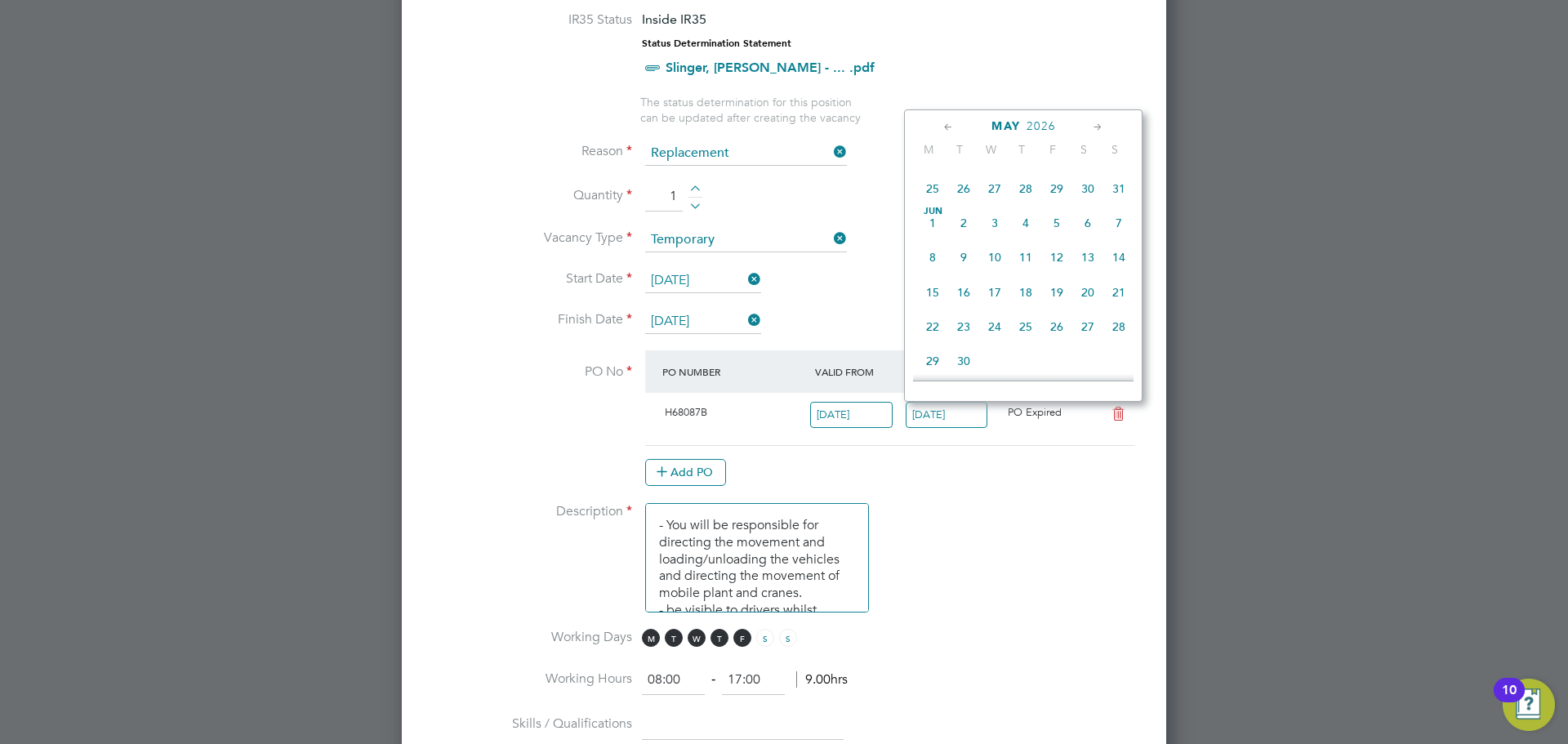
click at [1098, 123] on icon at bounding box center [1098, 127] width 15 height 18
click at [1056, 240] on span "18" at bounding box center [1056, 224] width 31 height 31
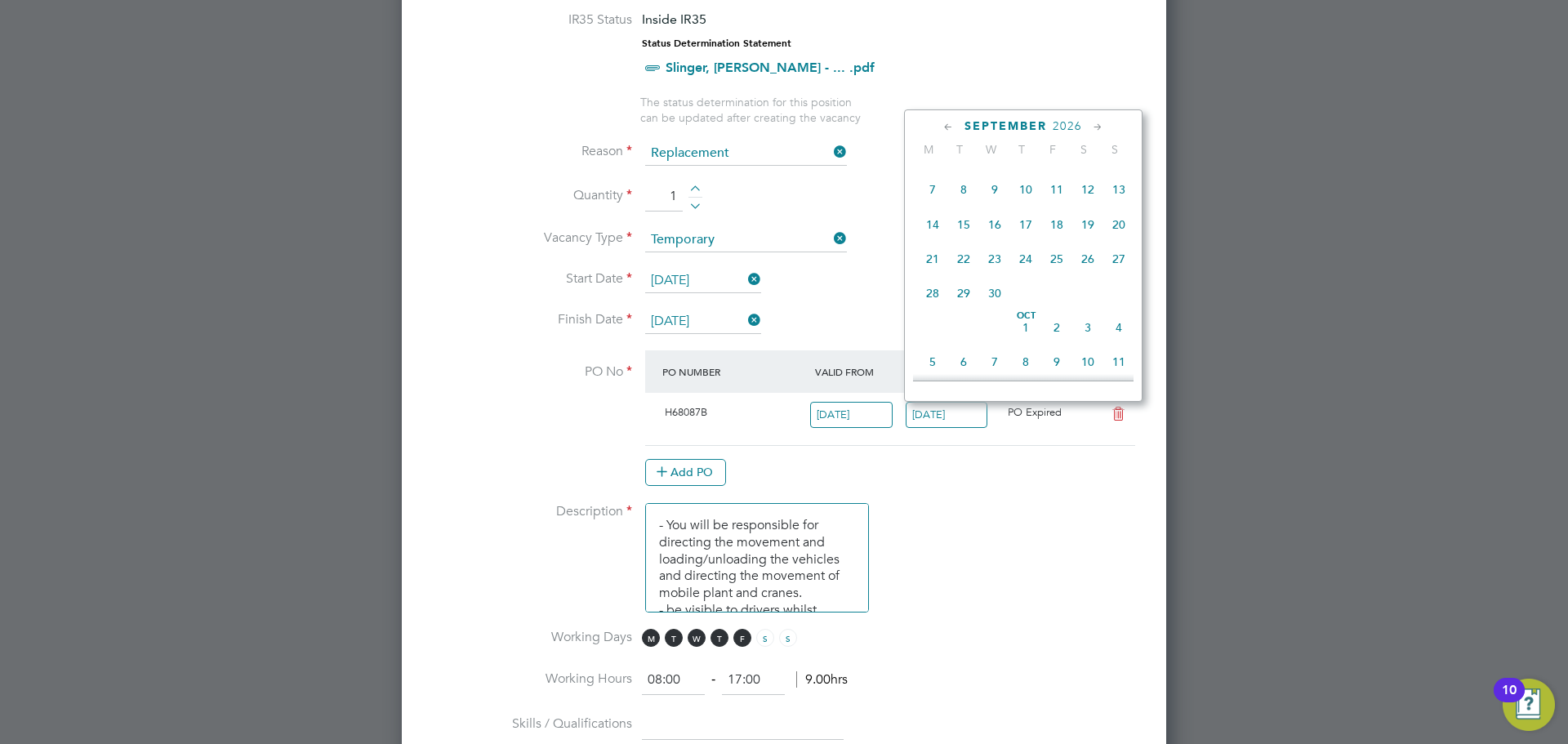
type input "18 Sep 2026"
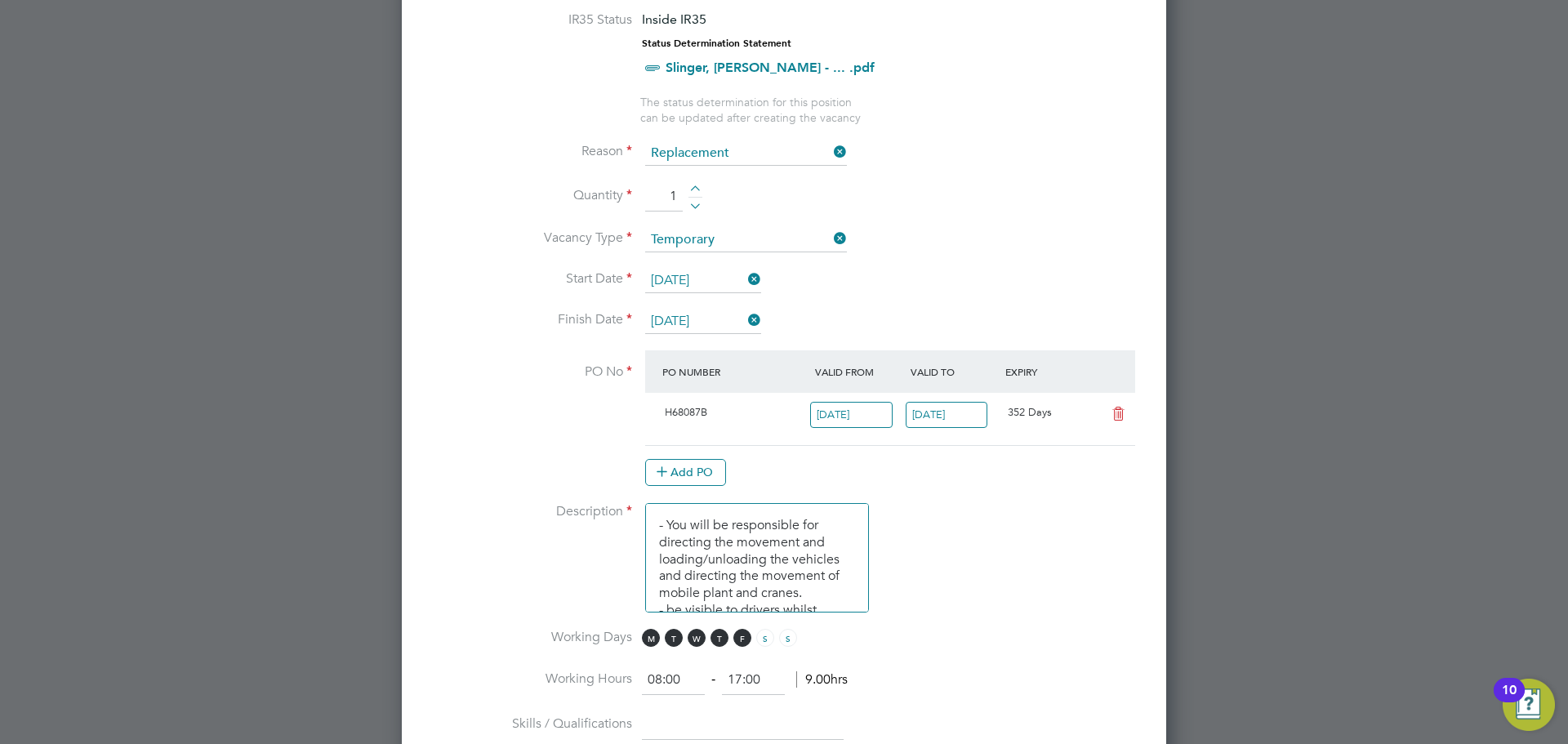
click at [1052, 497] on li "PO No PO Number Valid From Valid To Expiry H68087B 22 Sep 2025 18 Sep 2026 352 …" at bounding box center [784, 427] width 712 height 153
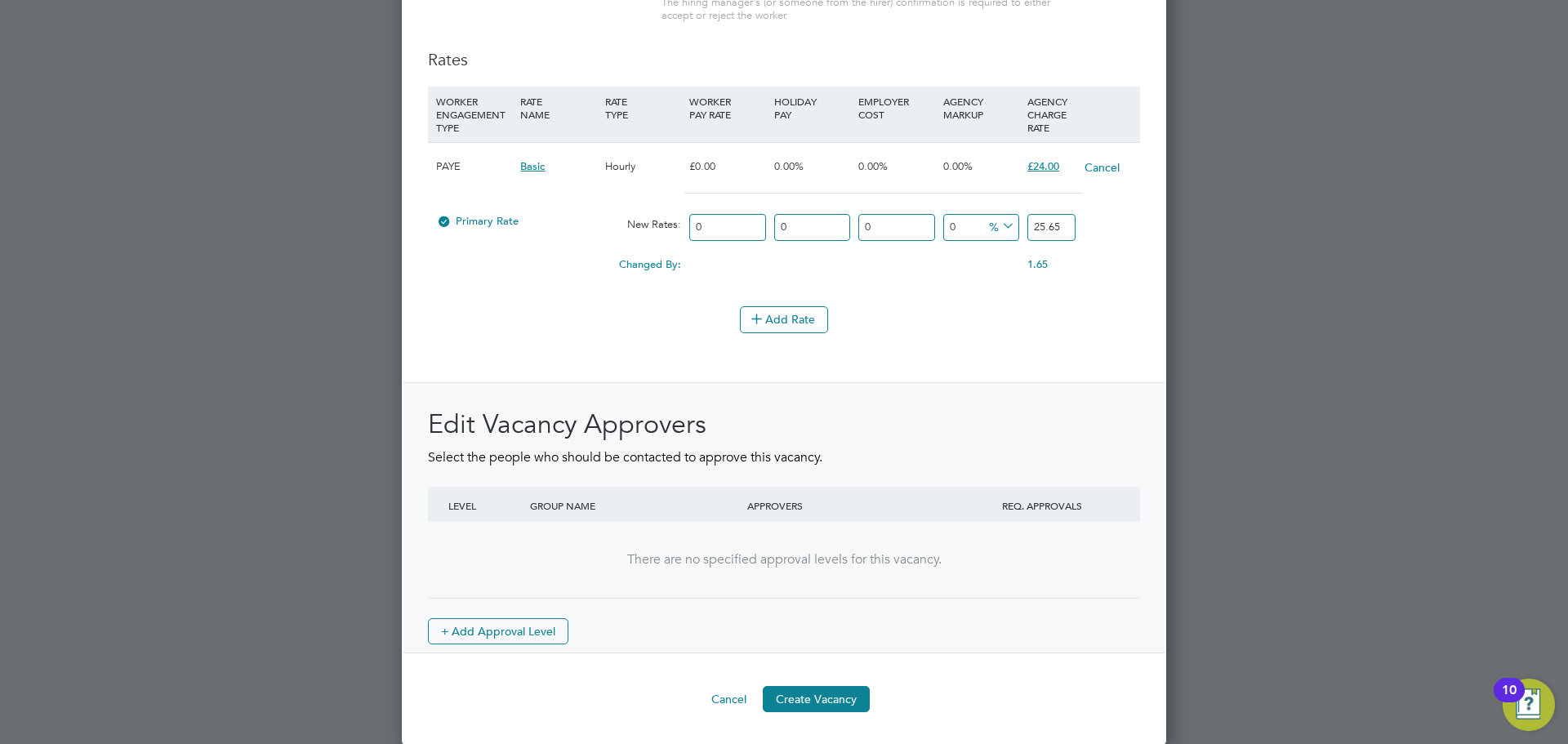
scroll to position [1909, 0]
drag, startPoint x: 804, startPoint y: 695, endPoint x: 895, endPoint y: 646, distance: 103.4
click at [804, 689] on button "Create Vacancy" at bounding box center [816, 699] width 107 height 26
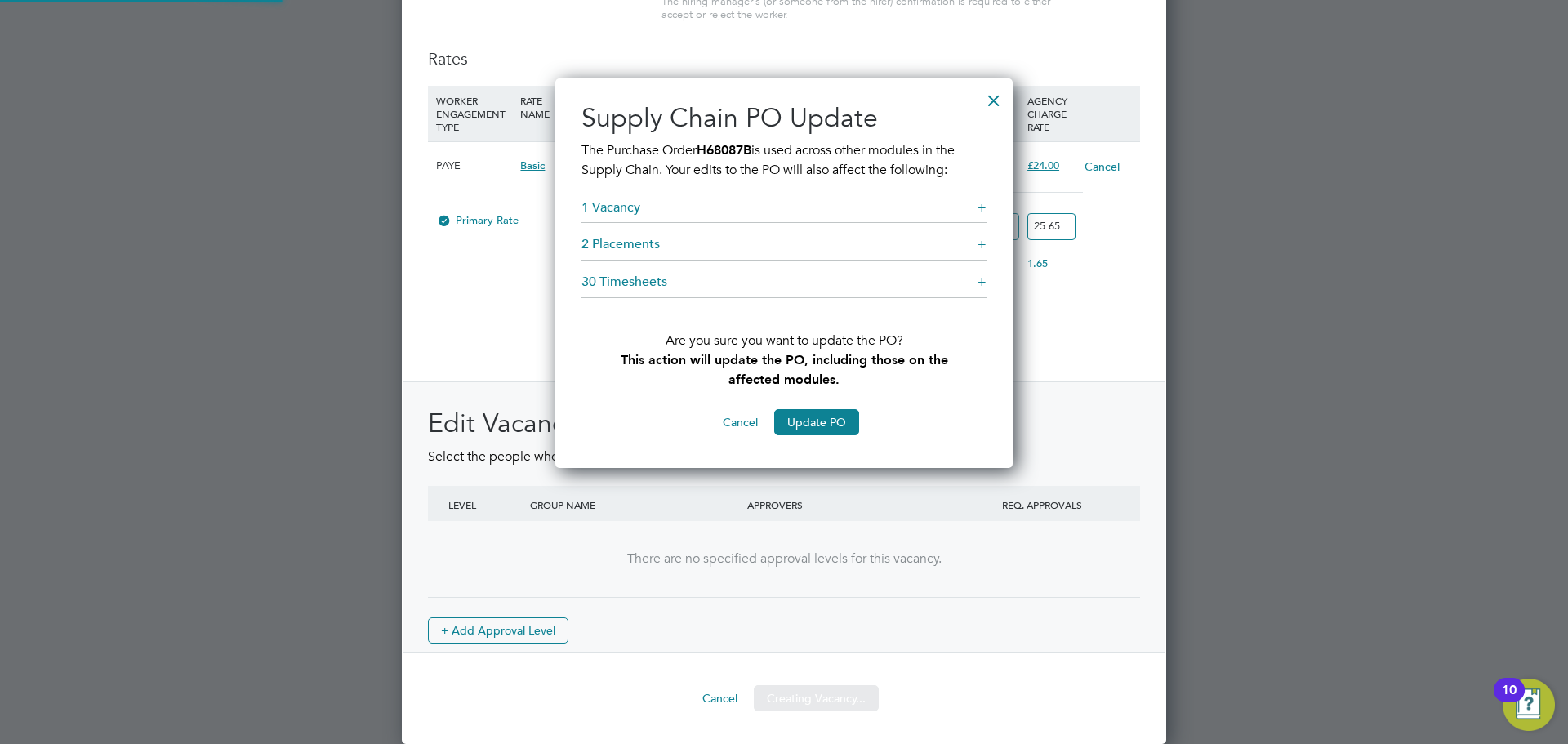
scroll to position [390, 458]
click at [992, 101] on div at bounding box center [994, 96] width 29 height 29
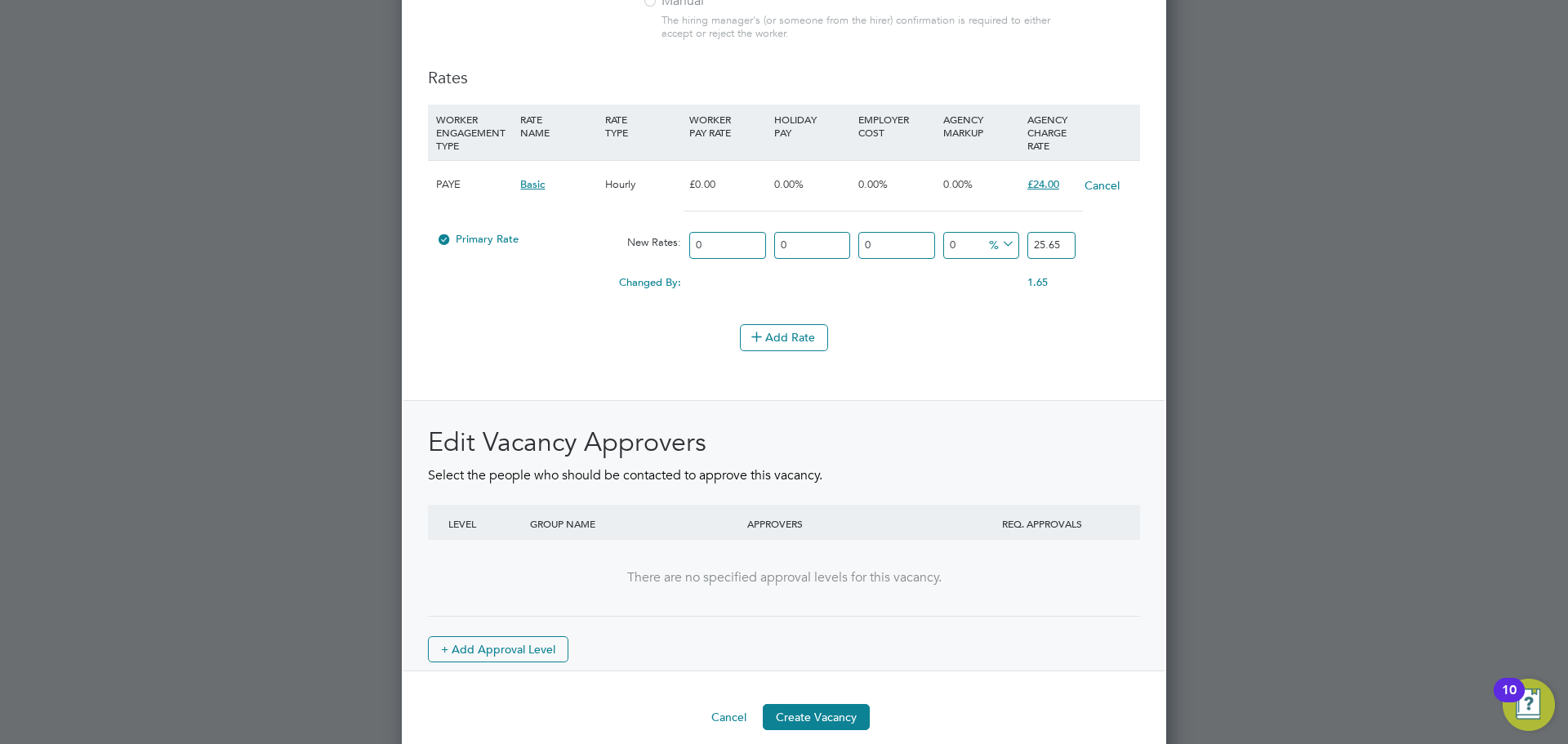
scroll to position [1909, 0]
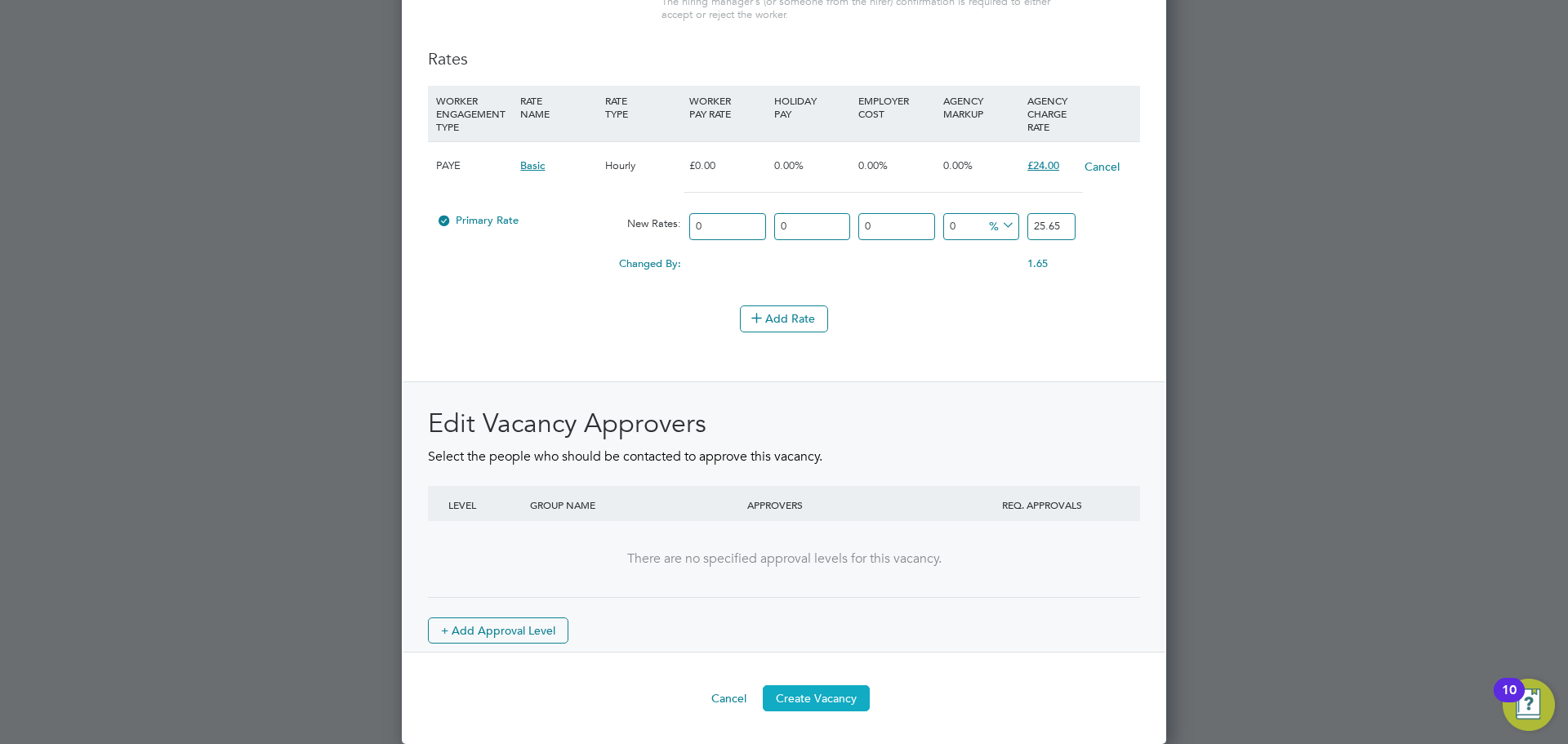
click at [802, 699] on button "Create Vacancy" at bounding box center [816, 699] width 107 height 26
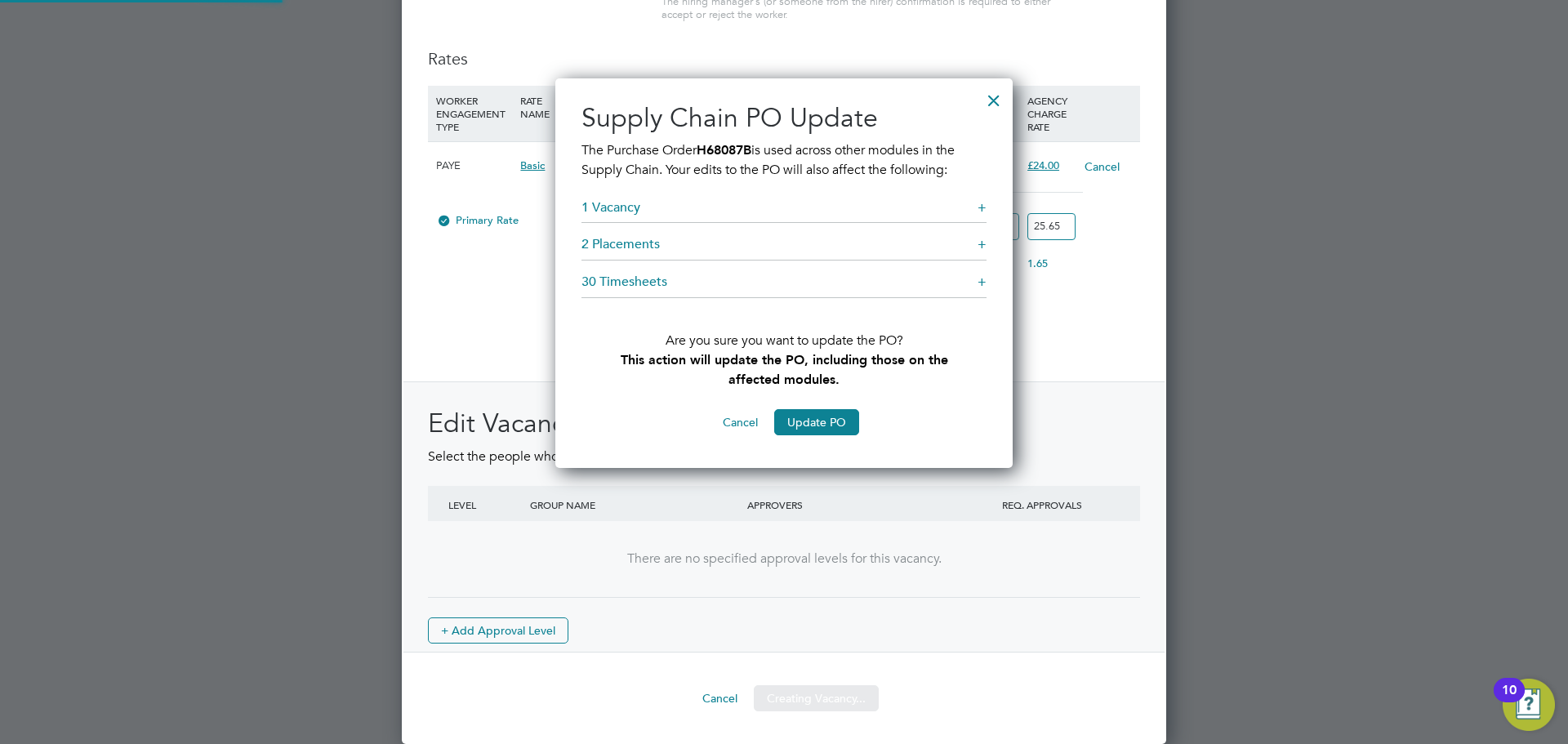
scroll to position [390, 458]
click at [993, 107] on div at bounding box center [994, 96] width 29 height 29
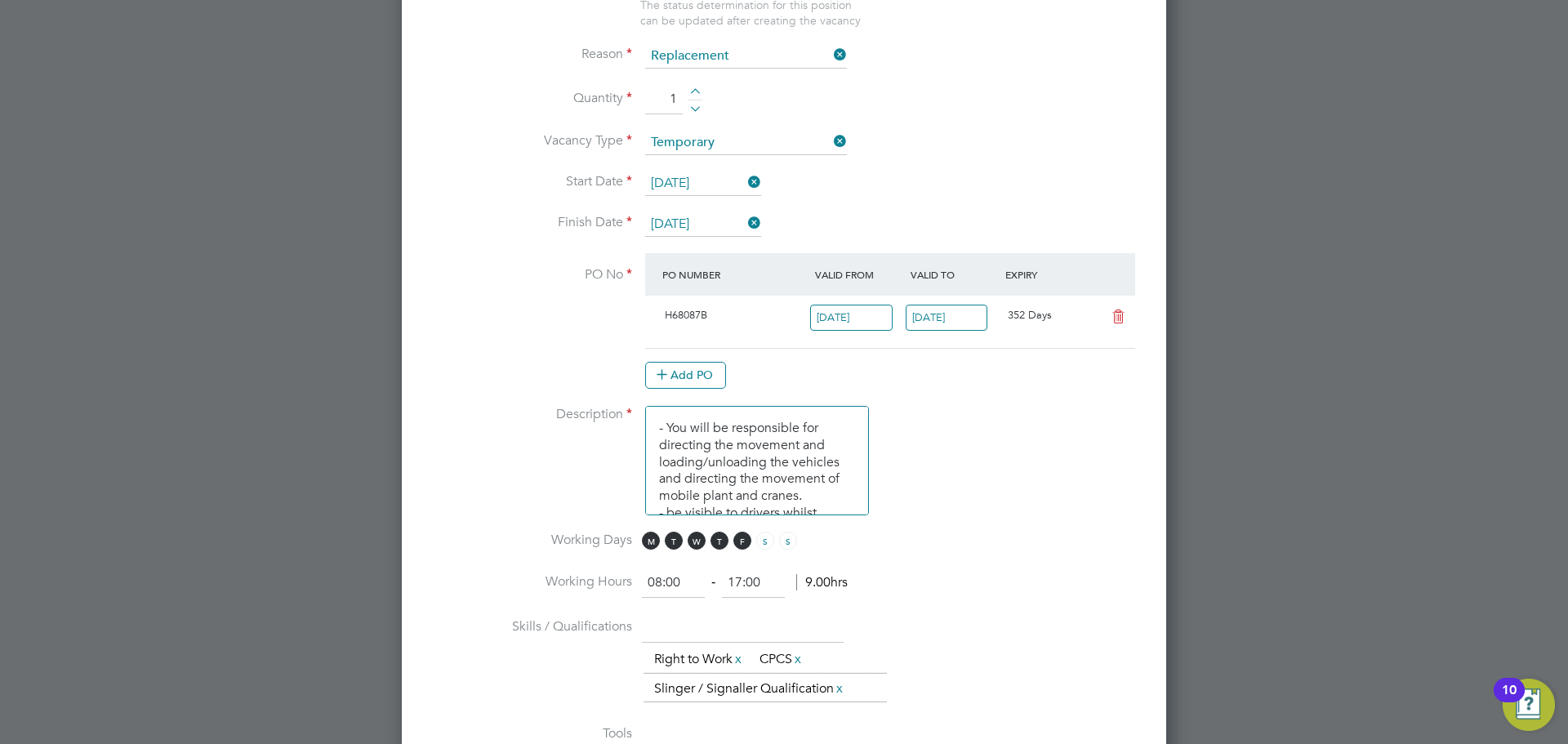
scroll to position [827, 0]
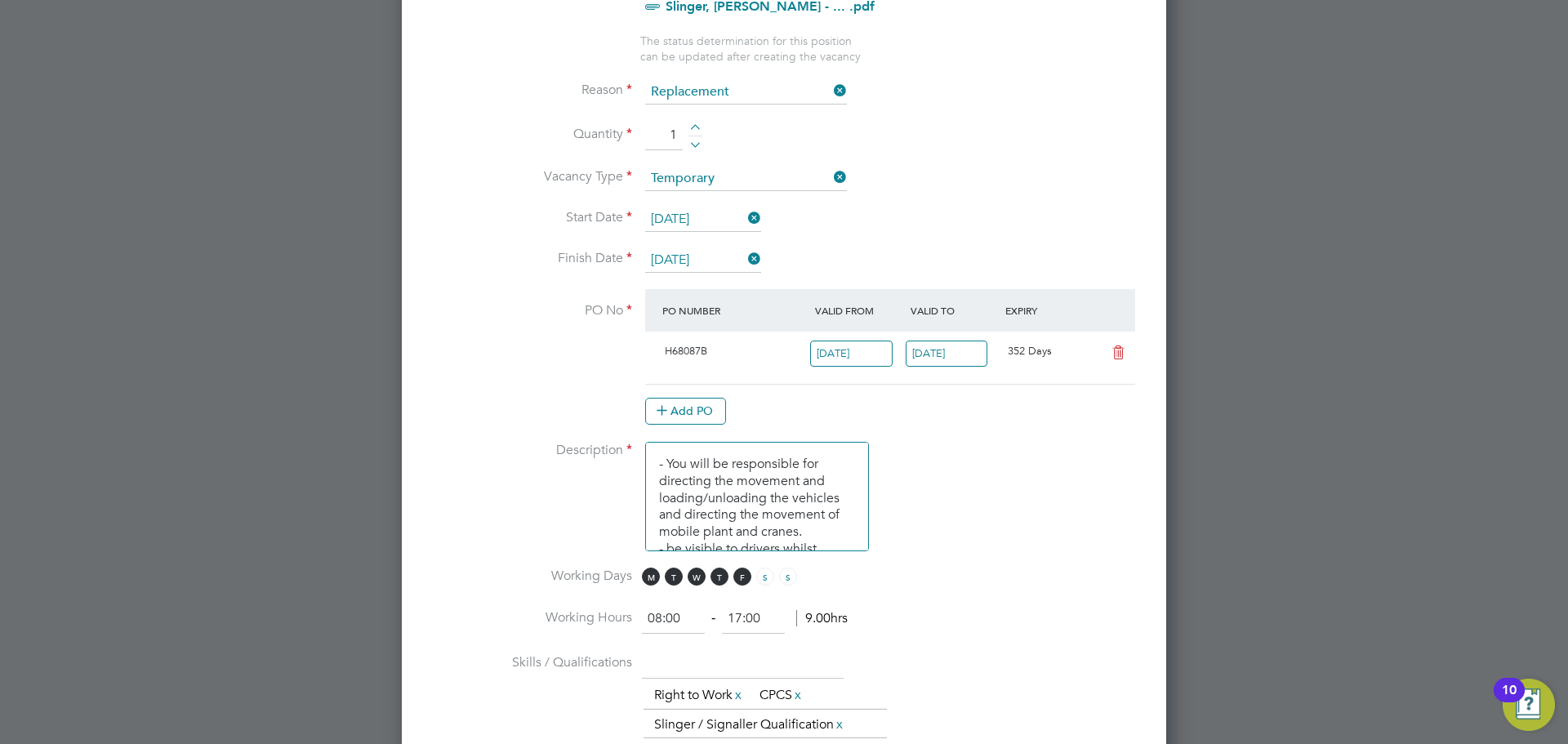
click at [1114, 355] on icon at bounding box center [1118, 353] width 21 height 13
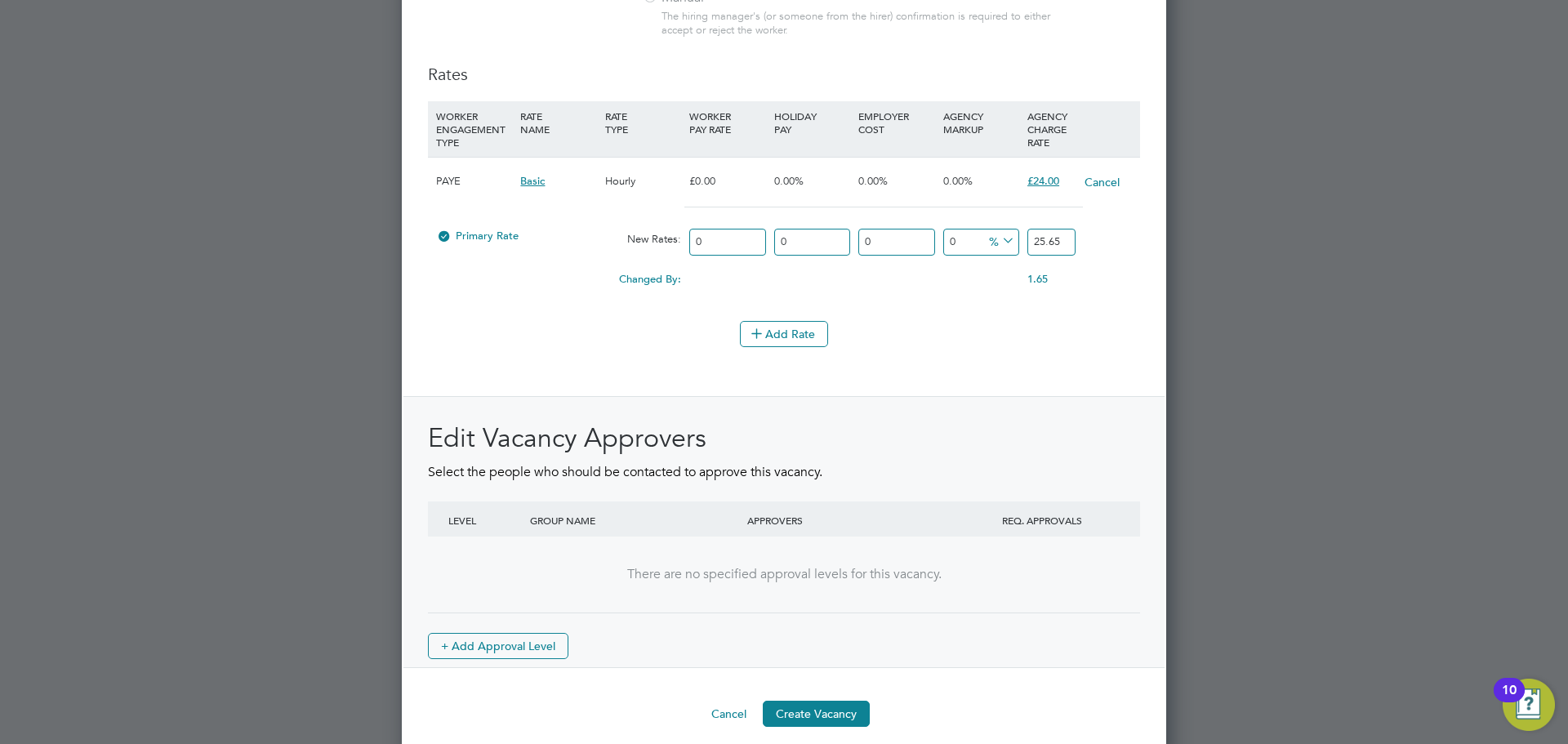
scroll to position [1931, 0]
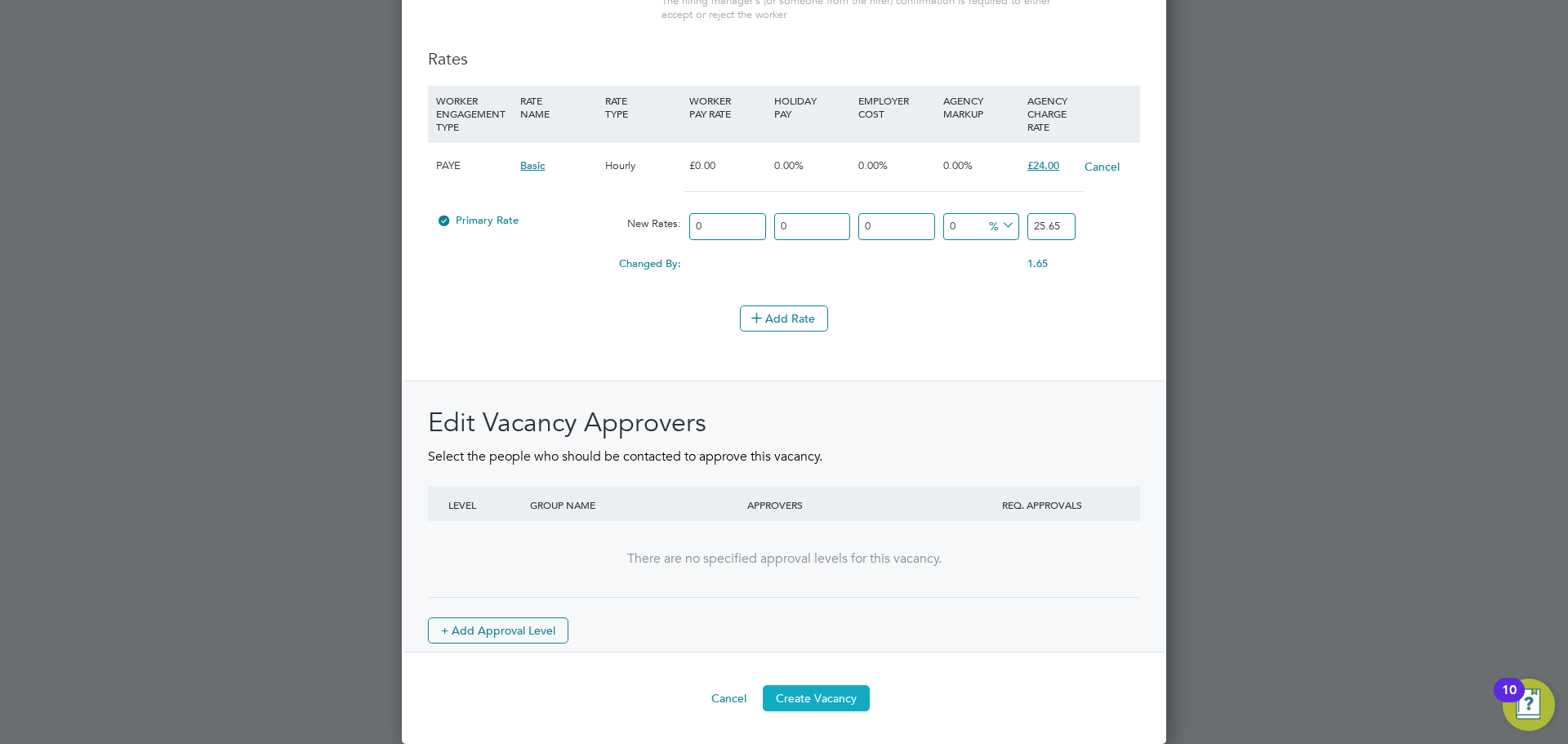
click at [820, 687] on button "Create Vacancy" at bounding box center [816, 699] width 107 height 26
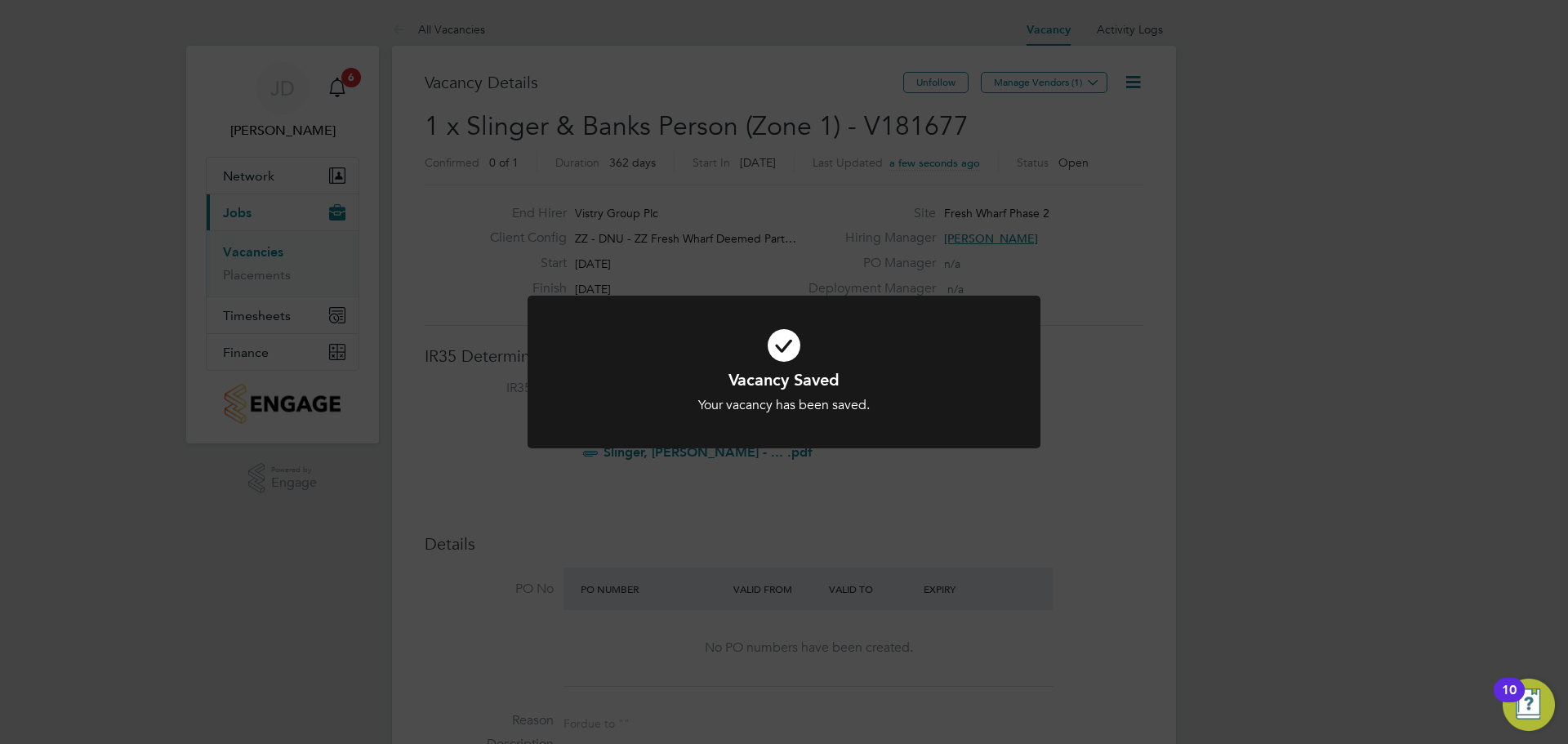
click at [1096, 86] on div "Vacancy Saved Your vacancy has been saved. Cancel Okay" at bounding box center [784, 372] width 1568 height 744
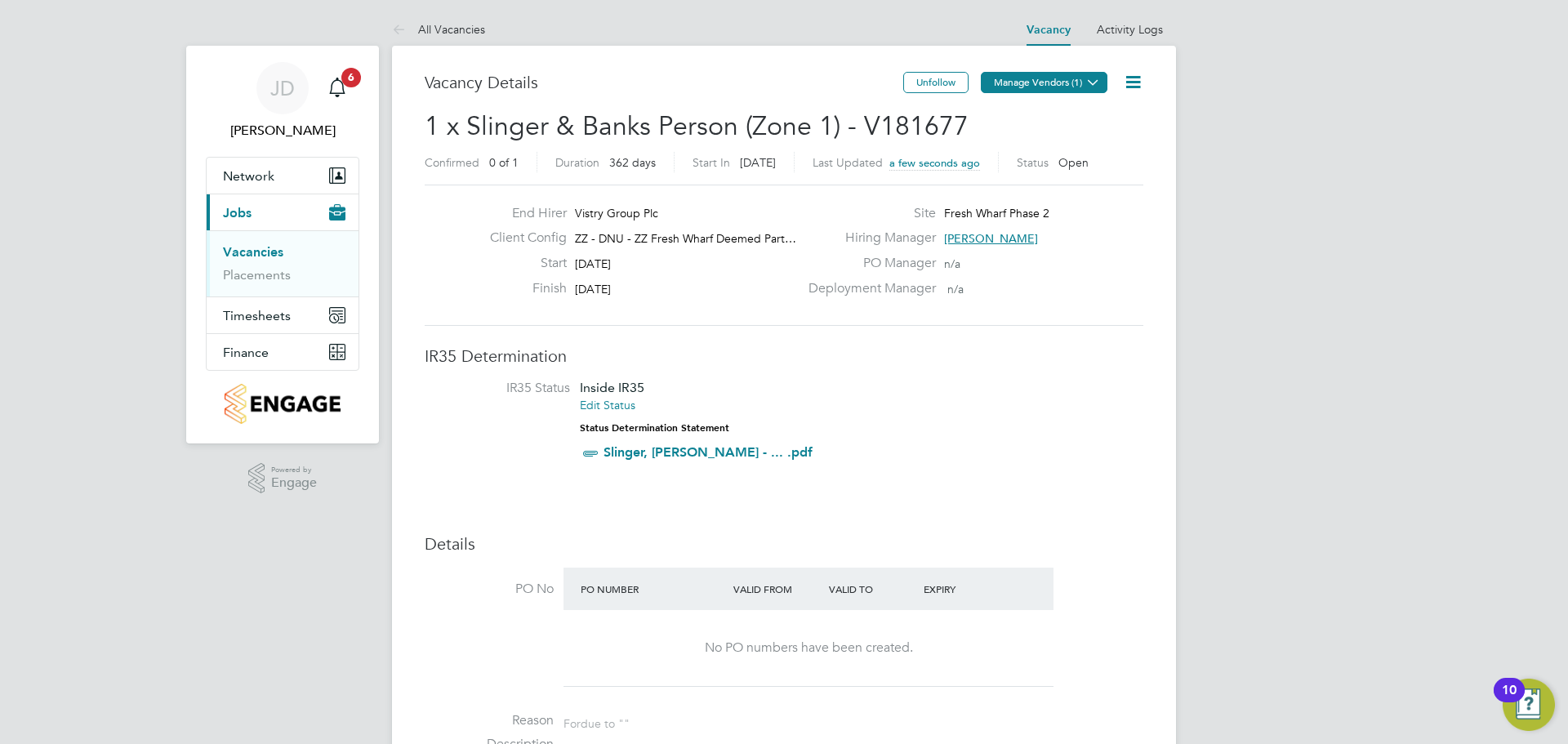
click at [1087, 81] on icon at bounding box center [1093, 82] width 12 height 12
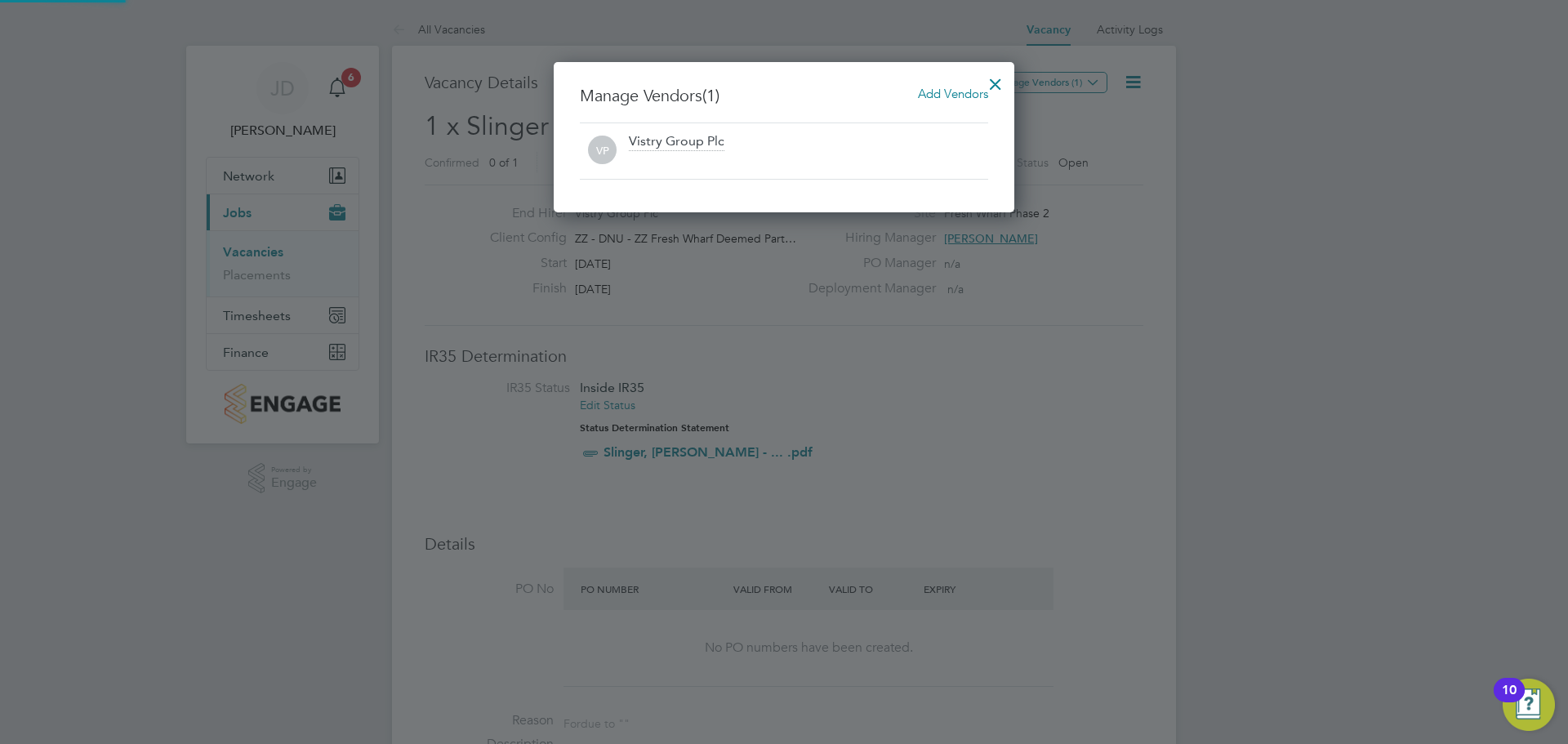
scroll to position [151, 461]
click at [935, 94] on span "Add Vendors" at bounding box center [953, 93] width 70 height 15
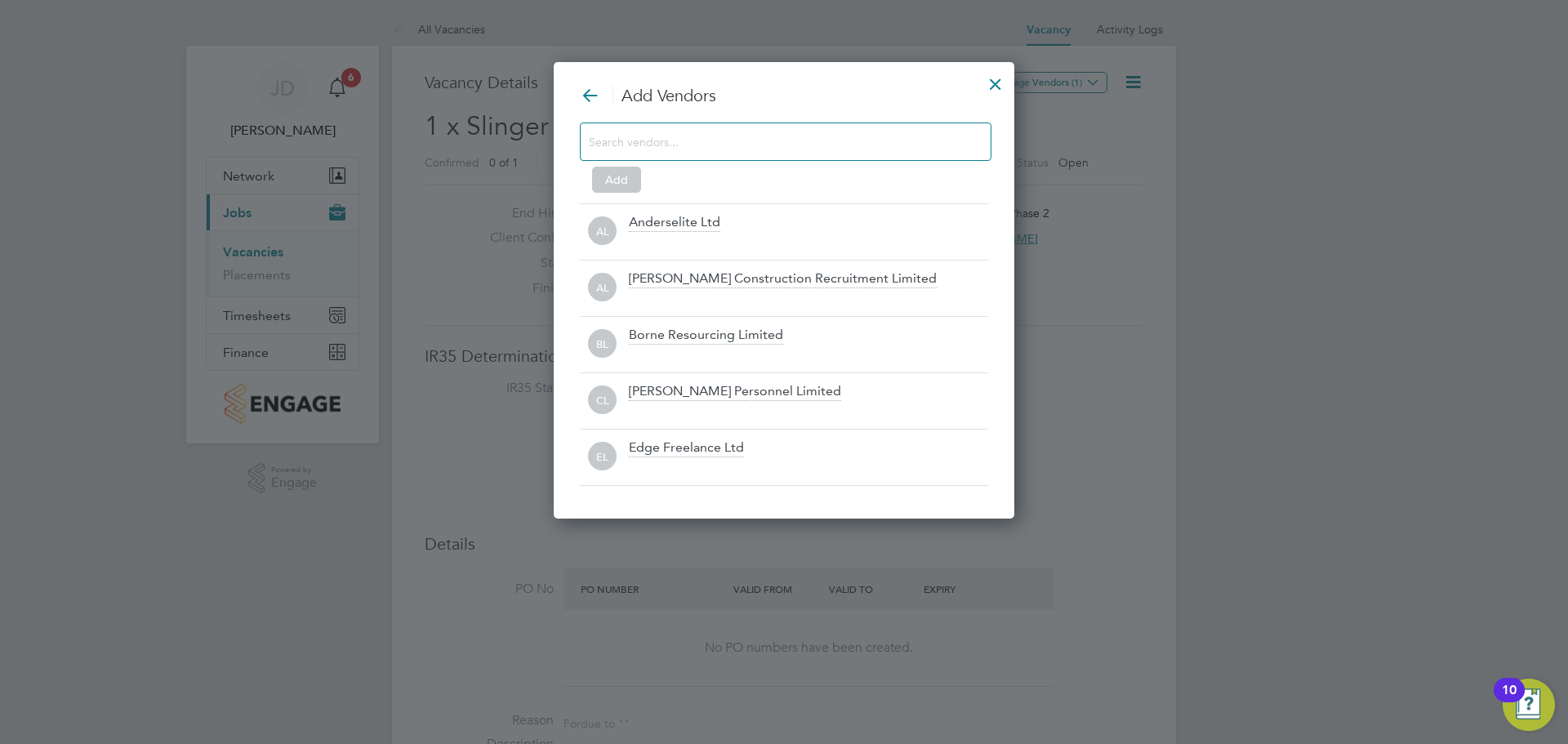
click at [686, 142] on input at bounding box center [773, 141] width 368 height 22
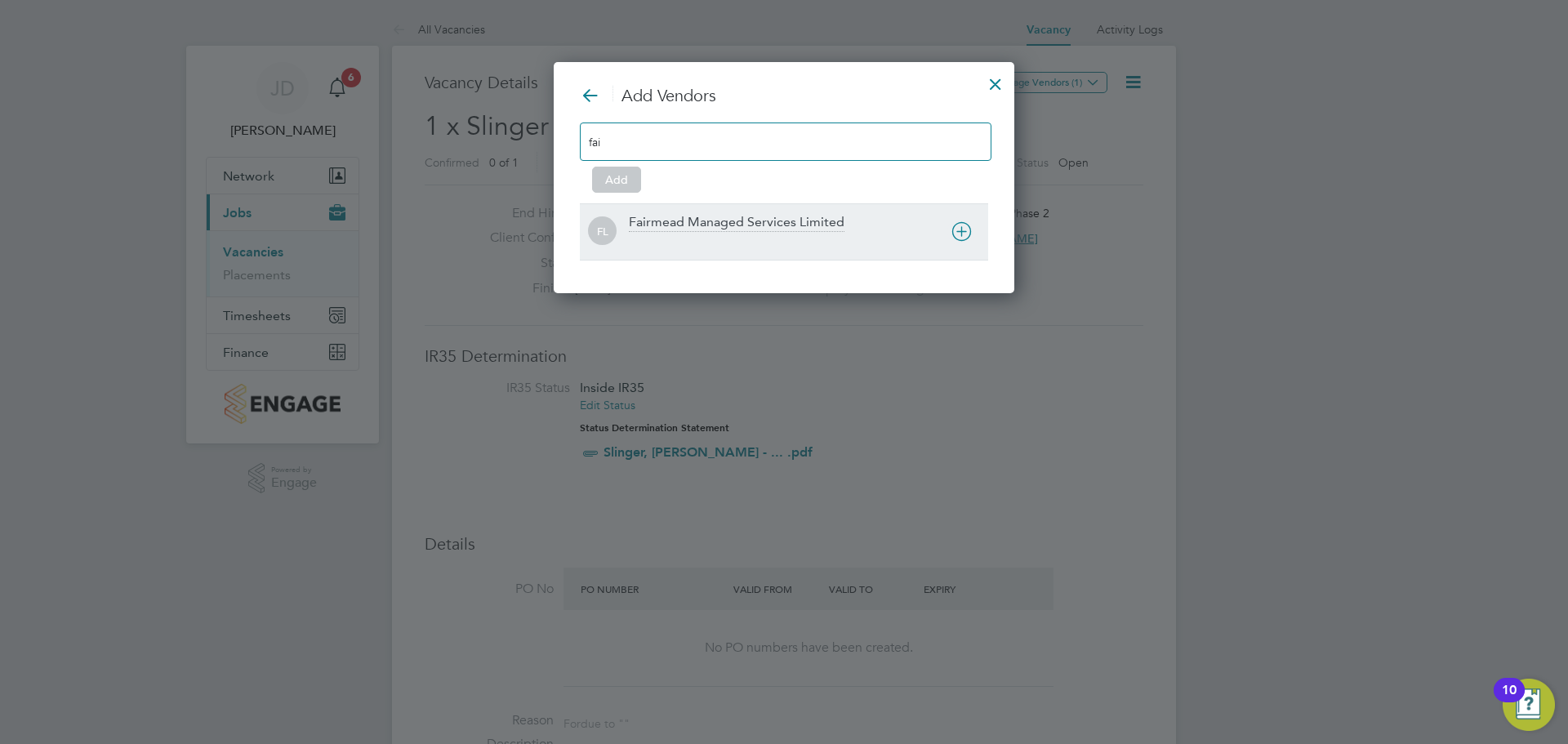
type input "fai"
click at [713, 217] on div "Fairmead Managed Services Limited" at bounding box center [736, 223] width 216 height 18
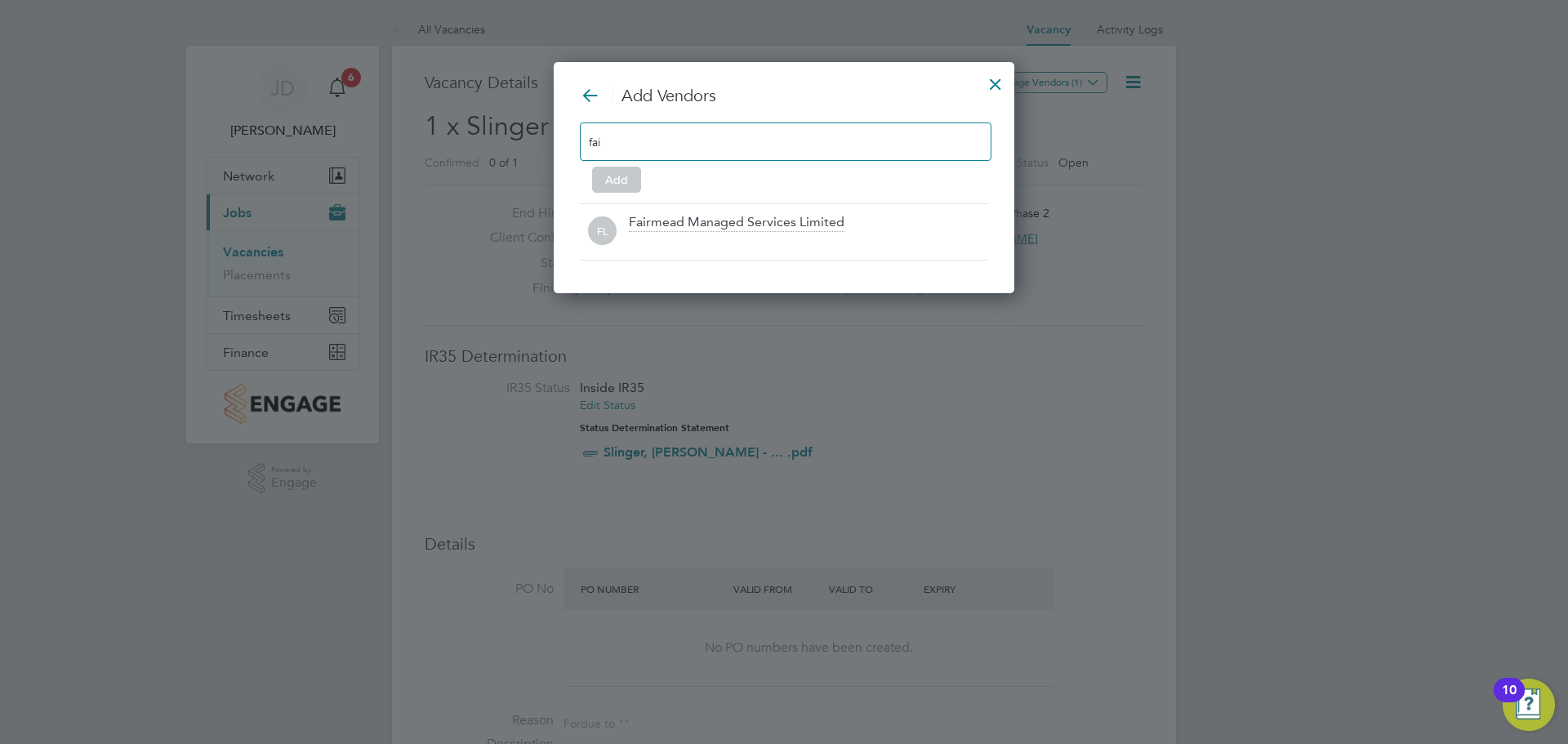
scroll to position [176, 461]
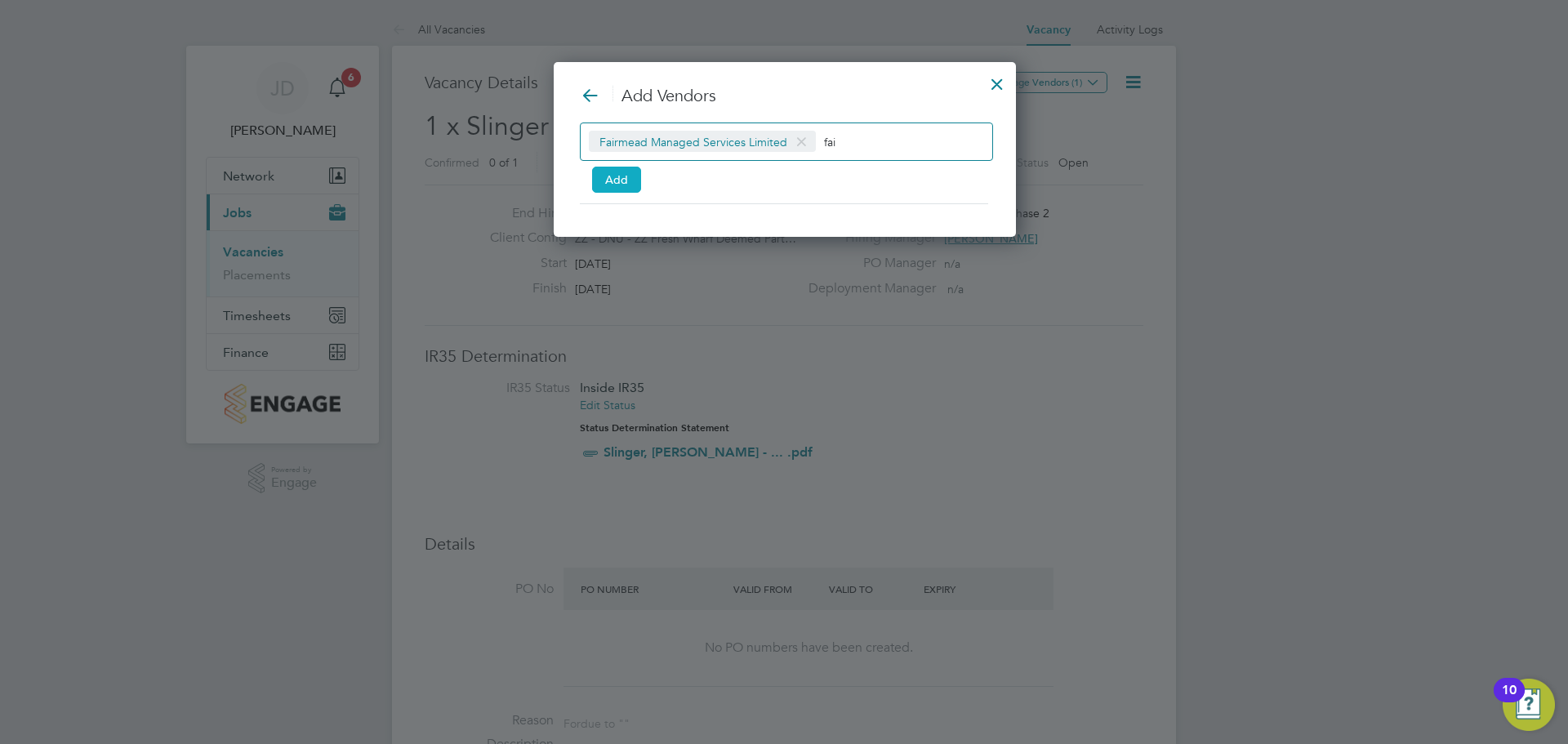
drag, startPoint x: 621, startPoint y: 172, endPoint x: 644, endPoint y: 171, distance: 23.0
click at [621, 170] on button "Add" at bounding box center [617, 180] width 49 height 26
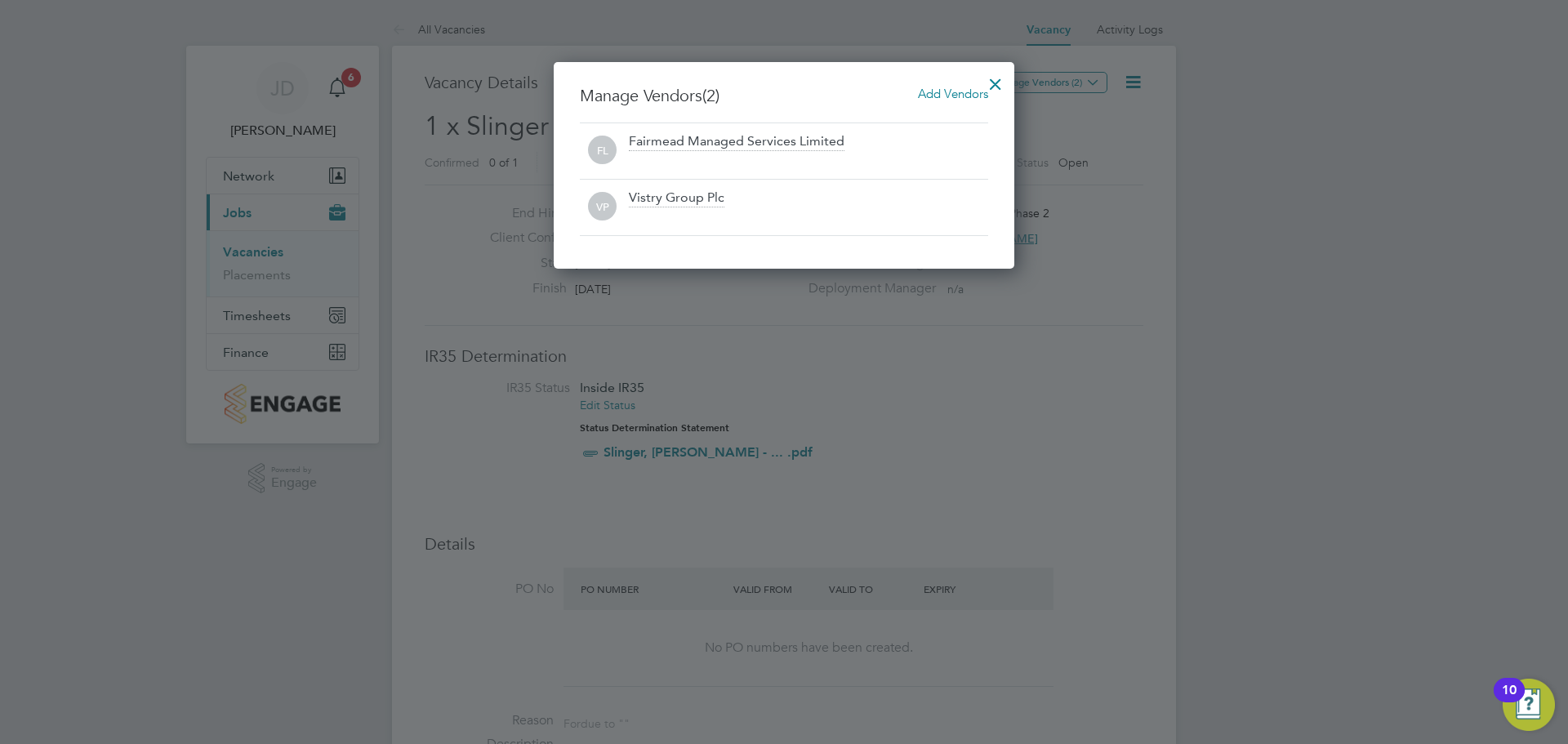
click at [996, 88] on div at bounding box center [995, 79] width 29 height 29
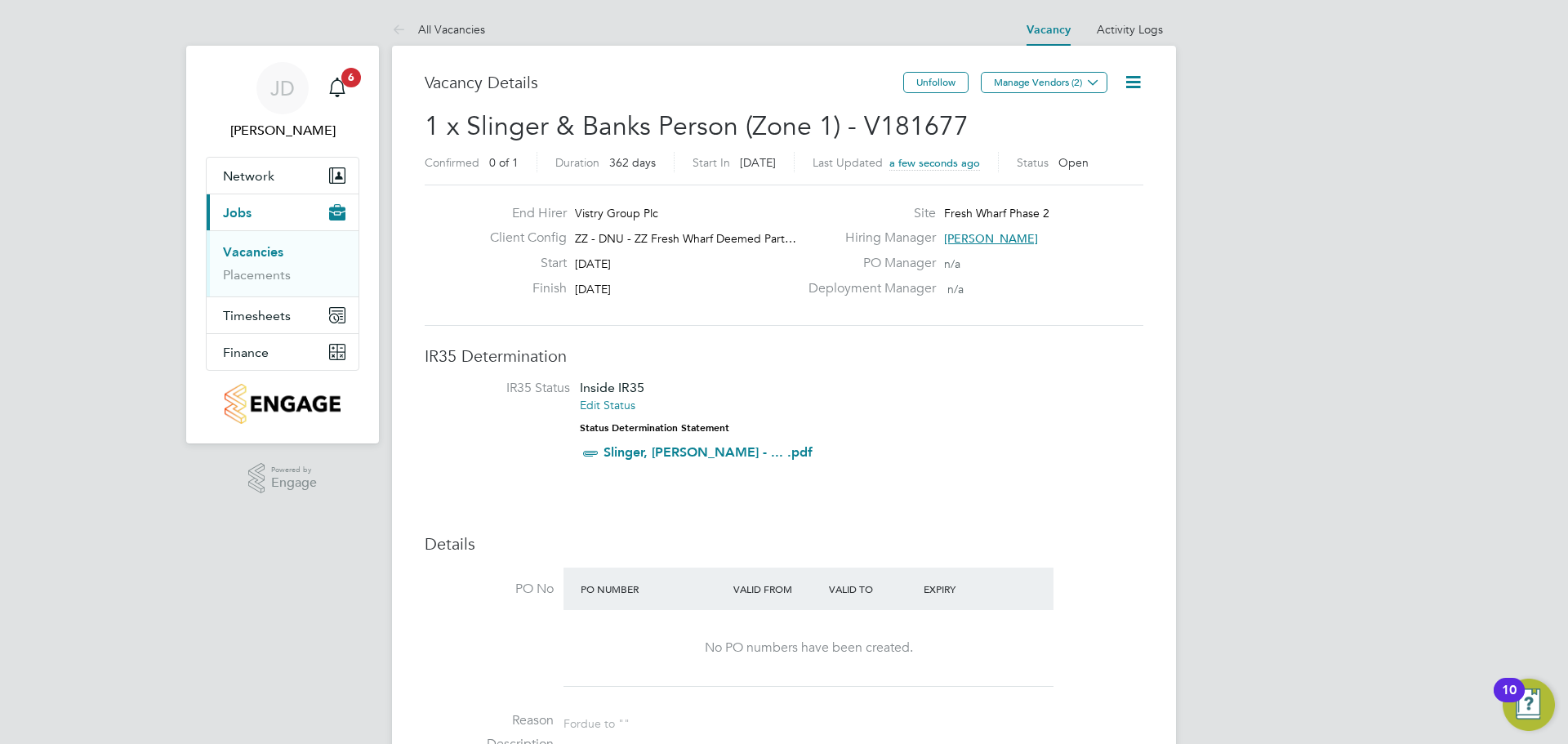
click at [244, 255] on link "Vacancies" at bounding box center [253, 252] width 60 height 15
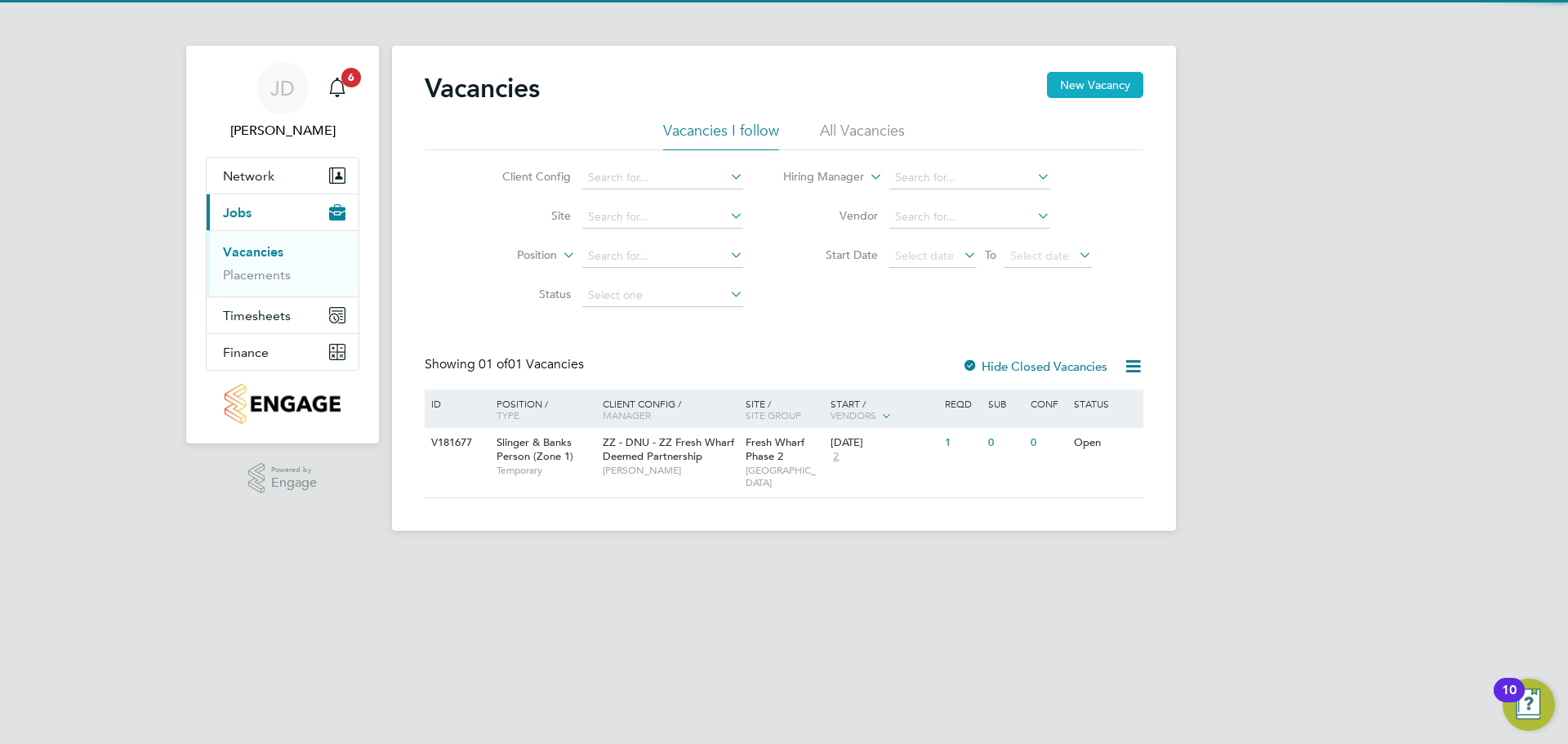
click at [1086, 85] on button "New Vacancy" at bounding box center [1095, 85] width 96 height 26
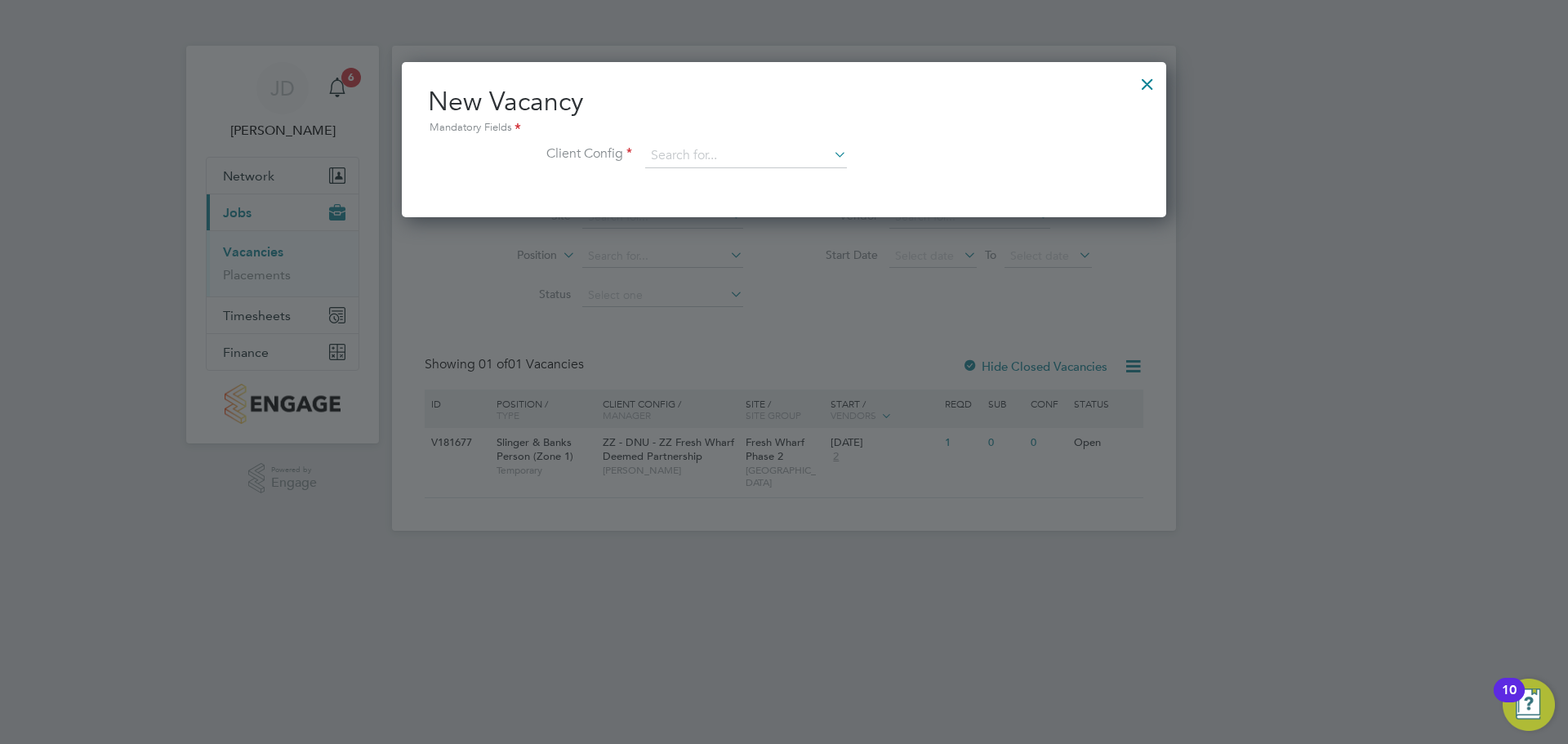
scroll to position [156, 766]
click at [730, 153] on input at bounding box center [746, 156] width 202 height 25
click at [780, 172] on li "ZZ - DNU - ZZ Fresh Wharf Deemed Partnership" at bounding box center [770, 178] width 254 height 22
type input "ZZ - DNU - ZZ Fresh Wharf Deemed Partnership"
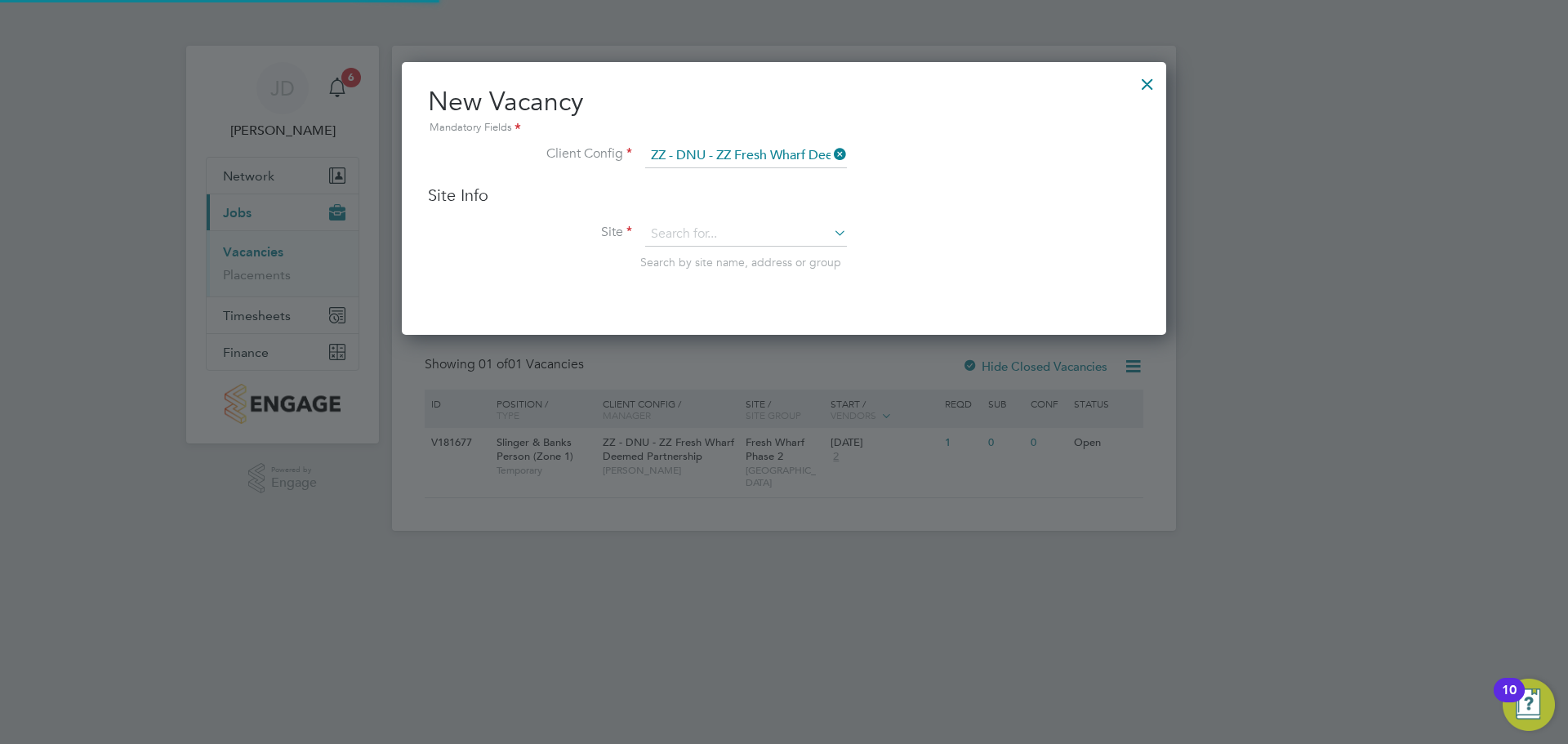
scroll to position [8, 8]
drag, startPoint x: 675, startPoint y: 235, endPoint x: 776, endPoint y: 235, distance: 101.0
click at [678, 235] on input at bounding box center [746, 235] width 202 height 25
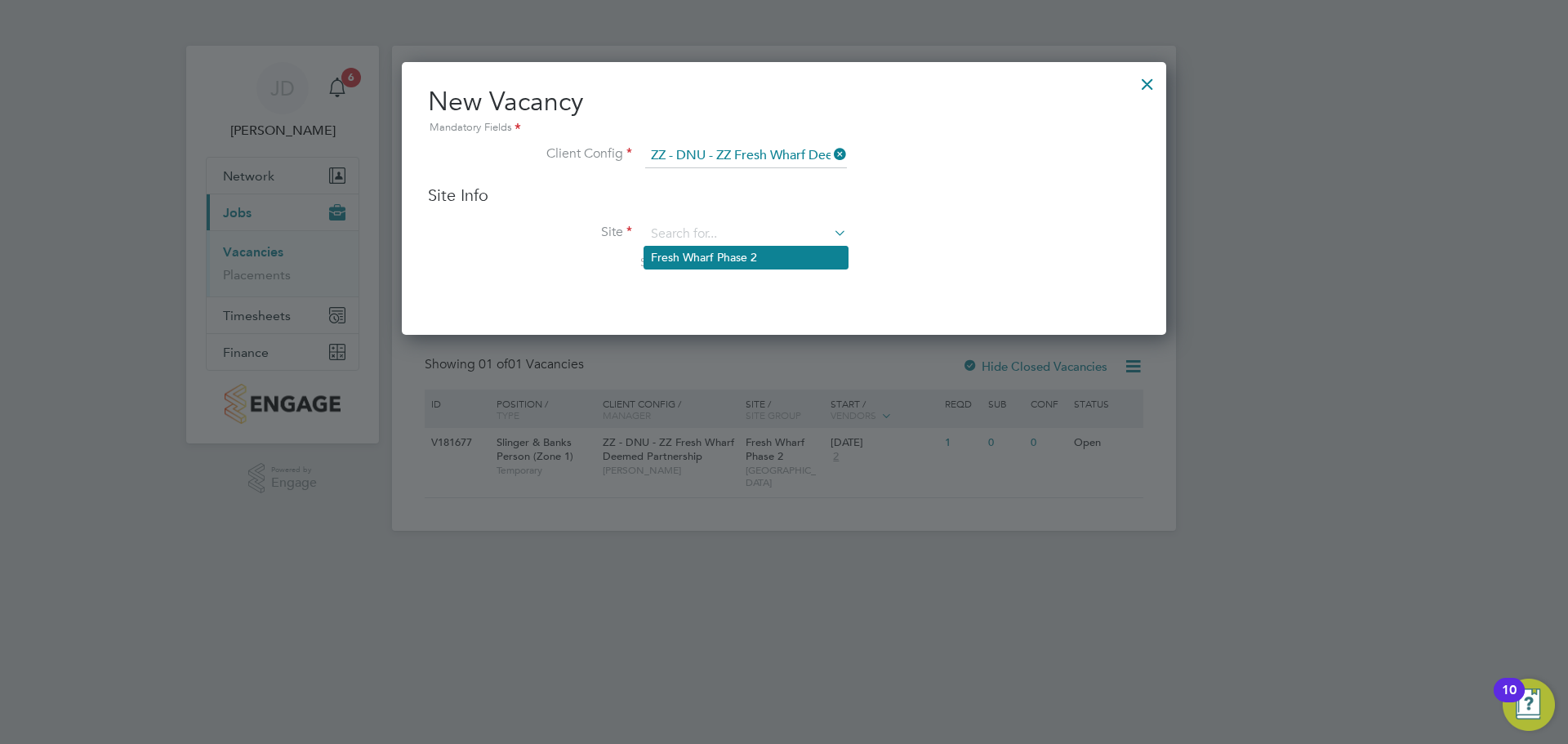
click at [704, 257] on li "Fresh Wharf Phase 2" at bounding box center [746, 257] width 204 height 22
type input "Fresh Wharf Phase 2"
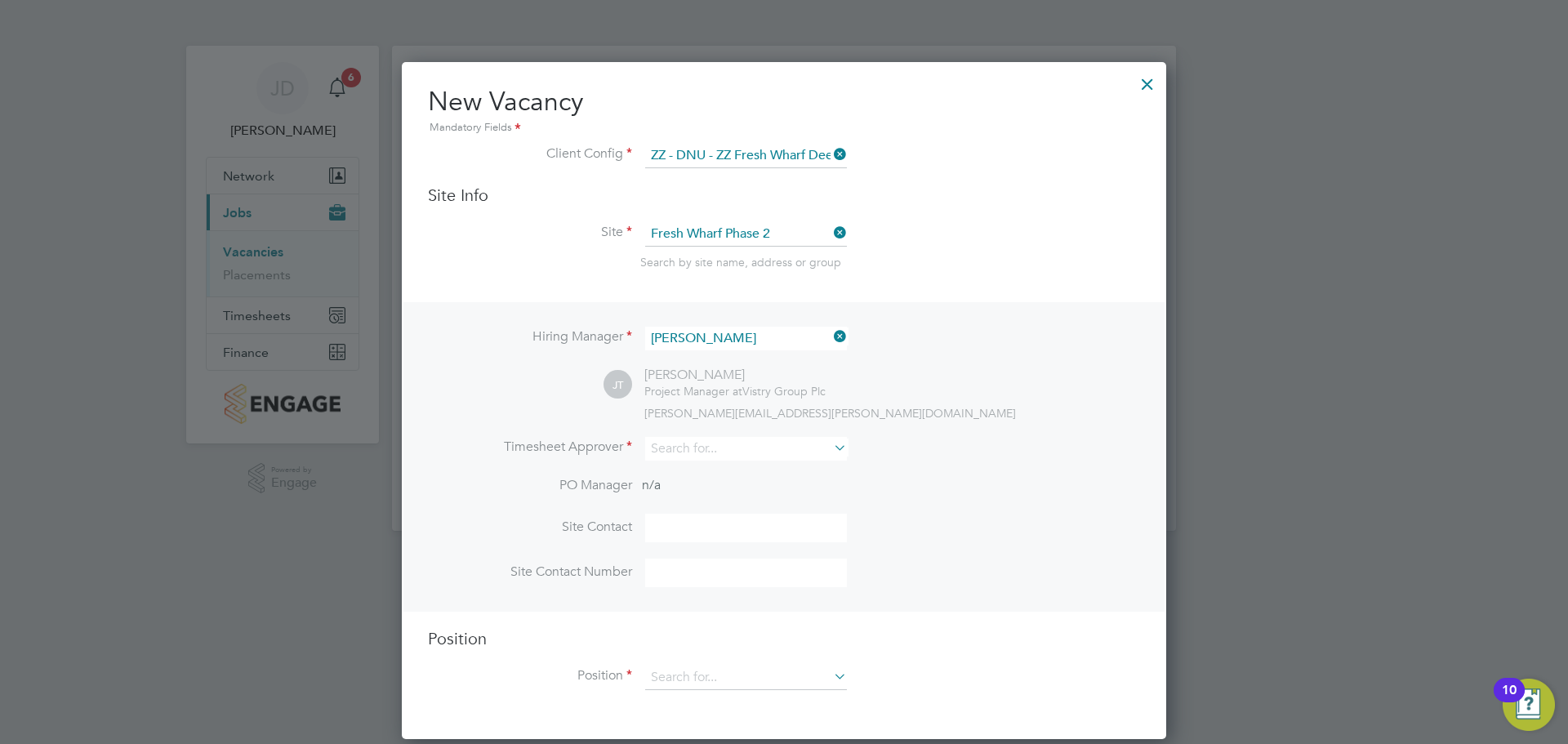
click at [831, 445] on icon at bounding box center [831, 448] width 0 height 23
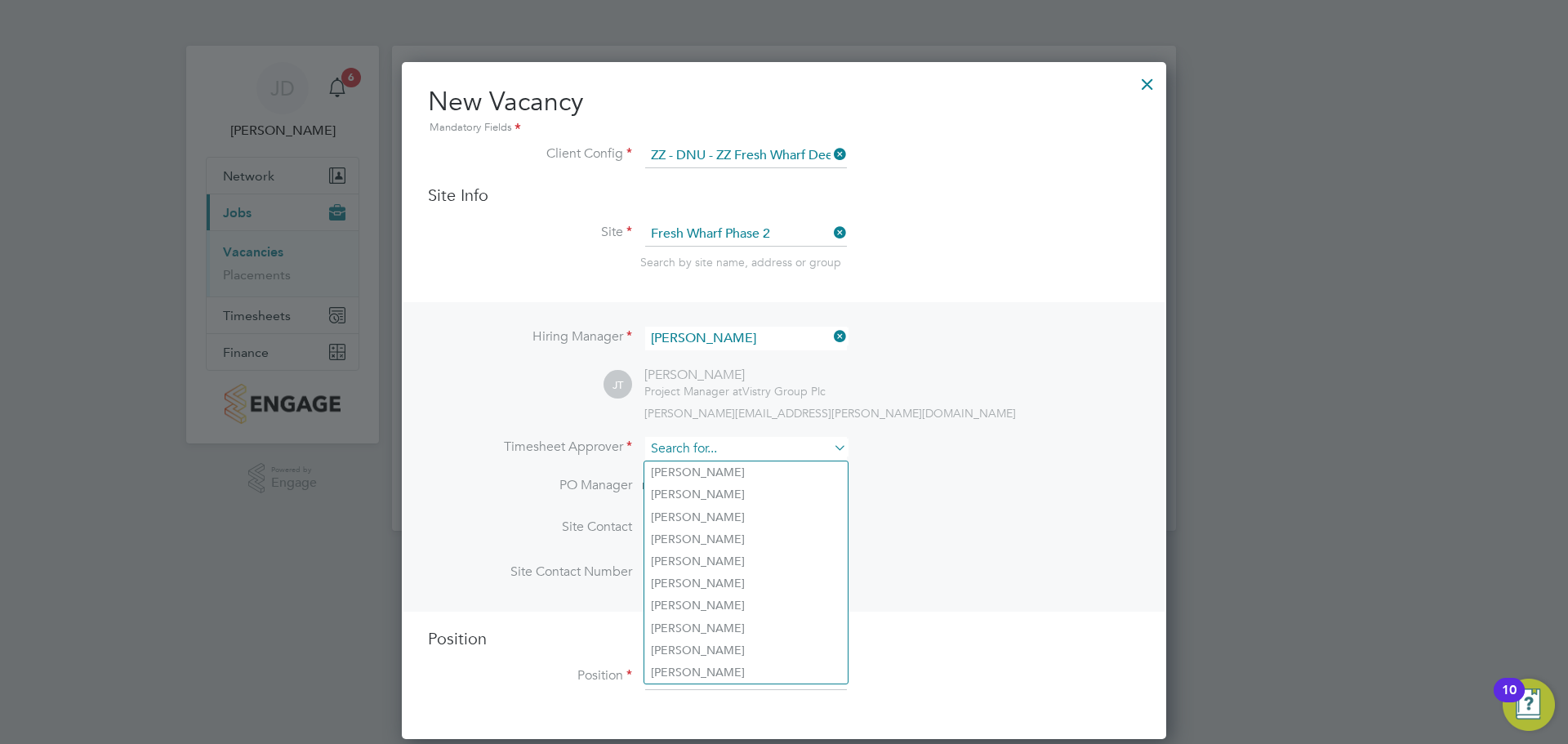
click at [682, 442] on input at bounding box center [746, 448] width 202 height 24
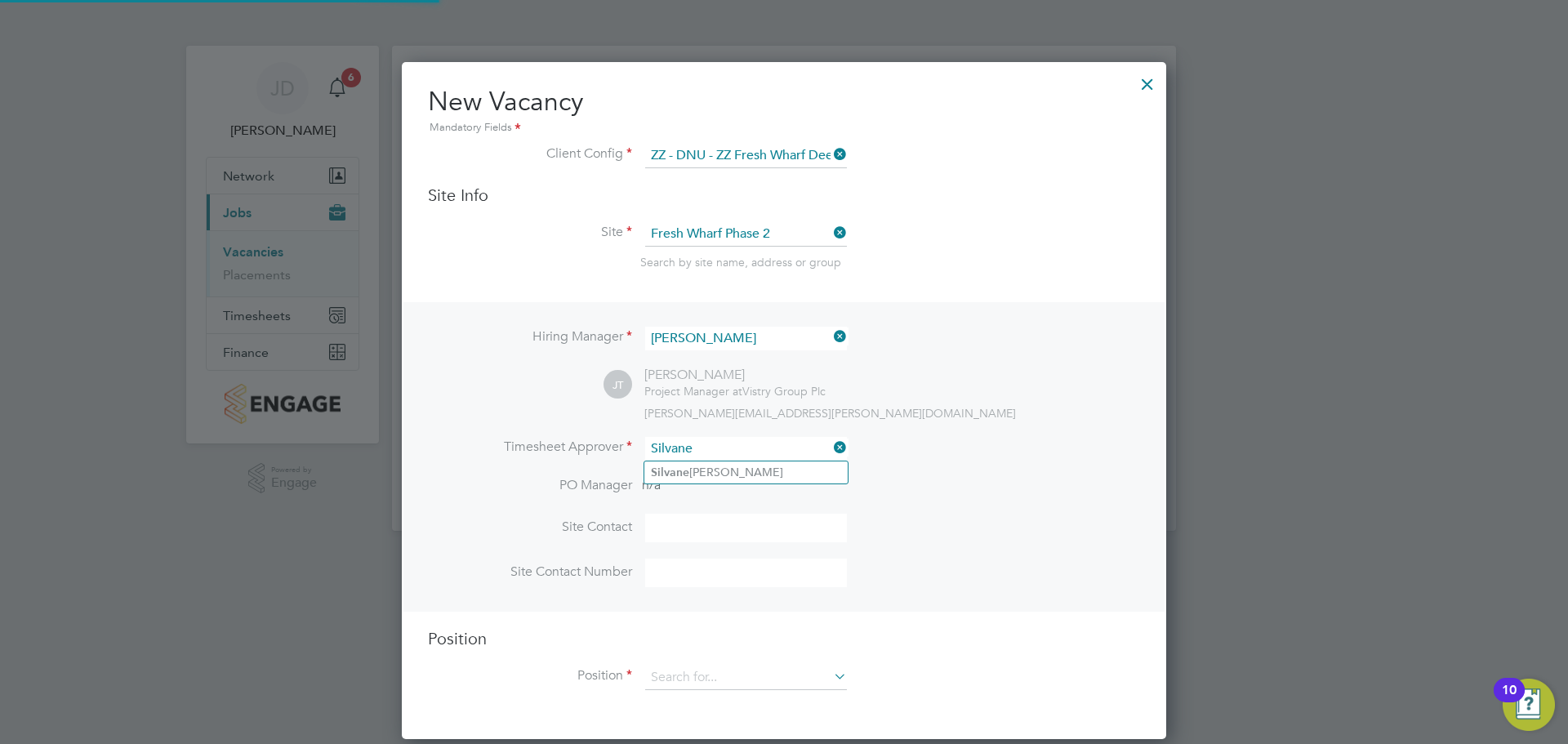
click at [699, 472] on li "Silvane DaRocha" at bounding box center [746, 471] width 204 height 22
type input "Silvane DaRocha"
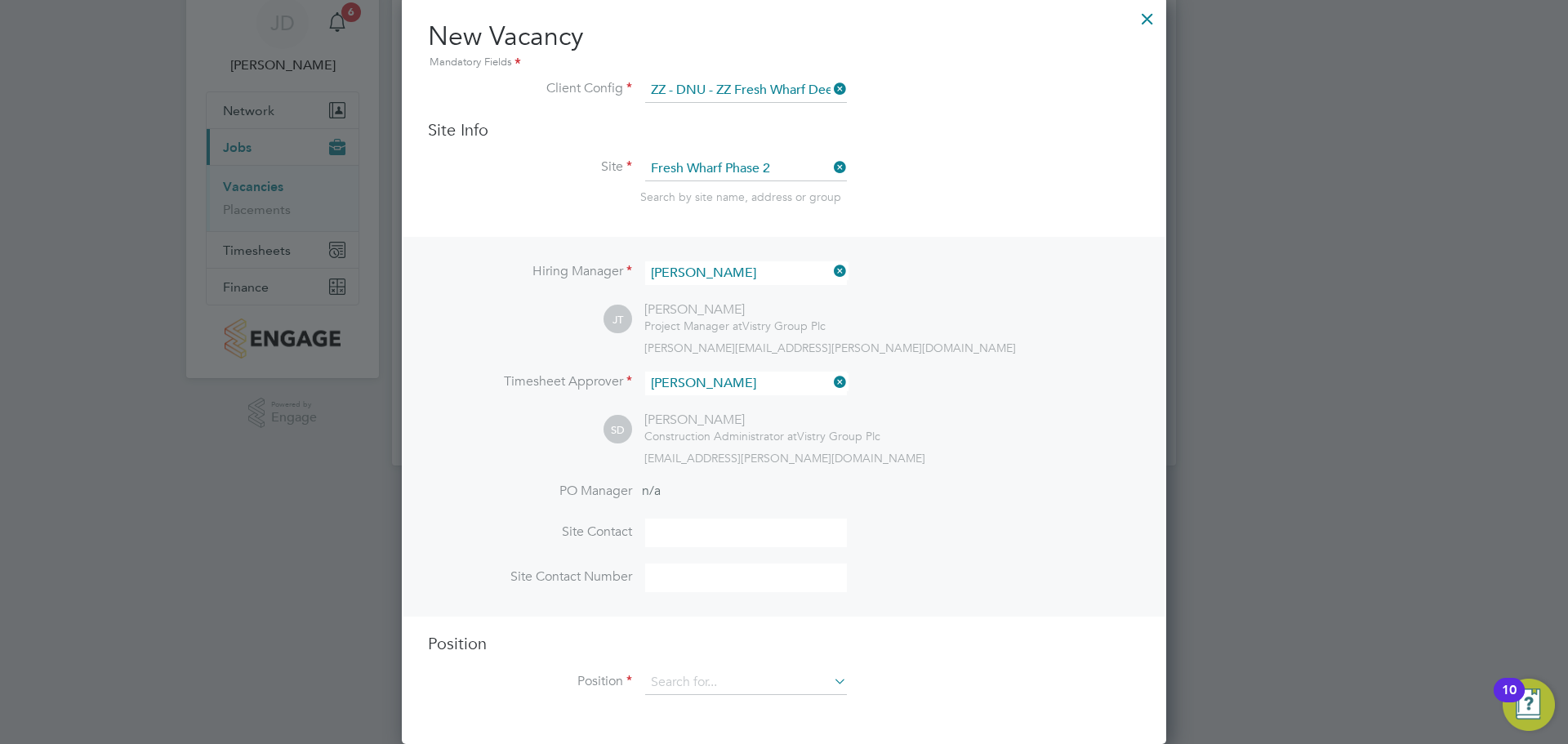
drag, startPoint x: 695, startPoint y: 527, endPoint x: 716, endPoint y: 534, distance: 22.1
click at [699, 528] on input at bounding box center [746, 533] width 202 height 28
type input "Jamie Tye"
drag, startPoint x: 693, startPoint y: 583, endPoint x: 701, endPoint y: 587, distance: 8.9
click at [693, 583] on input at bounding box center [746, 578] width 202 height 28
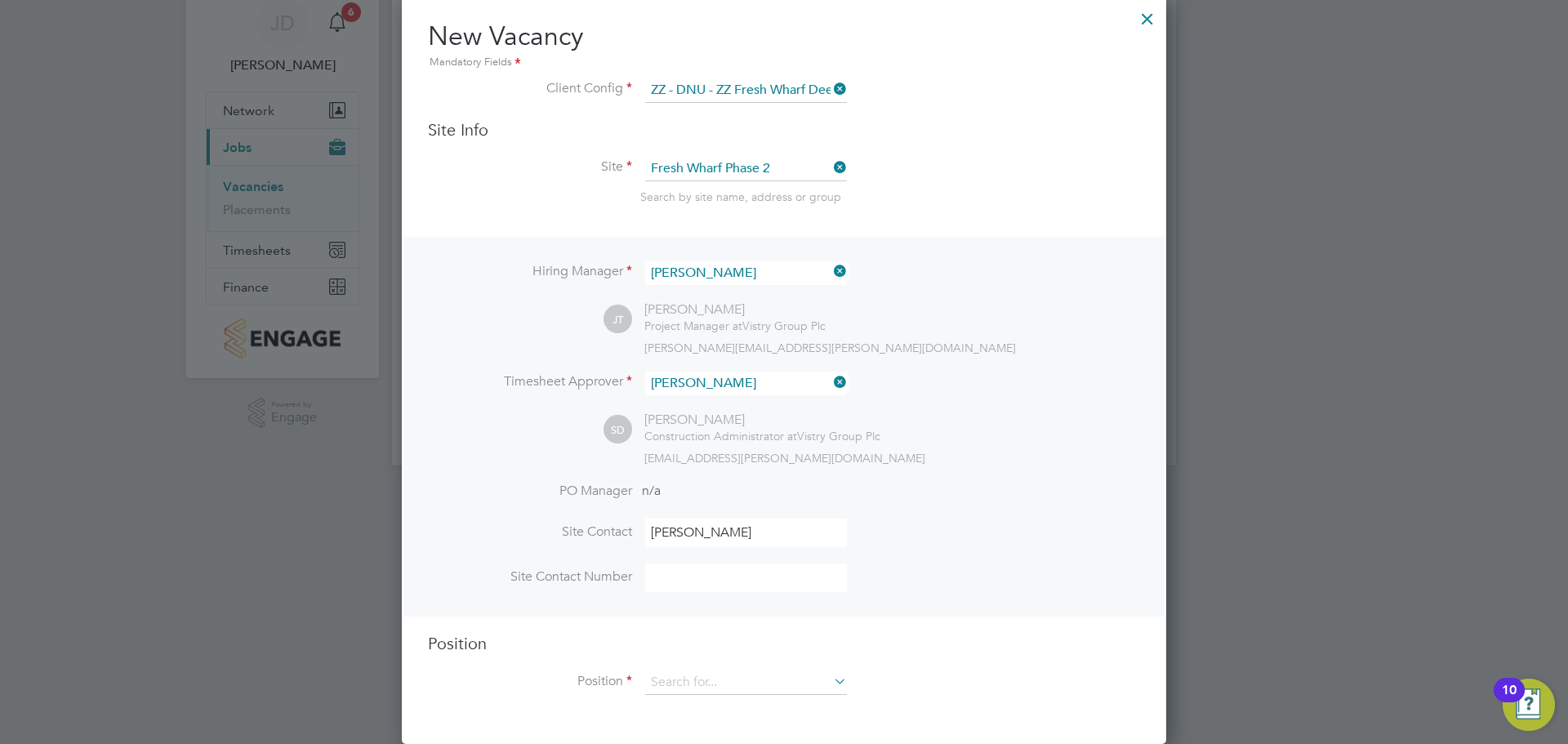
type input "07464491596"
click at [746, 678] on input at bounding box center [746, 683] width 202 height 25
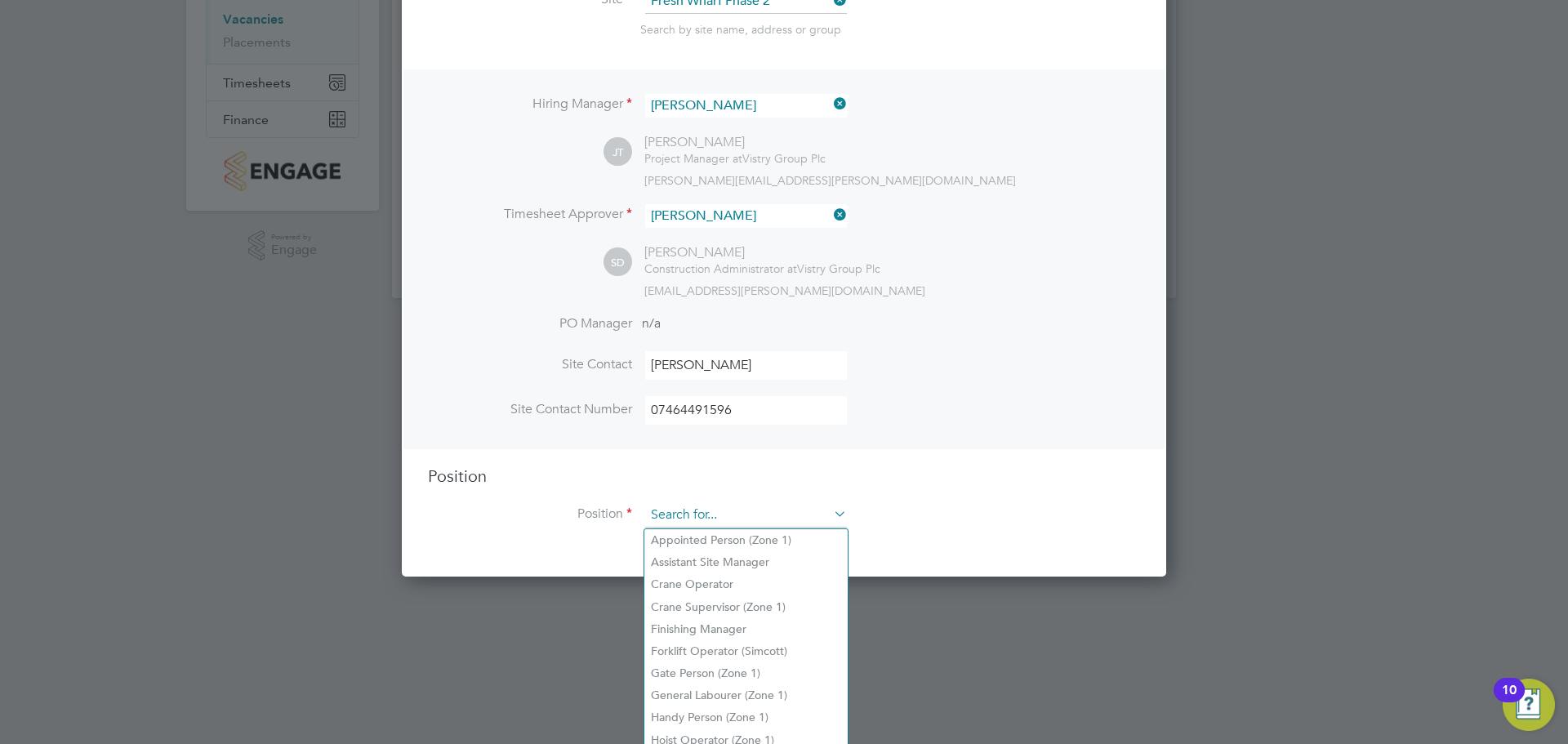
click at [669, 509] on input at bounding box center [746, 516] width 202 height 25
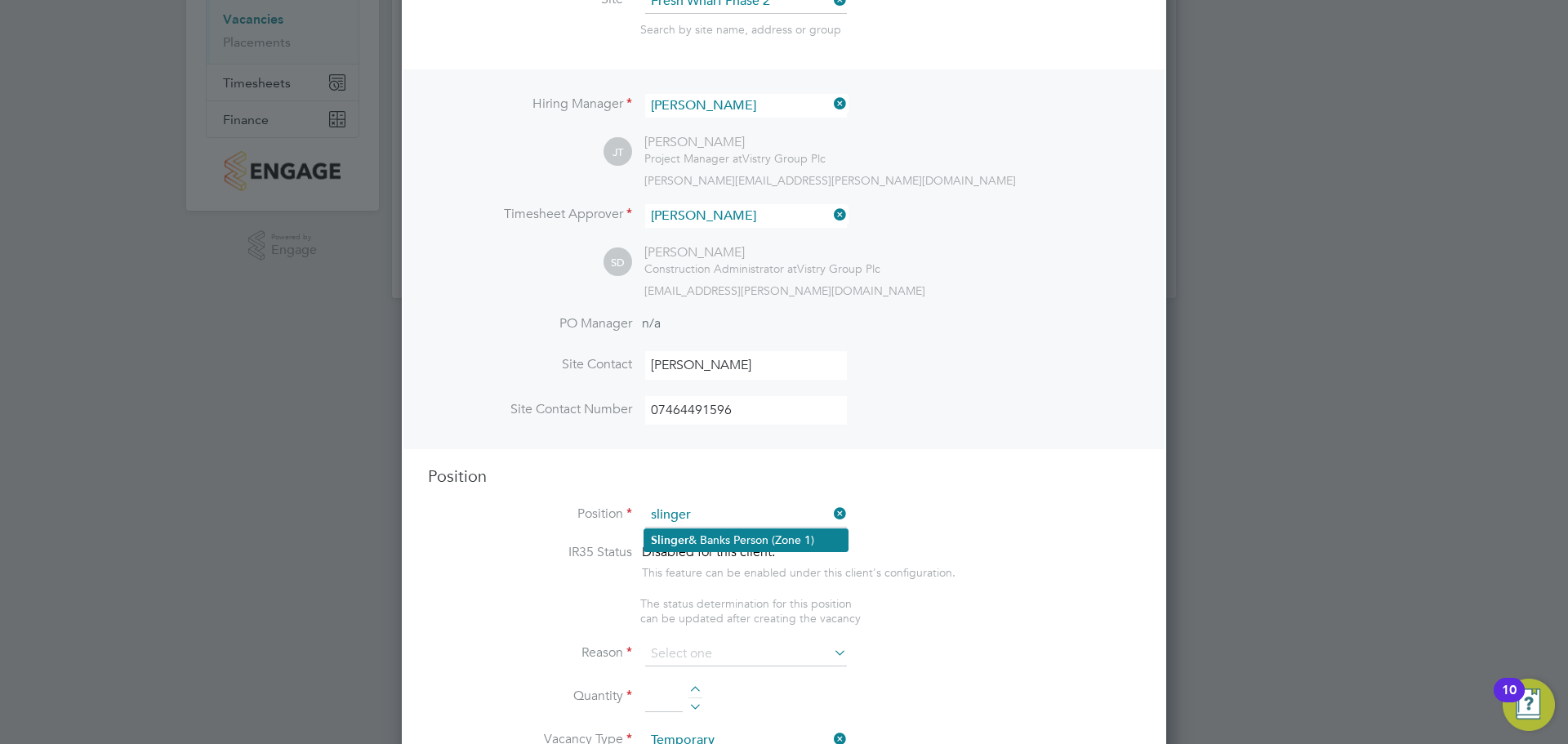
click at [758, 536] on li "Slinger & Banks Person (Zone 1)" at bounding box center [746, 539] width 204 height 22
type input "Slinger & Banks Person (Zone 1)"
type textarea "- You will be responsible for directing the movement and loading/unloading the …"
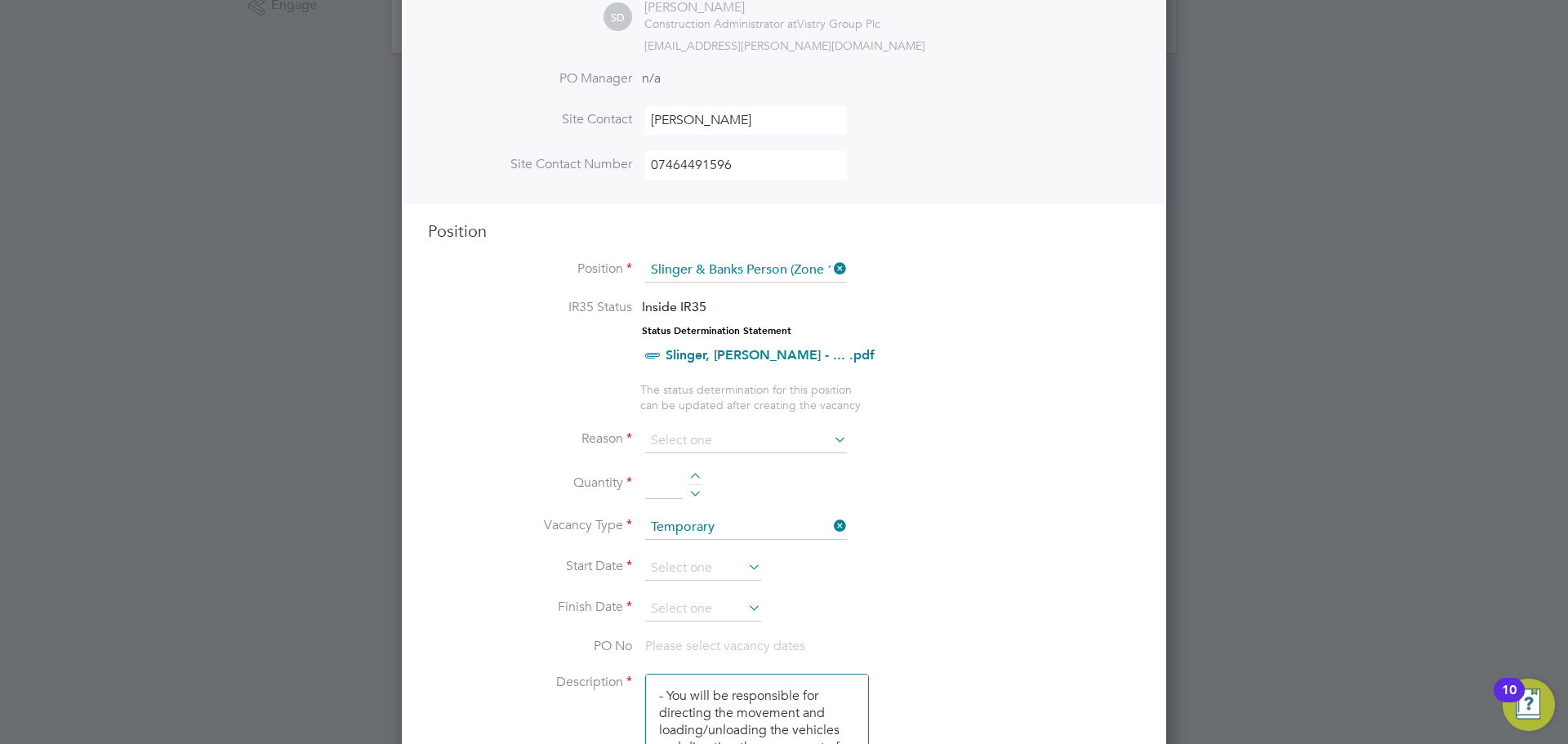
click at [831, 436] on icon at bounding box center [831, 439] width 0 height 23
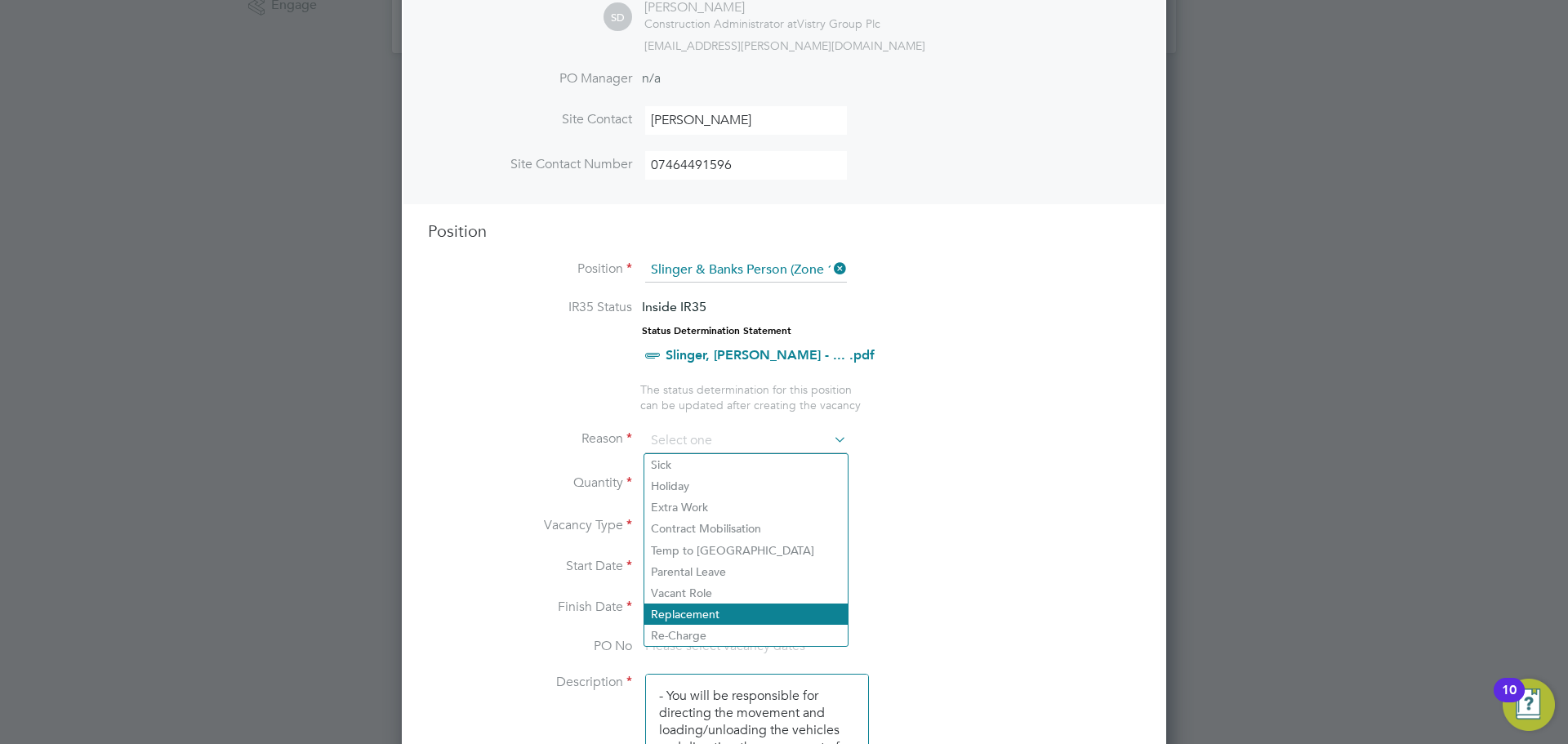
click at [700, 615] on li "Replacement" at bounding box center [746, 614] width 204 height 22
type input "Replacement"
click at [914, 501] on li "Quantity" at bounding box center [784, 492] width 712 height 46
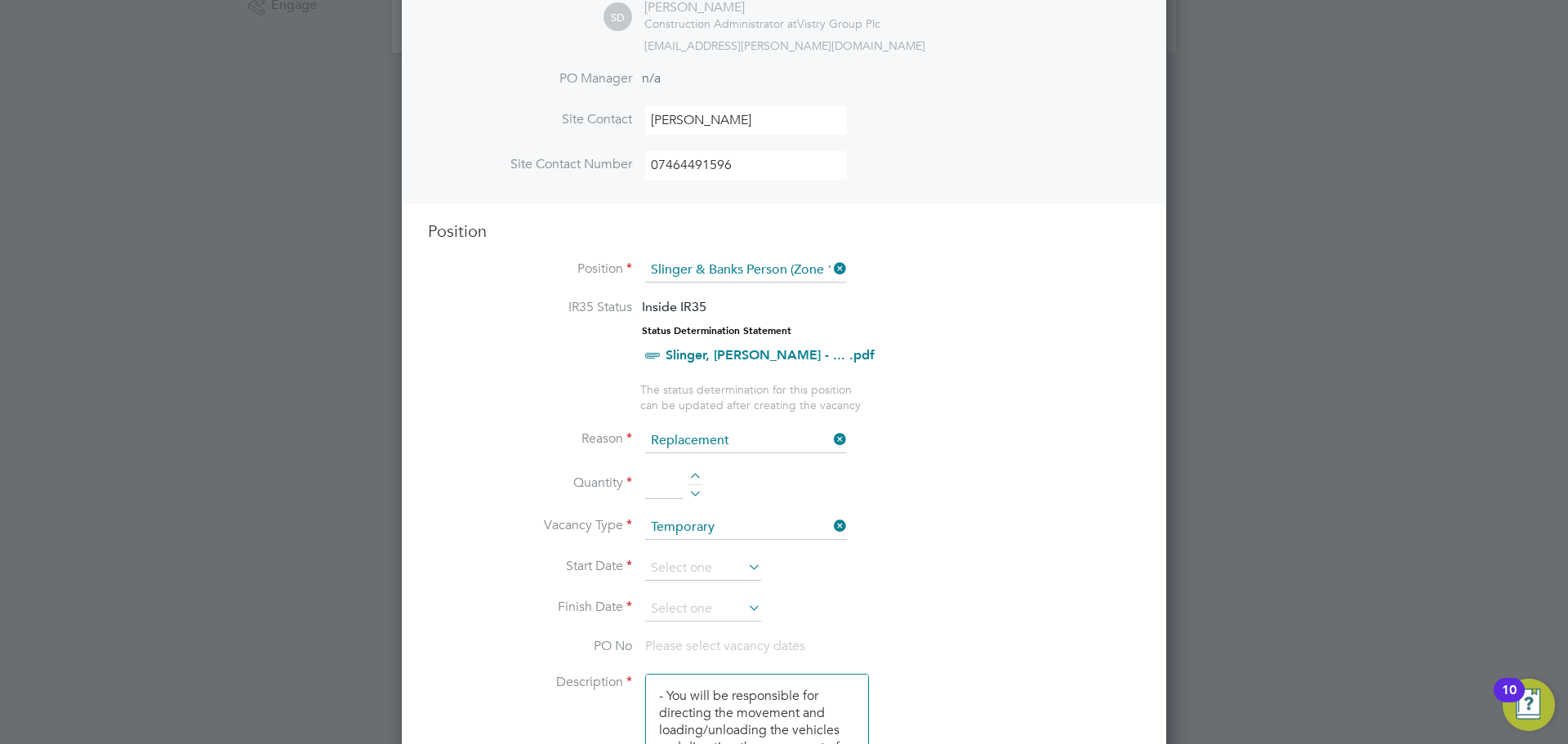
click at [695, 474] on div at bounding box center [695, 479] width 14 height 11
type input "1"
click at [745, 567] on icon at bounding box center [745, 567] width 0 height 23
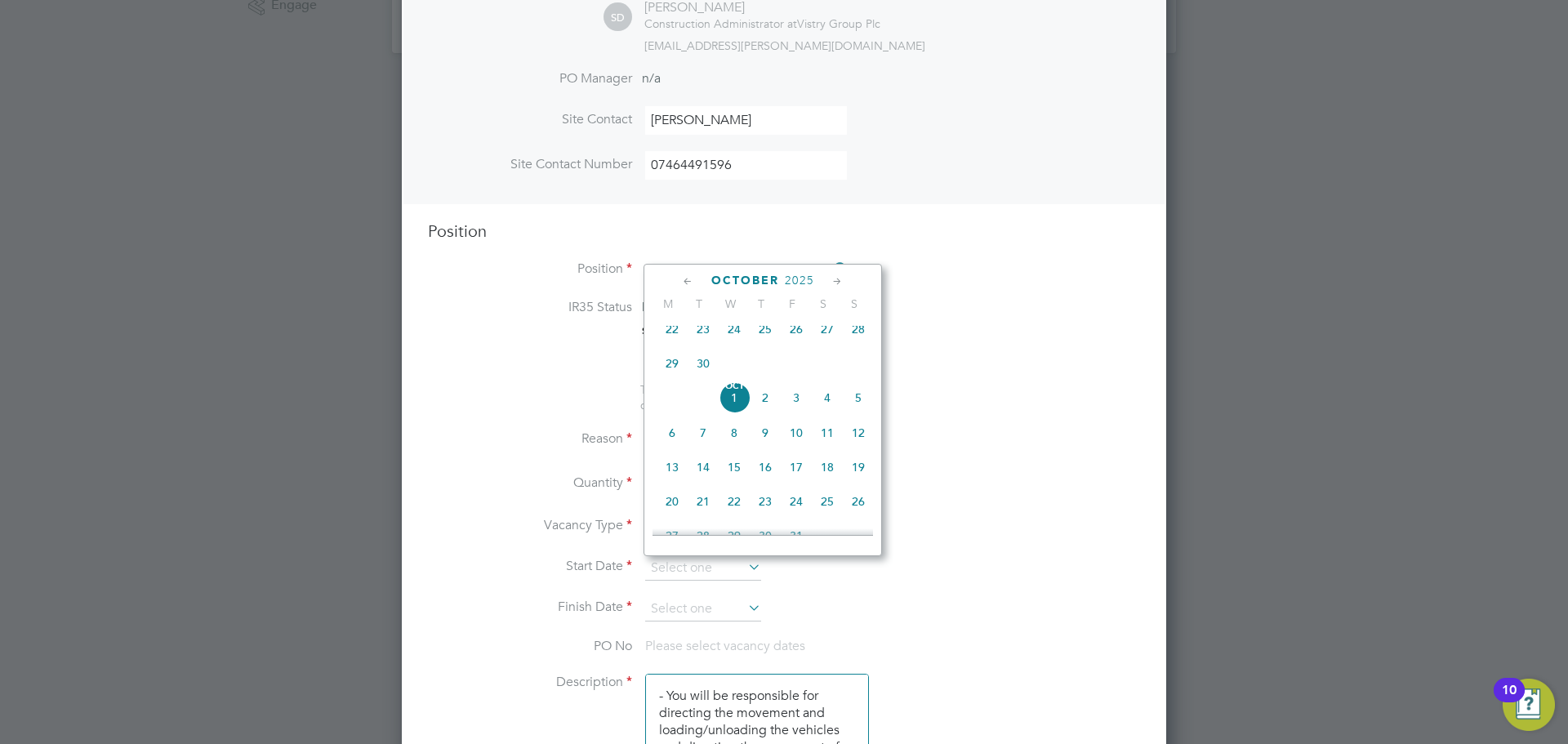
click at [702, 366] on span "30" at bounding box center [702, 363] width 31 height 31
type input "30 Sep 2025"
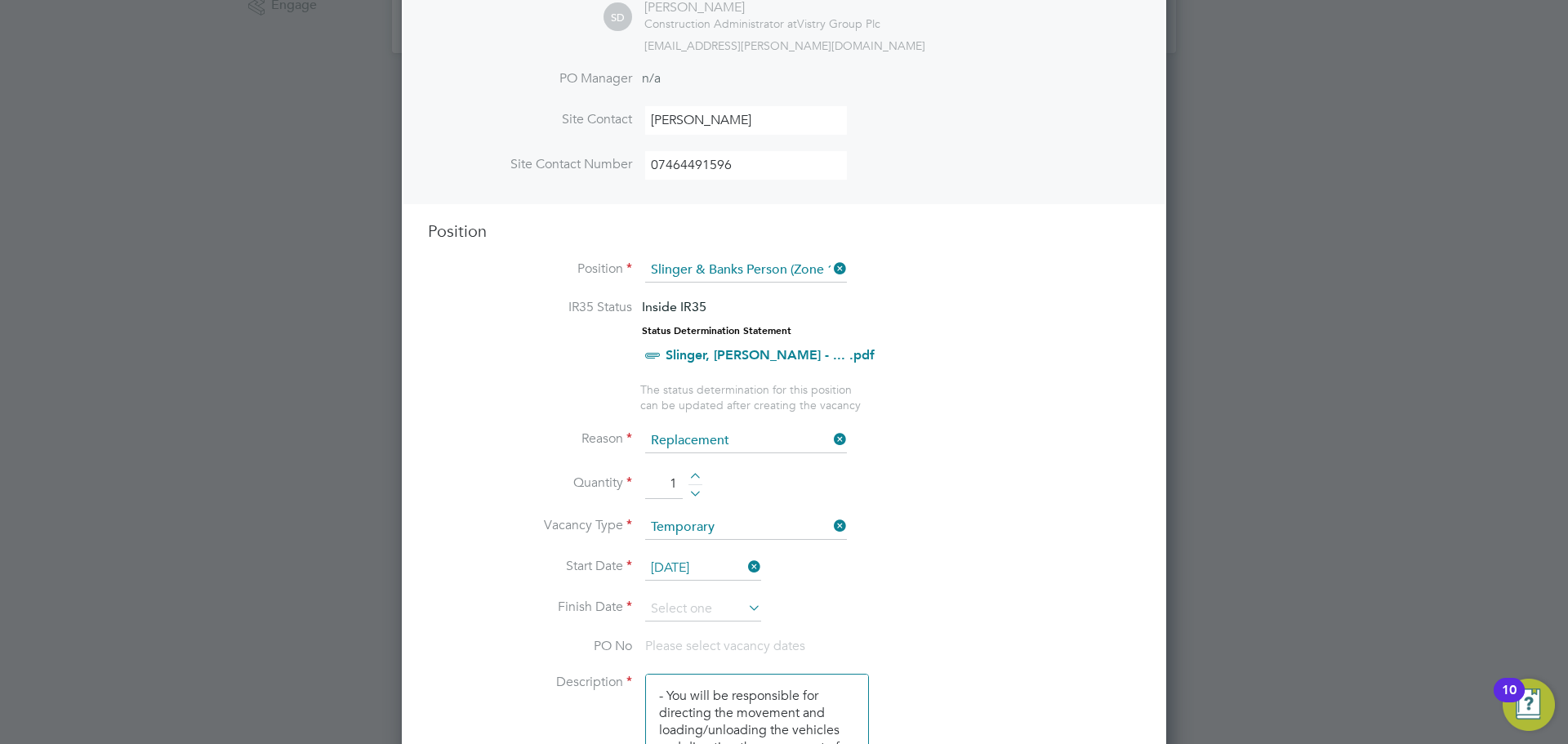
click at [745, 607] on icon at bounding box center [745, 607] width 0 height 23
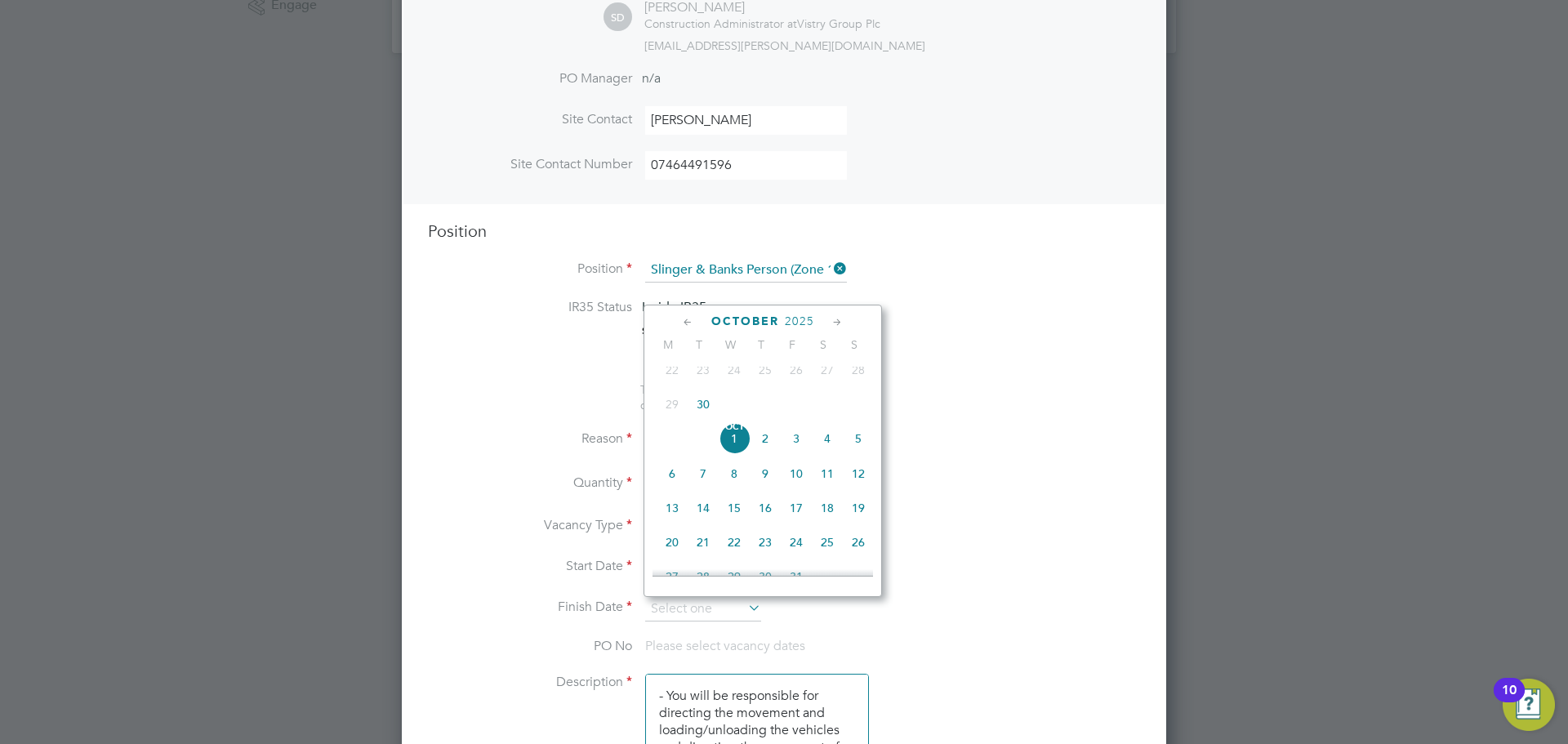
click at [839, 324] on icon at bounding box center [837, 322] width 15 height 18
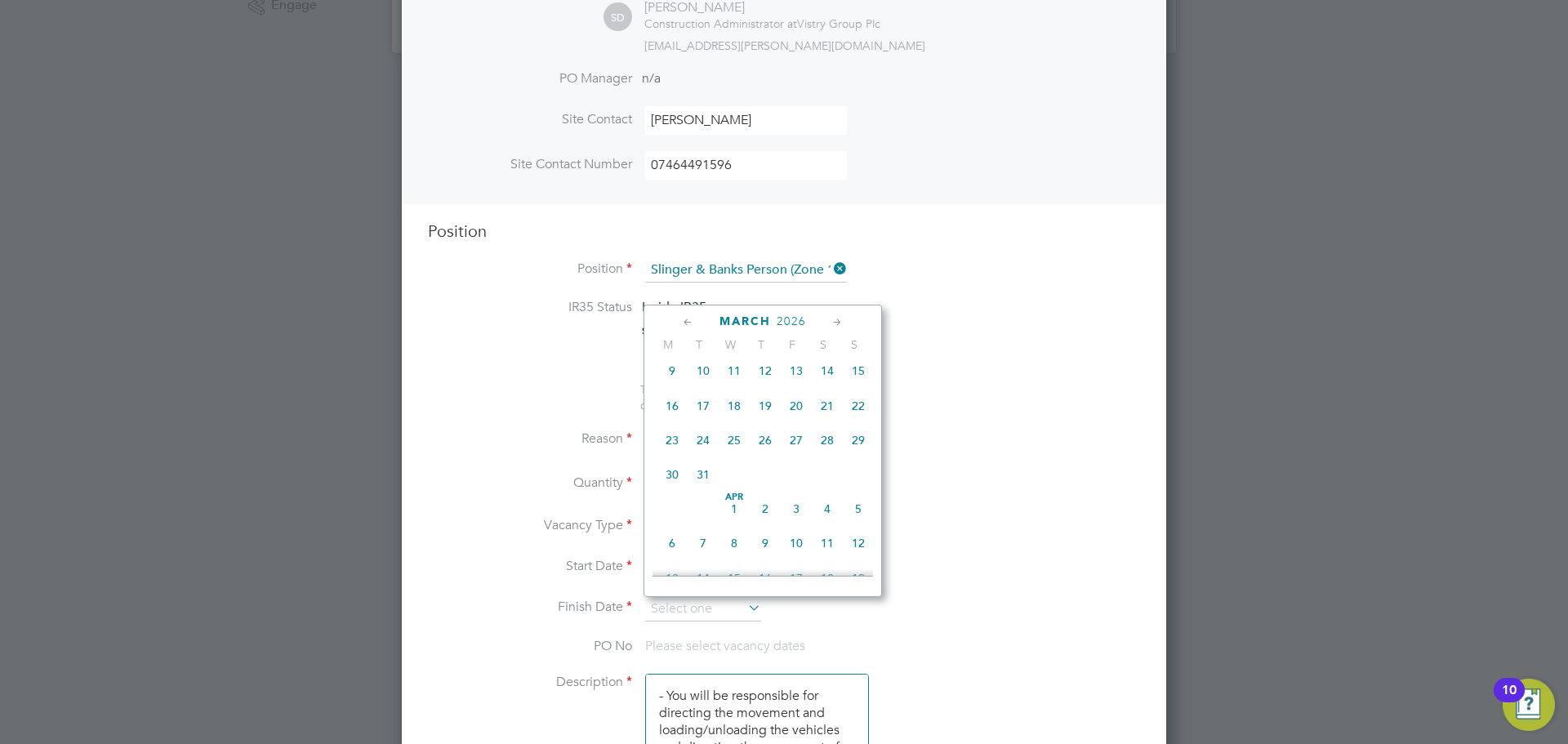
click at [839, 324] on icon at bounding box center [837, 322] width 15 height 18
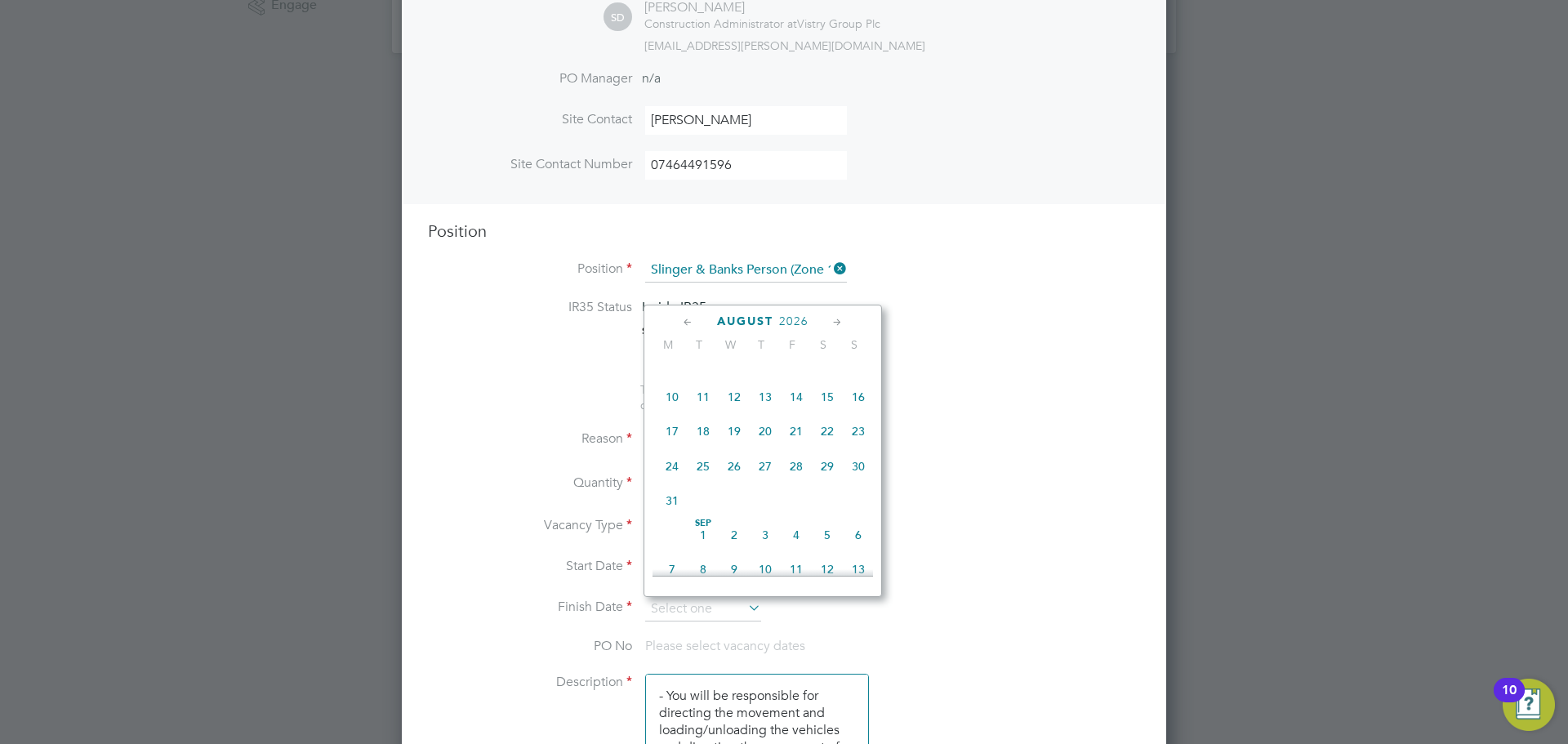
click at [839, 324] on icon at bounding box center [837, 322] width 15 height 18
click at [800, 475] on span "25" at bounding box center [796, 459] width 31 height 31
type input "25 Sep 2026"
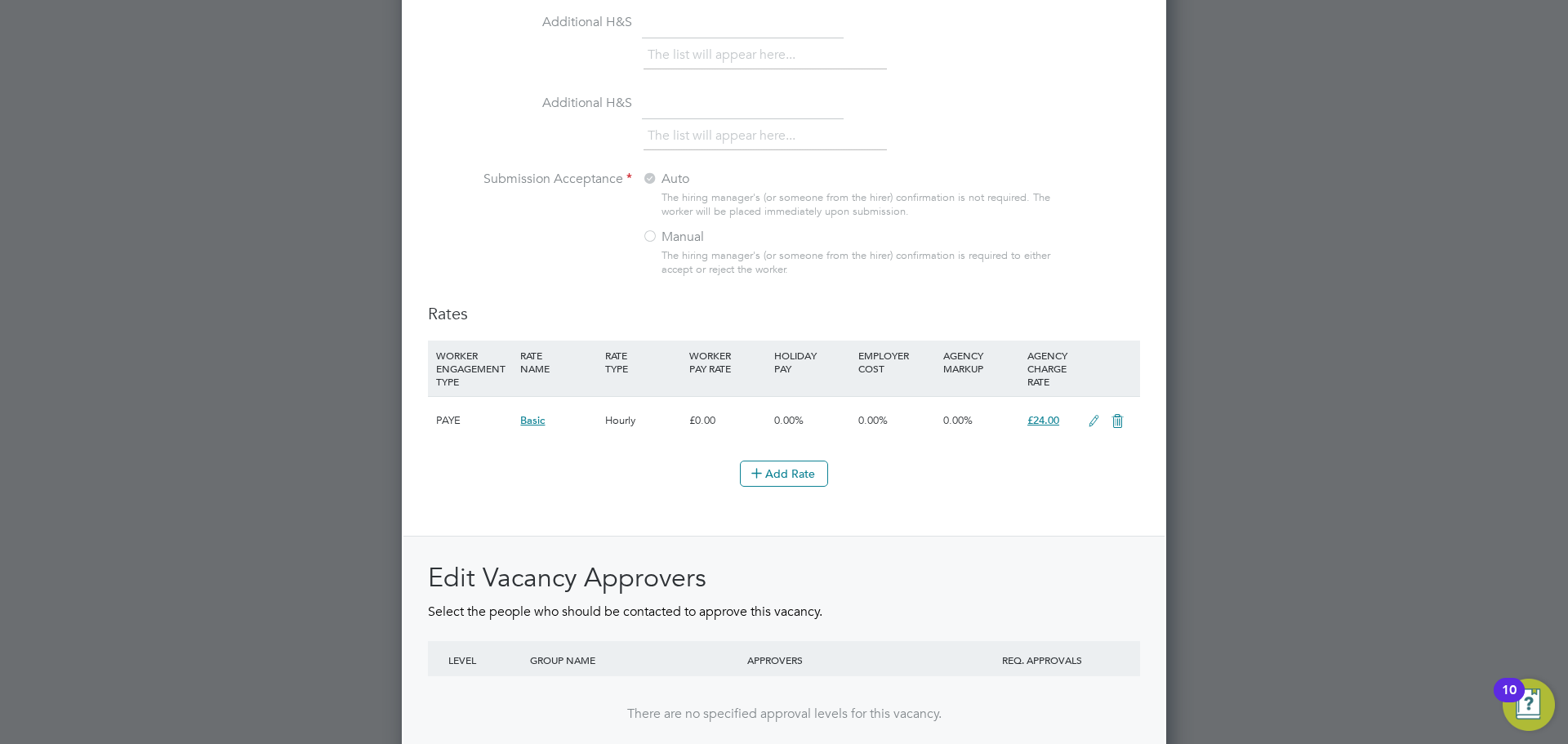
scroll to position [1703, 0]
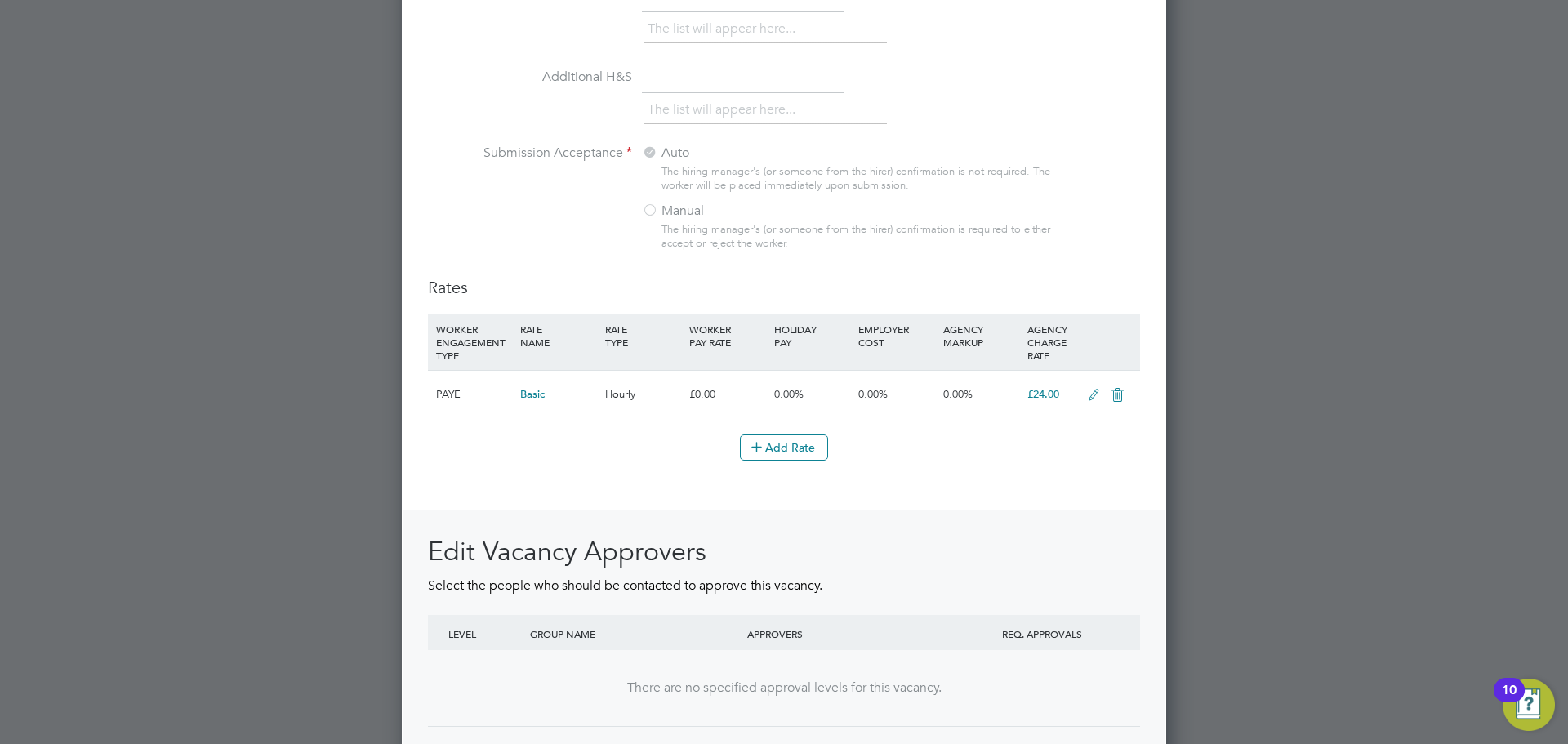
click at [1089, 395] on icon at bounding box center [1094, 395] width 21 height 13
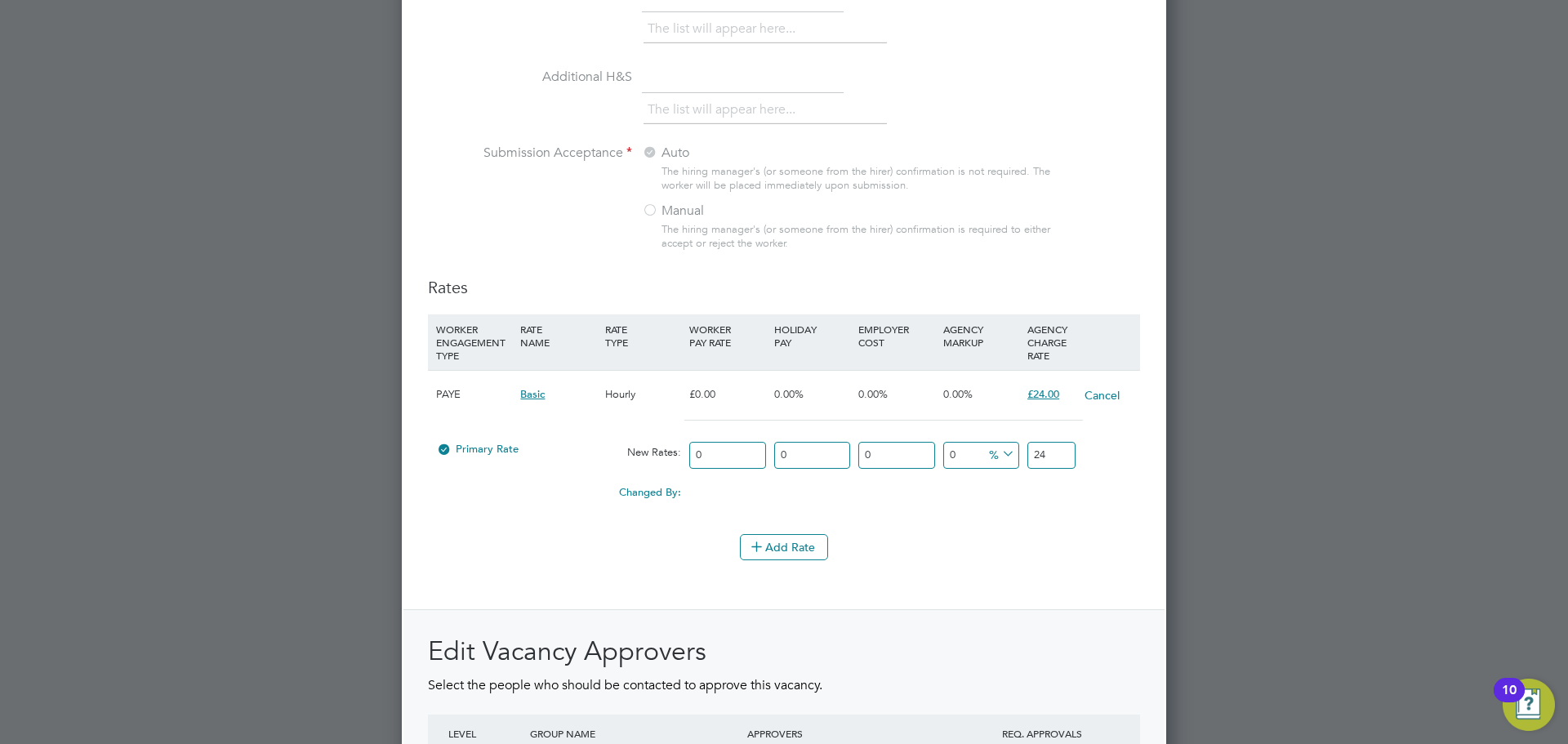
click at [1047, 454] on input "24" at bounding box center [1051, 455] width 48 height 27
type input "2"
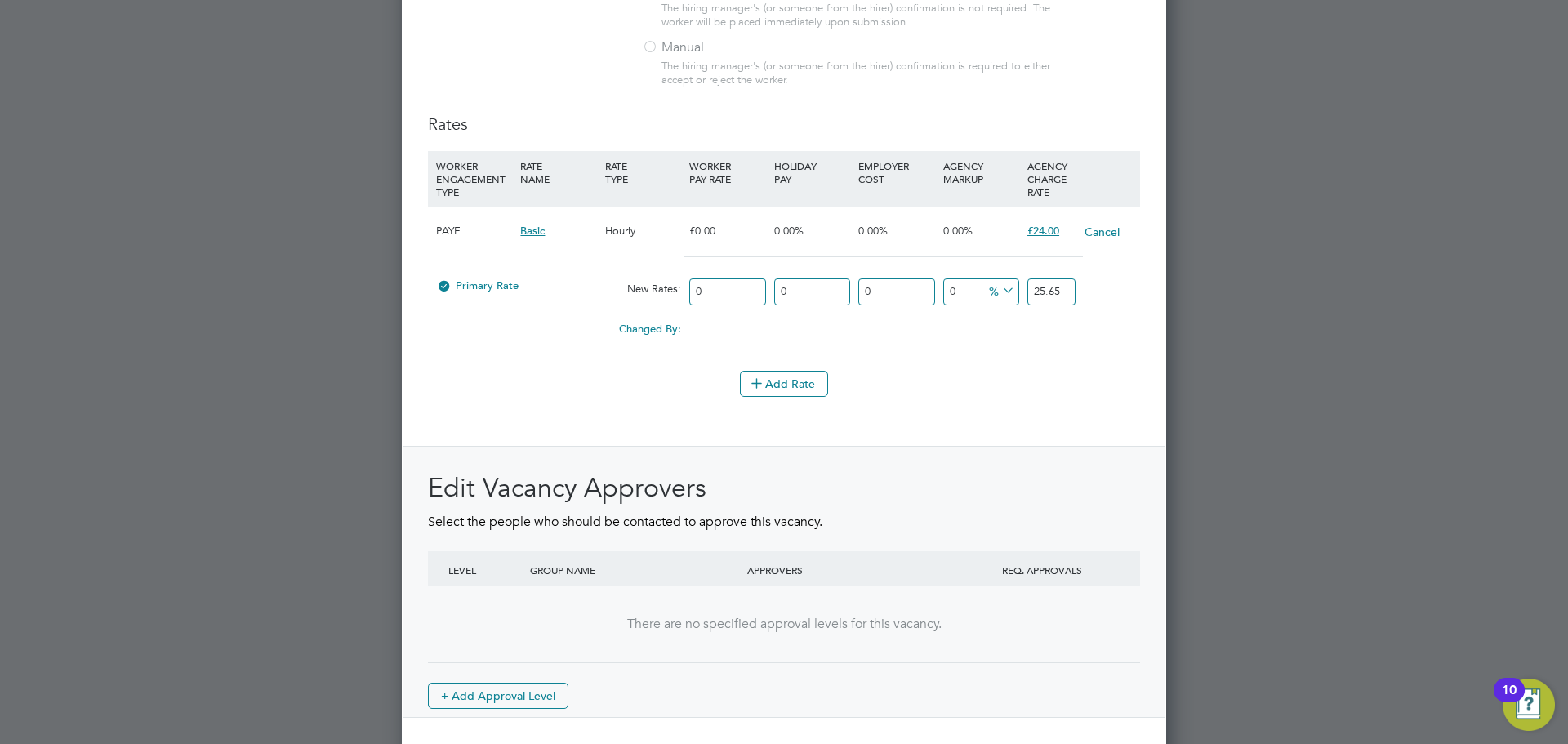
type input "25.65"
click at [974, 432] on div "Rates WORKER ENGAGEMENT TYPE RATE NAME RATE TYPE WORKER PAY RATE HOLIDAY PAY EM…" at bounding box center [784, 415] width 712 height 604
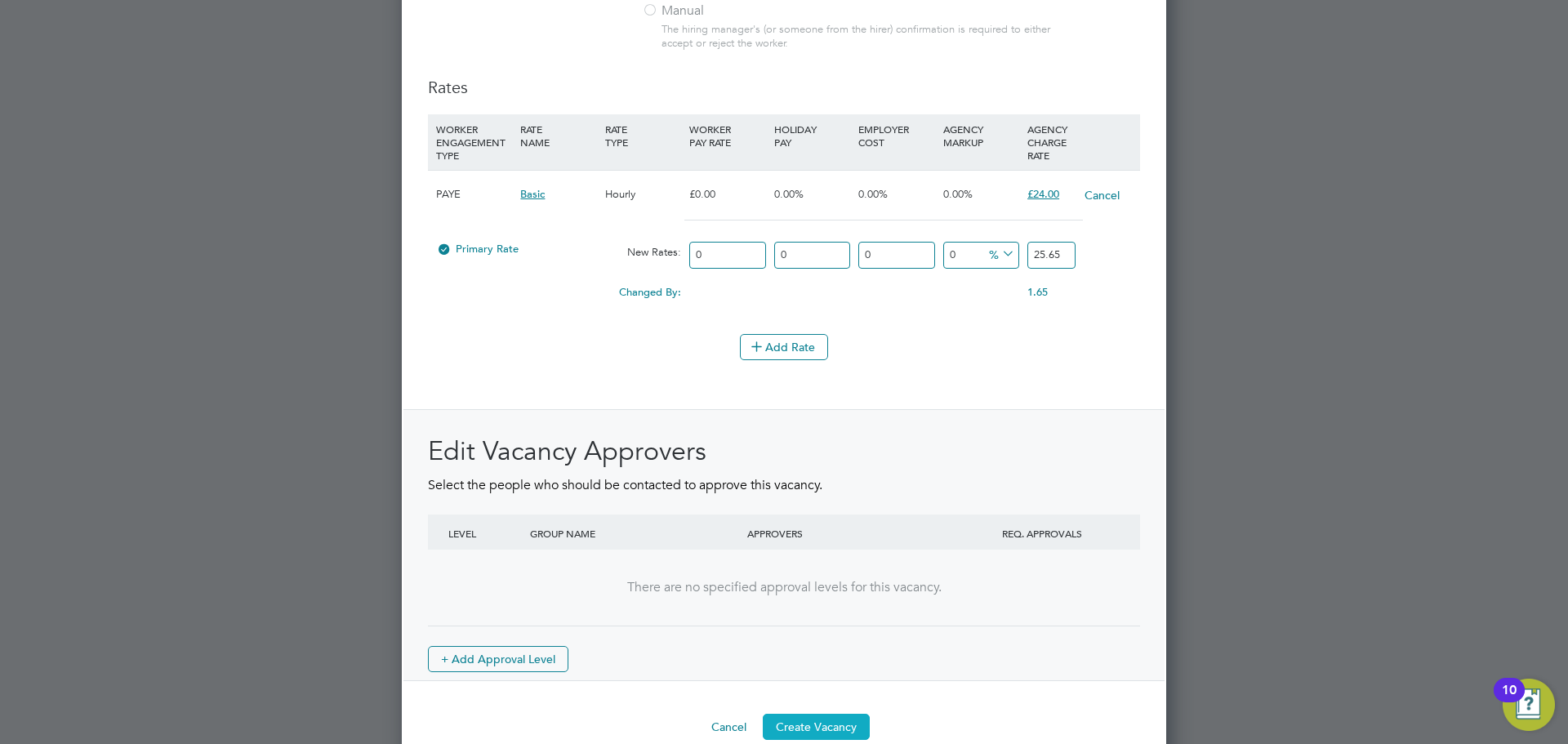
scroll to position [1931, 0]
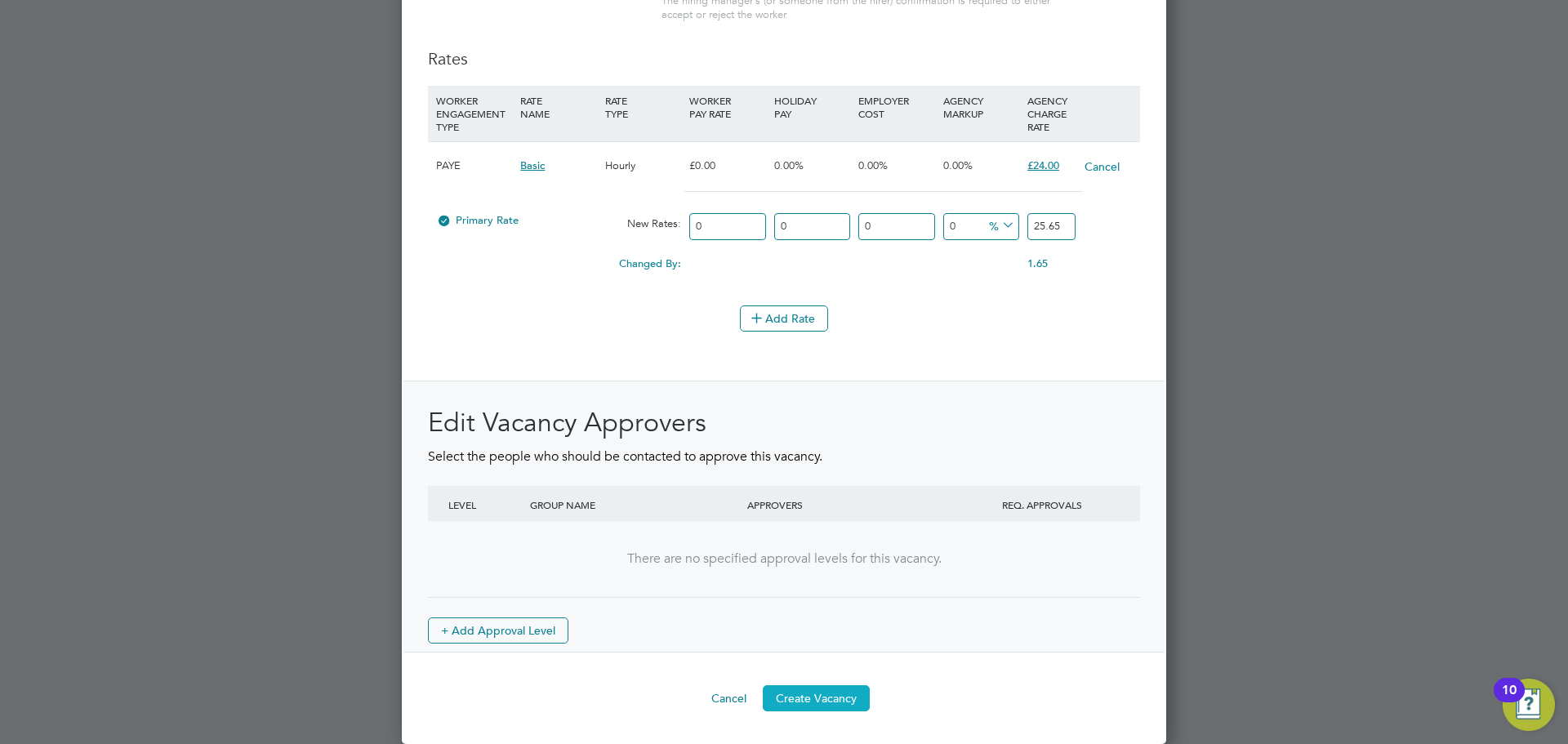
click at [825, 686] on button "Create Vacancy" at bounding box center [816, 699] width 107 height 26
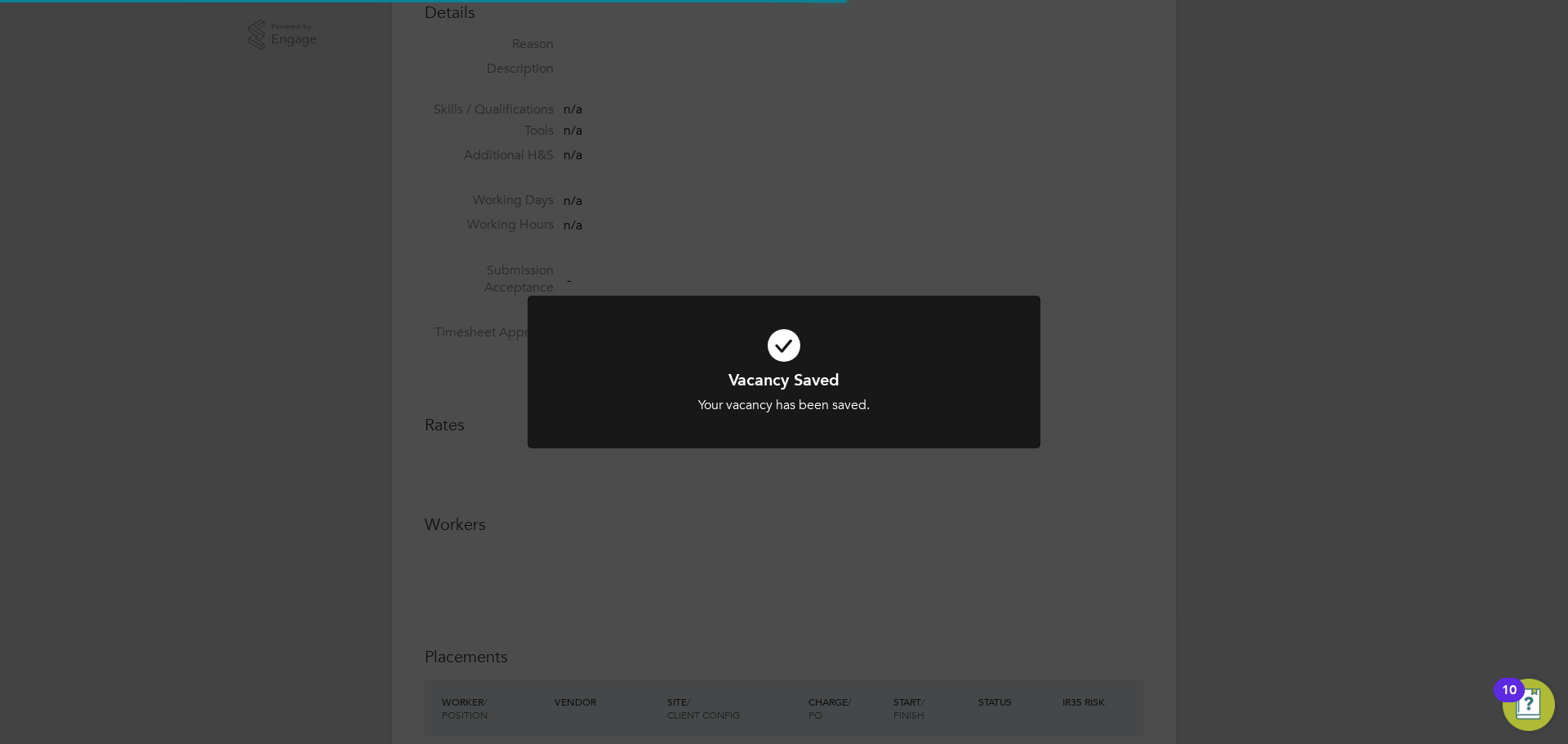
scroll to position [8, 8]
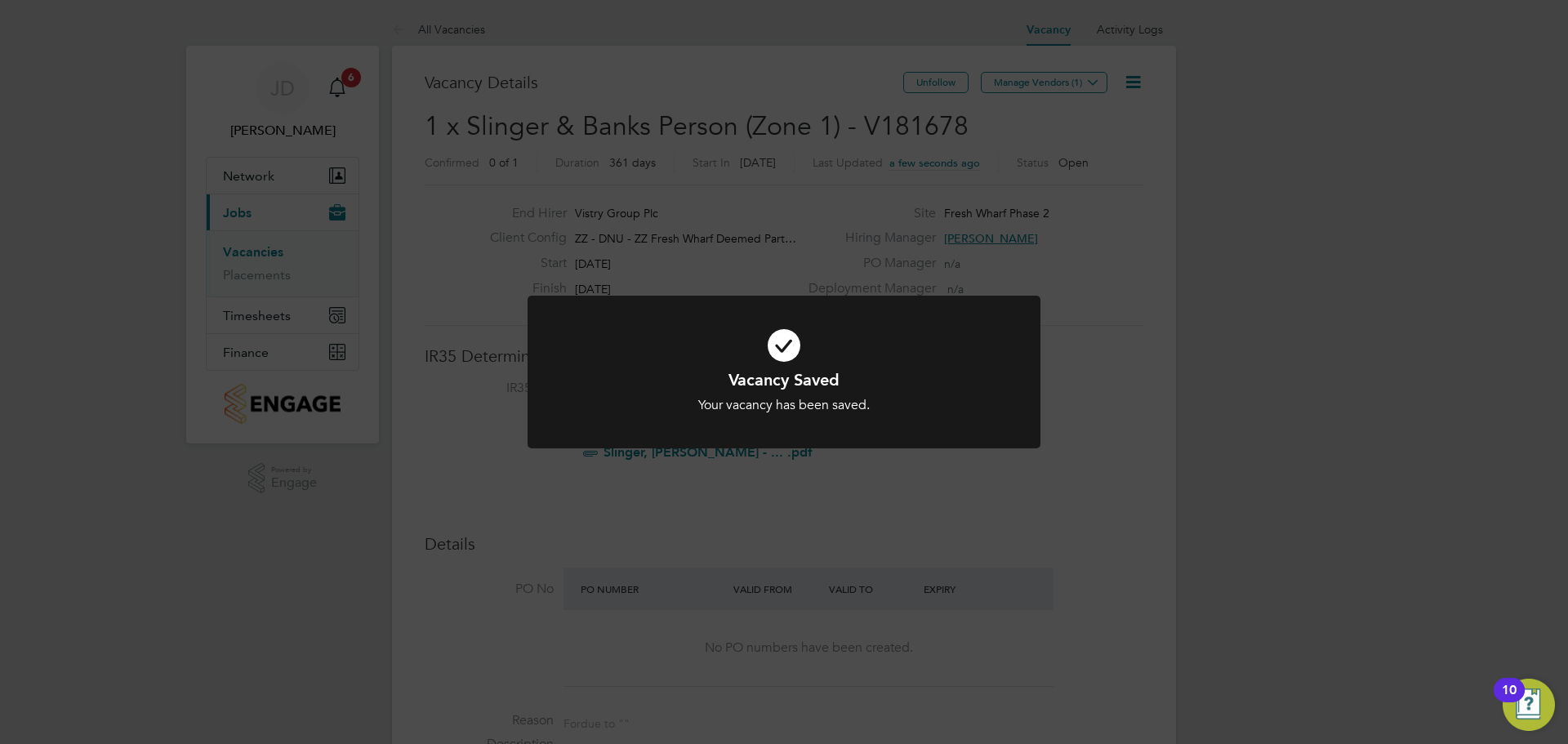
click at [1092, 84] on div "Vacancy Saved Your vacancy has been saved. Cancel Okay" at bounding box center [784, 372] width 1568 height 744
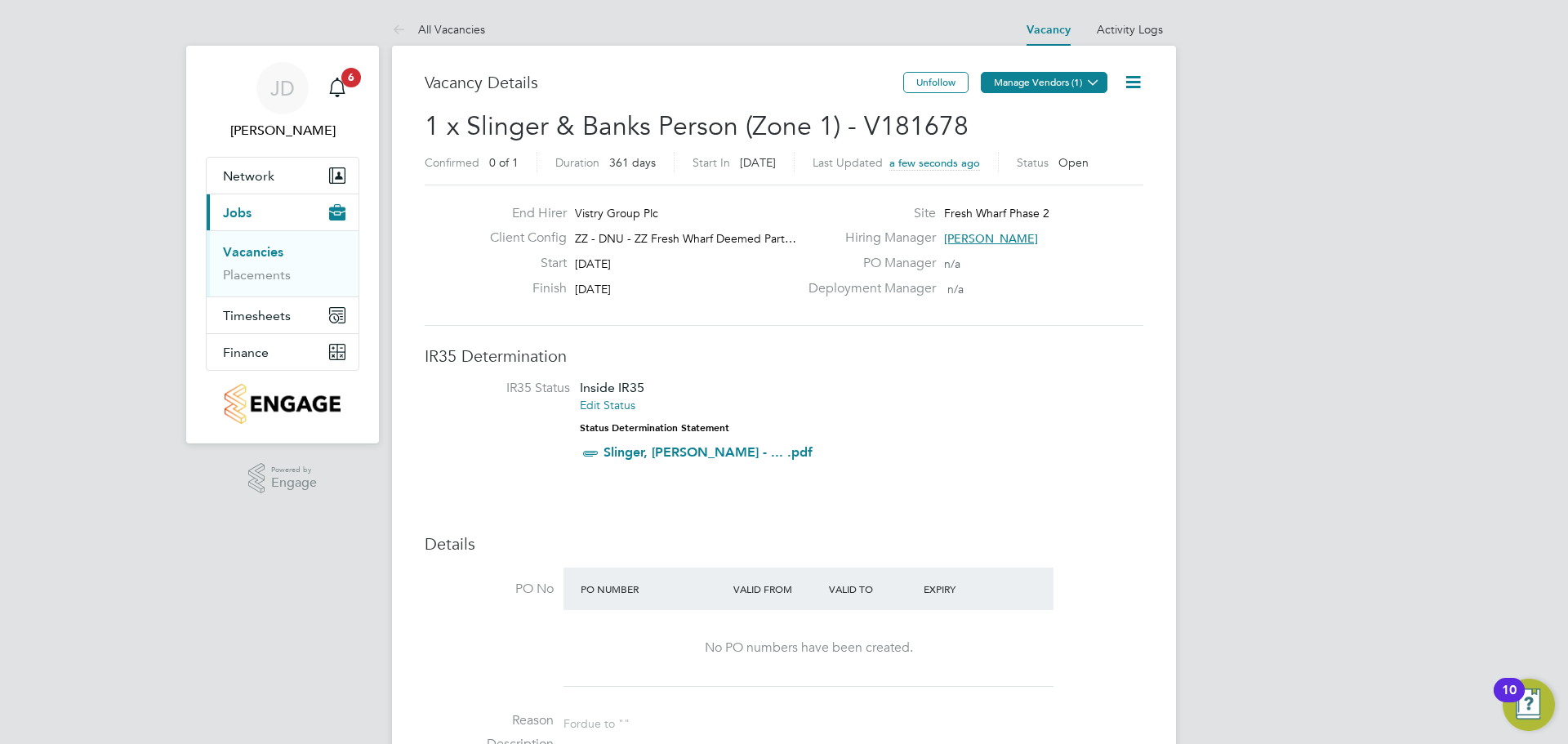
click at [1087, 80] on icon at bounding box center [1093, 82] width 12 height 12
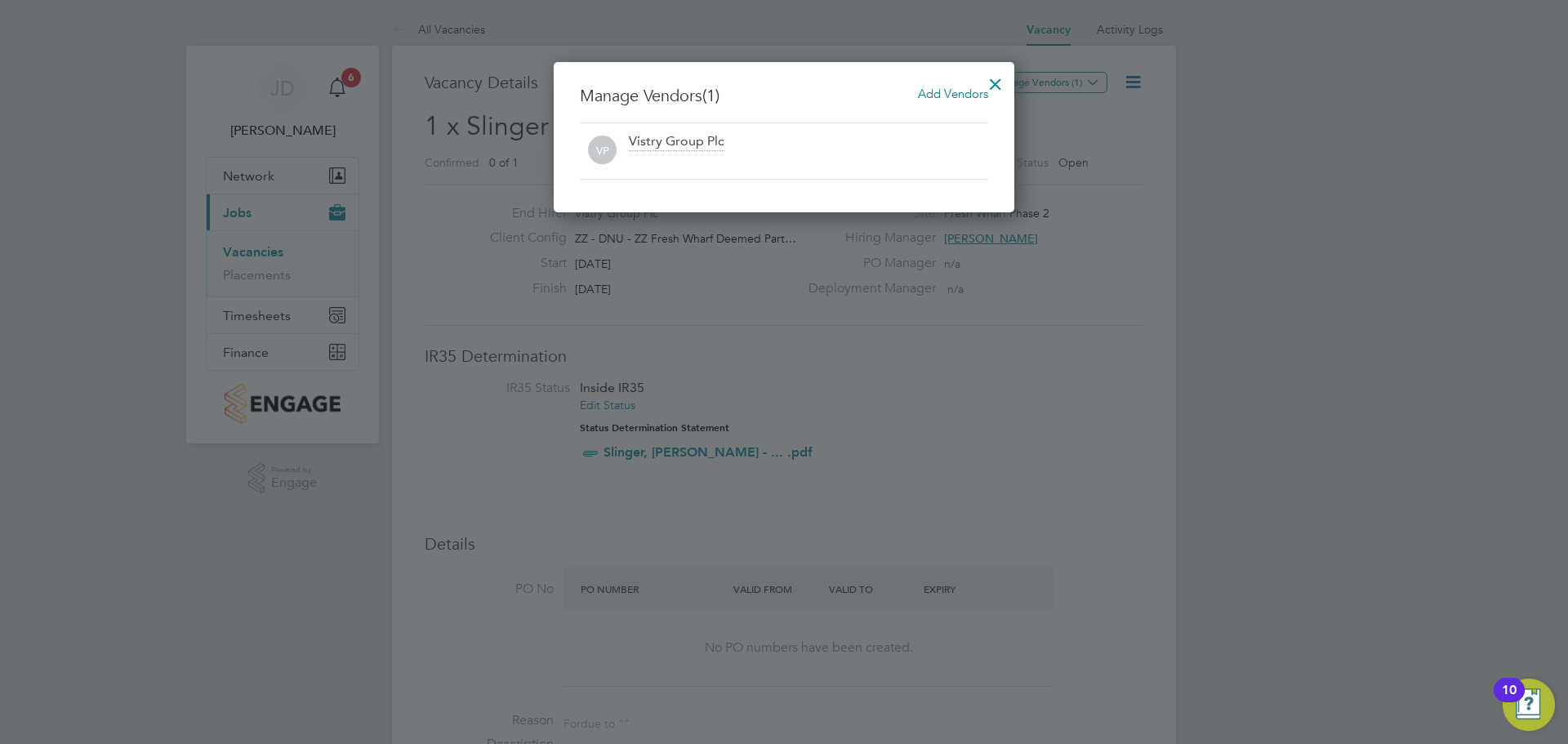
click at [961, 97] on span "Add Vendors" at bounding box center [953, 93] width 70 height 15
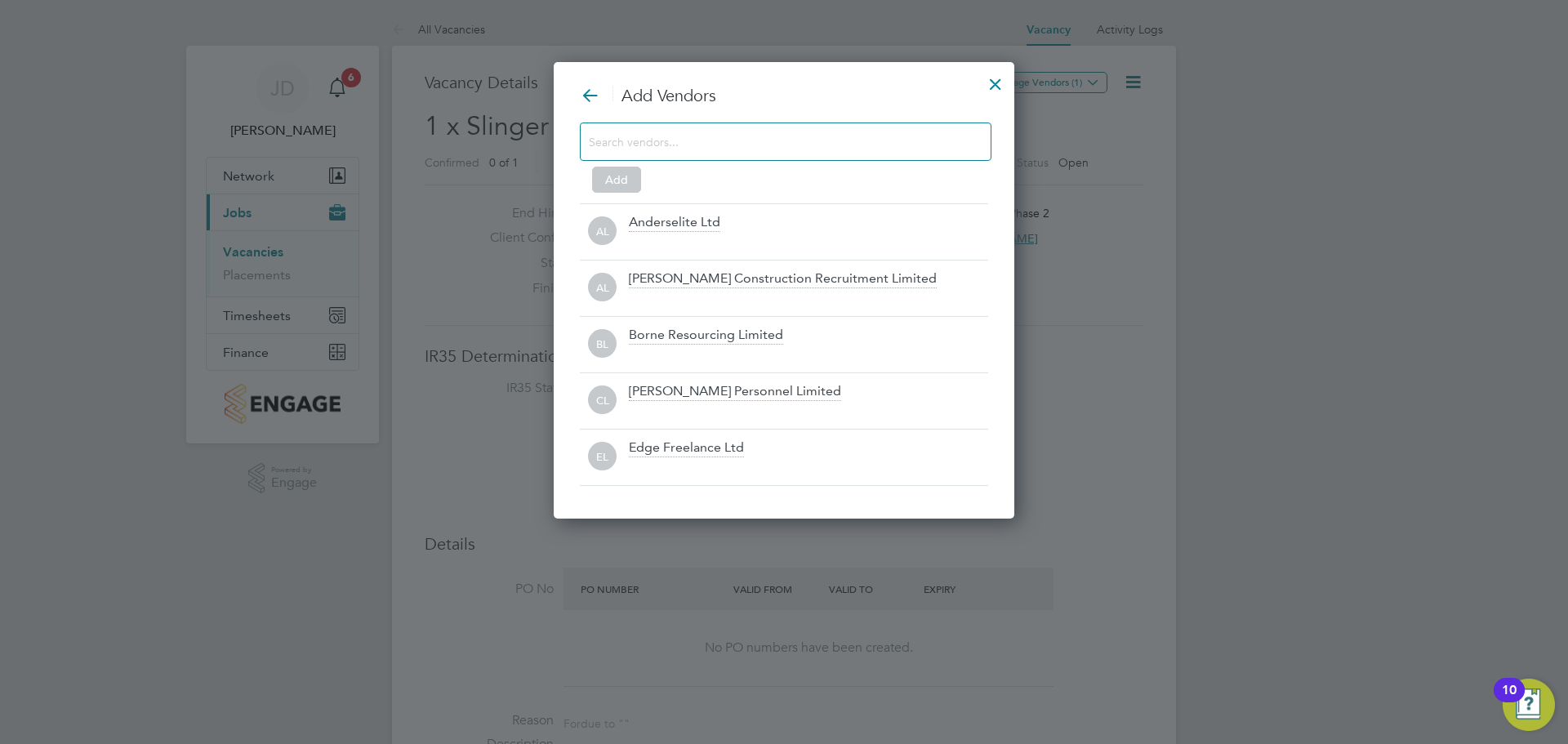
click at [669, 143] on input at bounding box center [773, 141] width 368 height 22
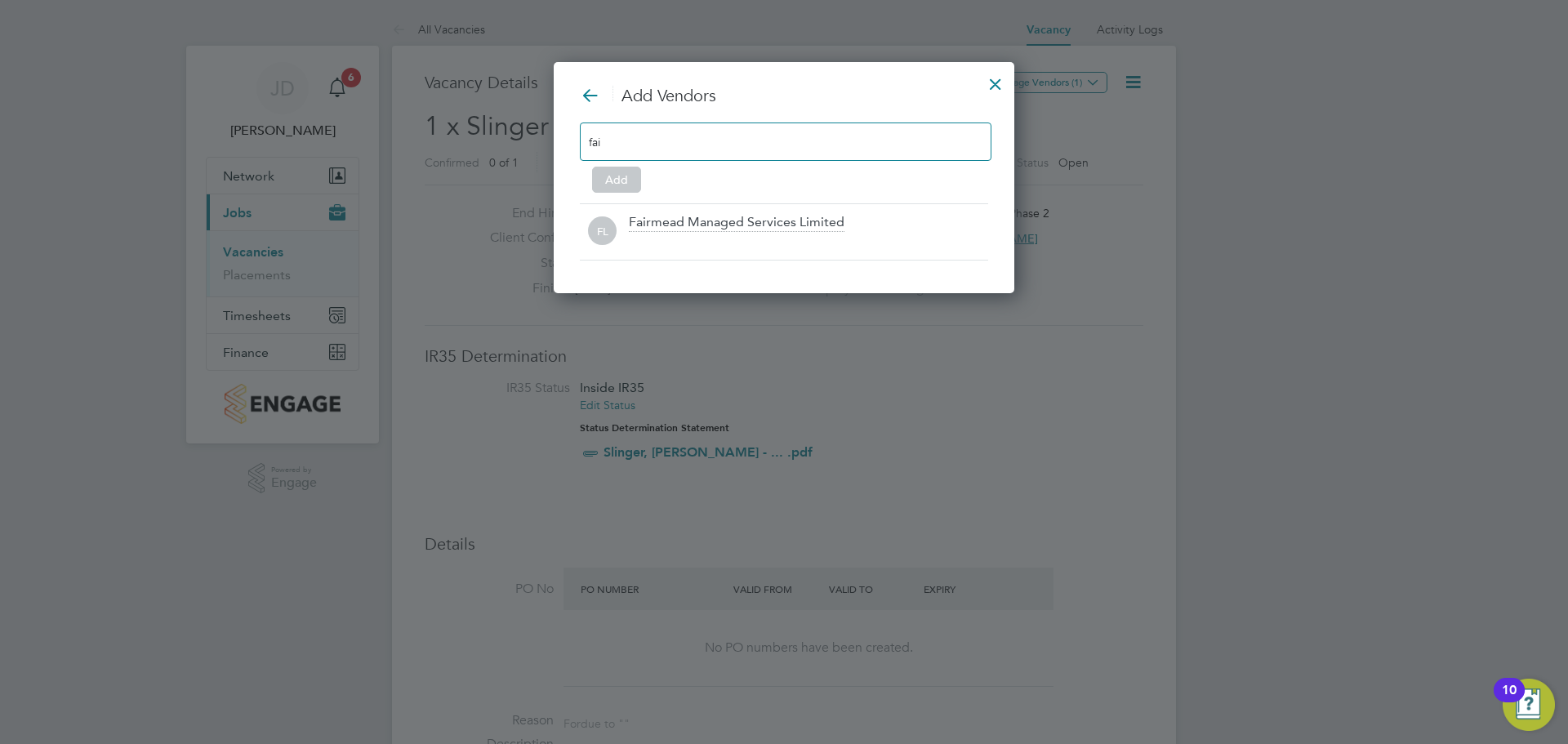
type input "fai"
click at [690, 223] on div "Fairmead Managed Services Limited" at bounding box center [736, 223] width 216 height 18
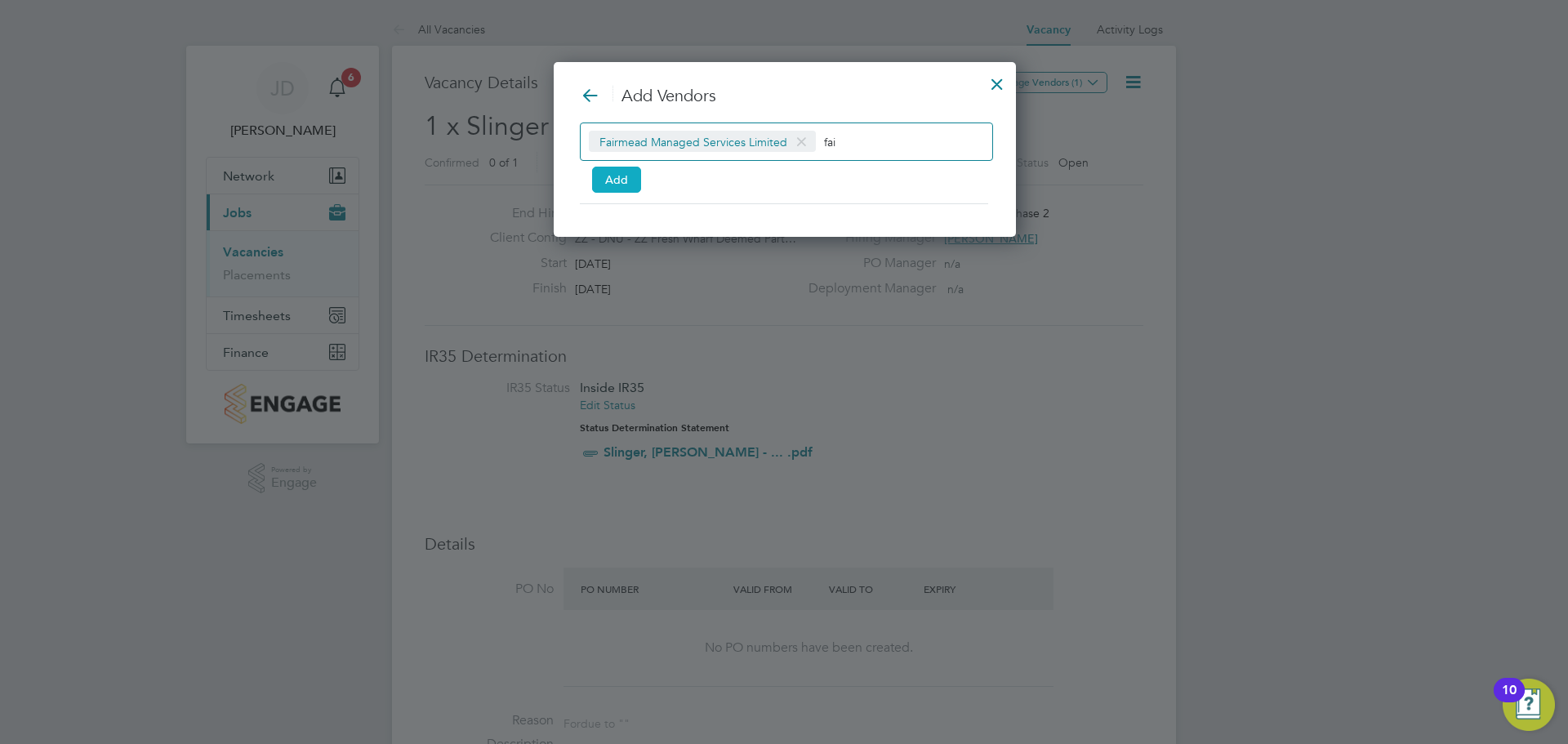
click at [627, 178] on button "Add" at bounding box center [617, 180] width 49 height 26
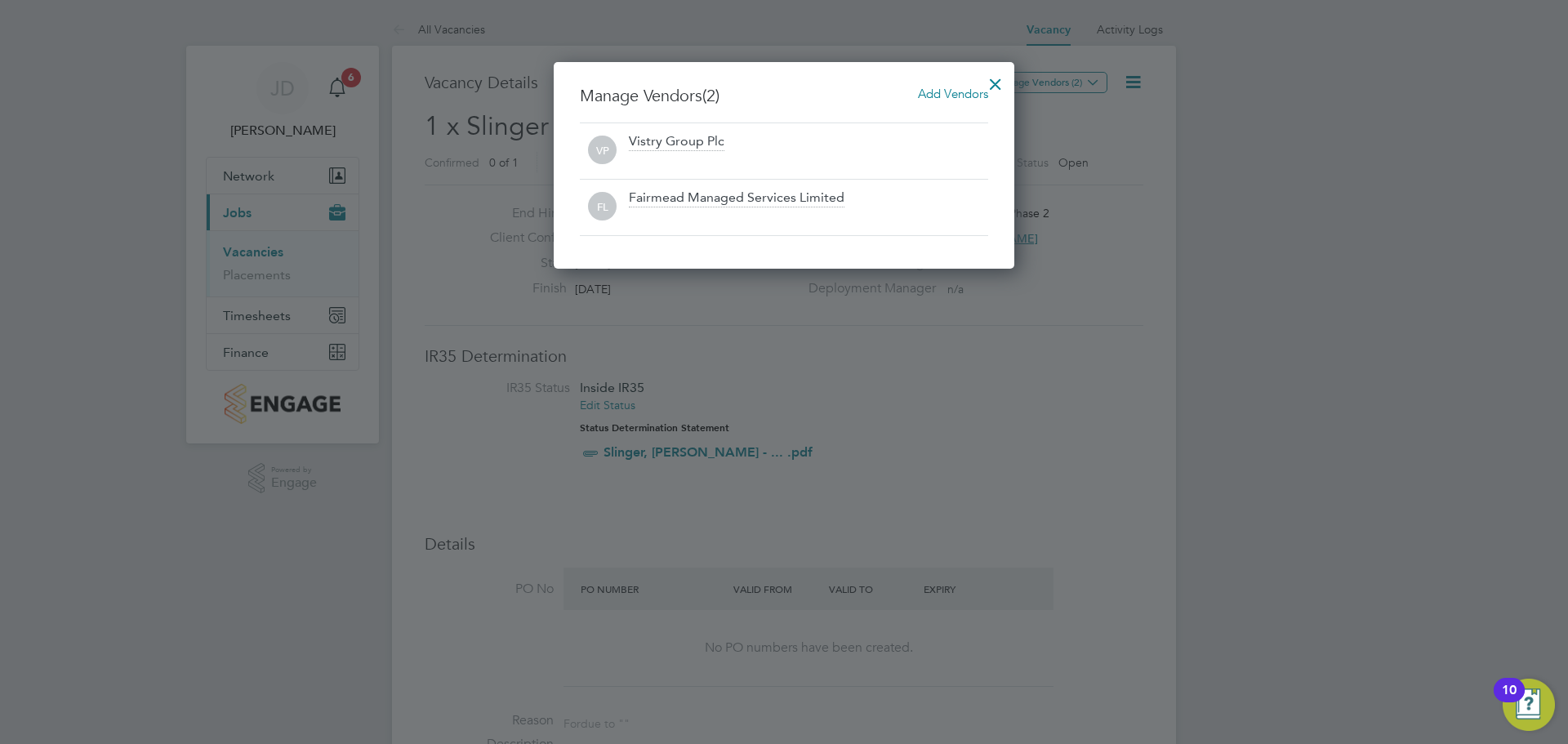
click at [1213, 203] on div at bounding box center [784, 372] width 1568 height 744
drag, startPoint x: 997, startPoint y: 76, endPoint x: 1143, endPoint y: 105, distance: 148.9
click at [998, 76] on div at bounding box center [995, 79] width 29 height 29
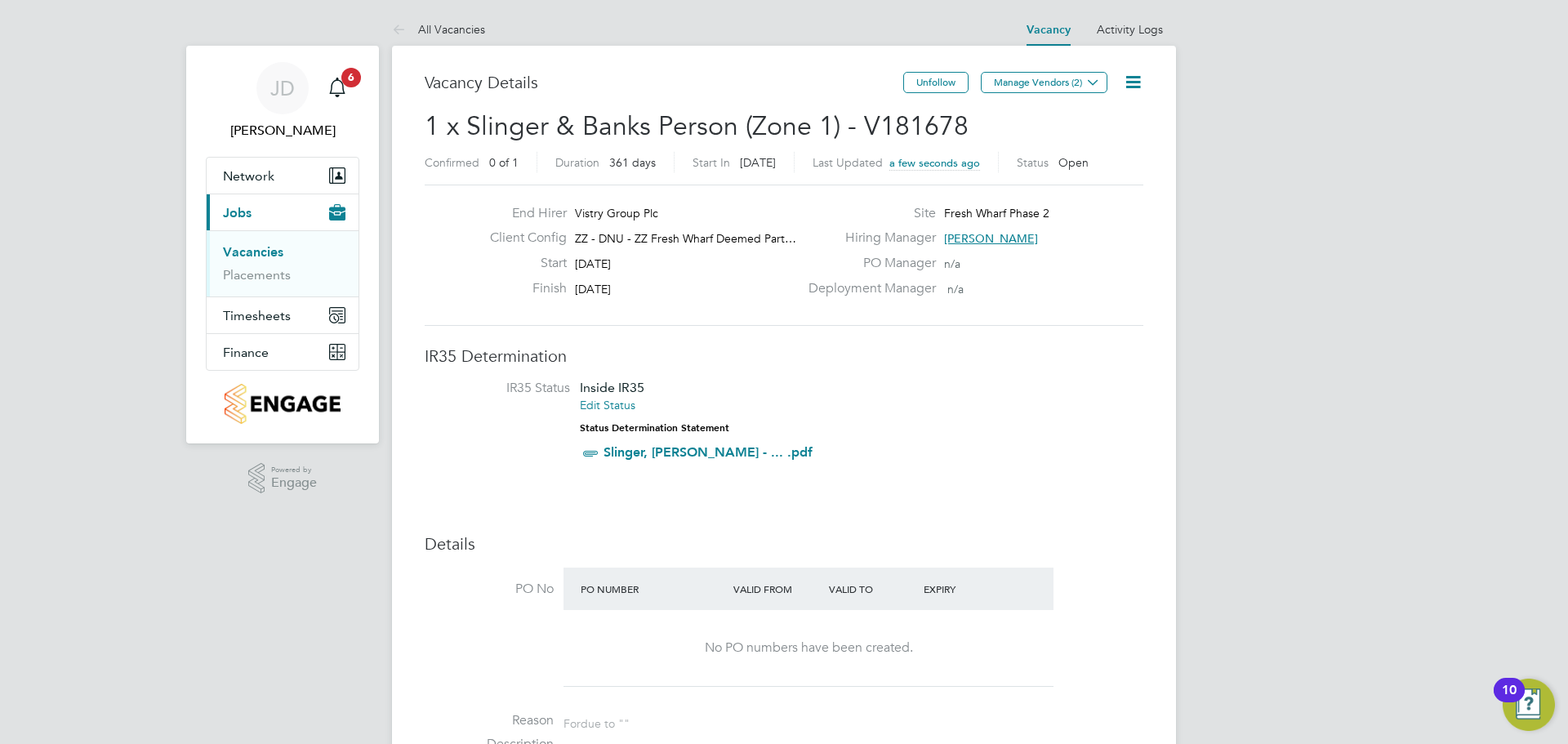
drag, startPoint x: 1281, startPoint y: 76, endPoint x: 1233, endPoint y: 81, distance: 48.3
